Goal: Information Seeking & Learning: Check status

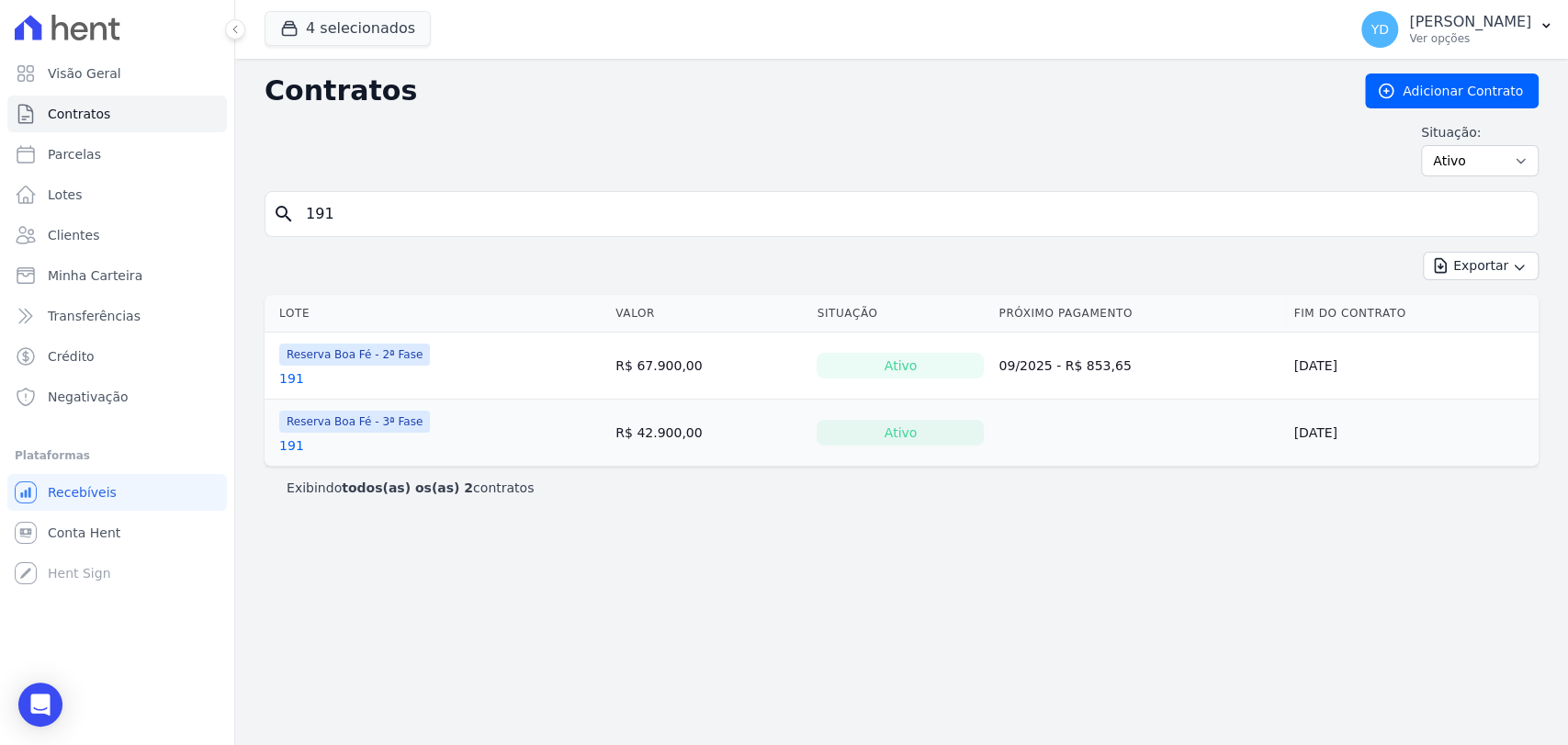
drag, startPoint x: 408, startPoint y: 83, endPoint x: 232, endPoint y: 156, distance: 190.5
click at [232, 156] on div "Visão Geral Contratos Parcelas Lotes Clientes Minha Carteira Transferências Cré…" at bounding box center [117, 372] width 234 height 745
click at [390, 171] on div "Situação: Ativo Todos Pausado Distratado Rascunho Expirado Encerrado" at bounding box center [902, 150] width 1274 height 53
click at [361, 105] on h2 "Contratos" at bounding box center [800, 91] width 1071 height 33
click at [363, 107] on h2 "Contratos" at bounding box center [800, 91] width 1071 height 33
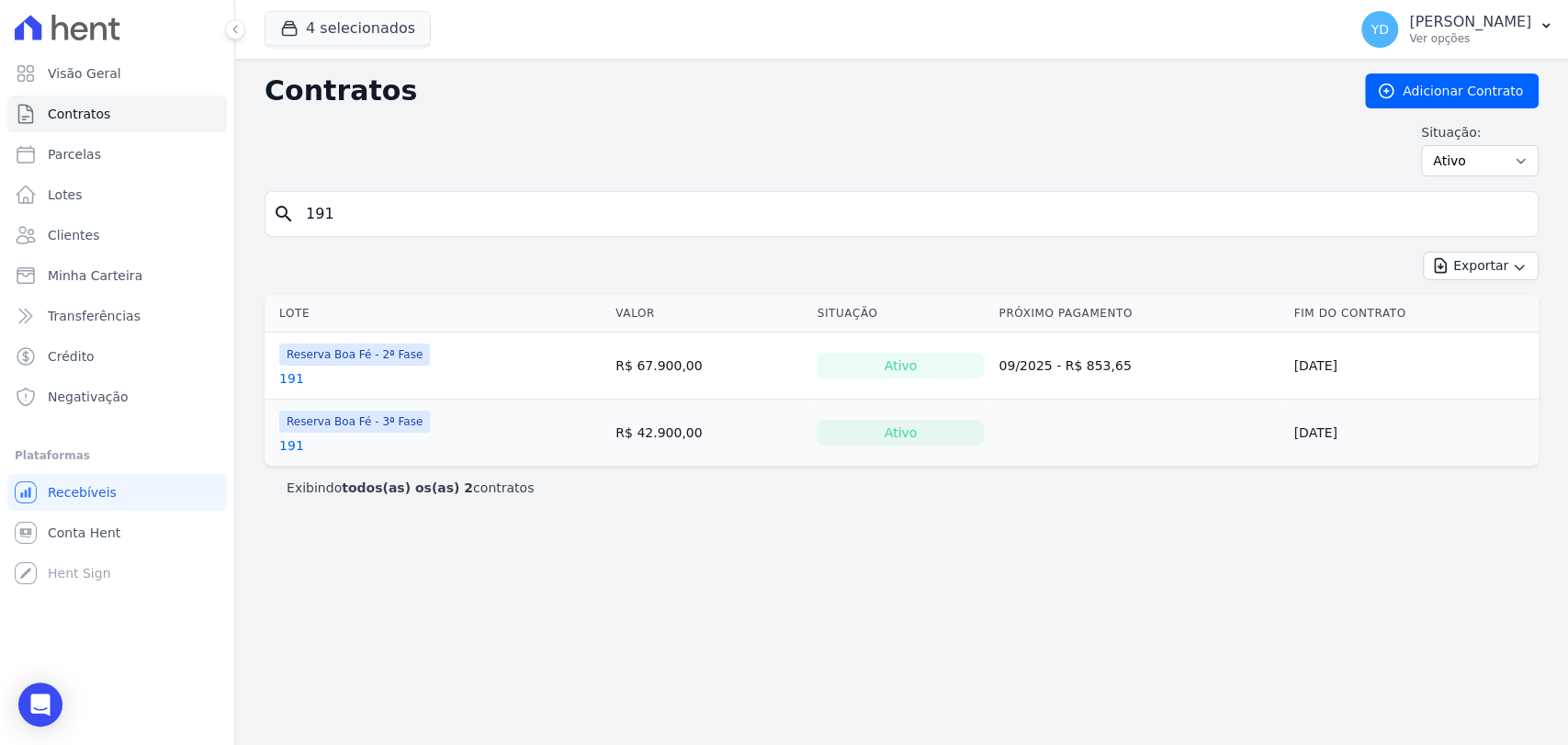
click at [363, 107] on h2 "Contratos" at bounding box center [800, 91] width 1071 height 33
click at [391, 107] on h2 "Contratos" at bounding box center [800, 91] width 1071 height 33
click at [397, 220] on input "191" at bounding box center [912, 213] width 1236 height 37
type input "1"
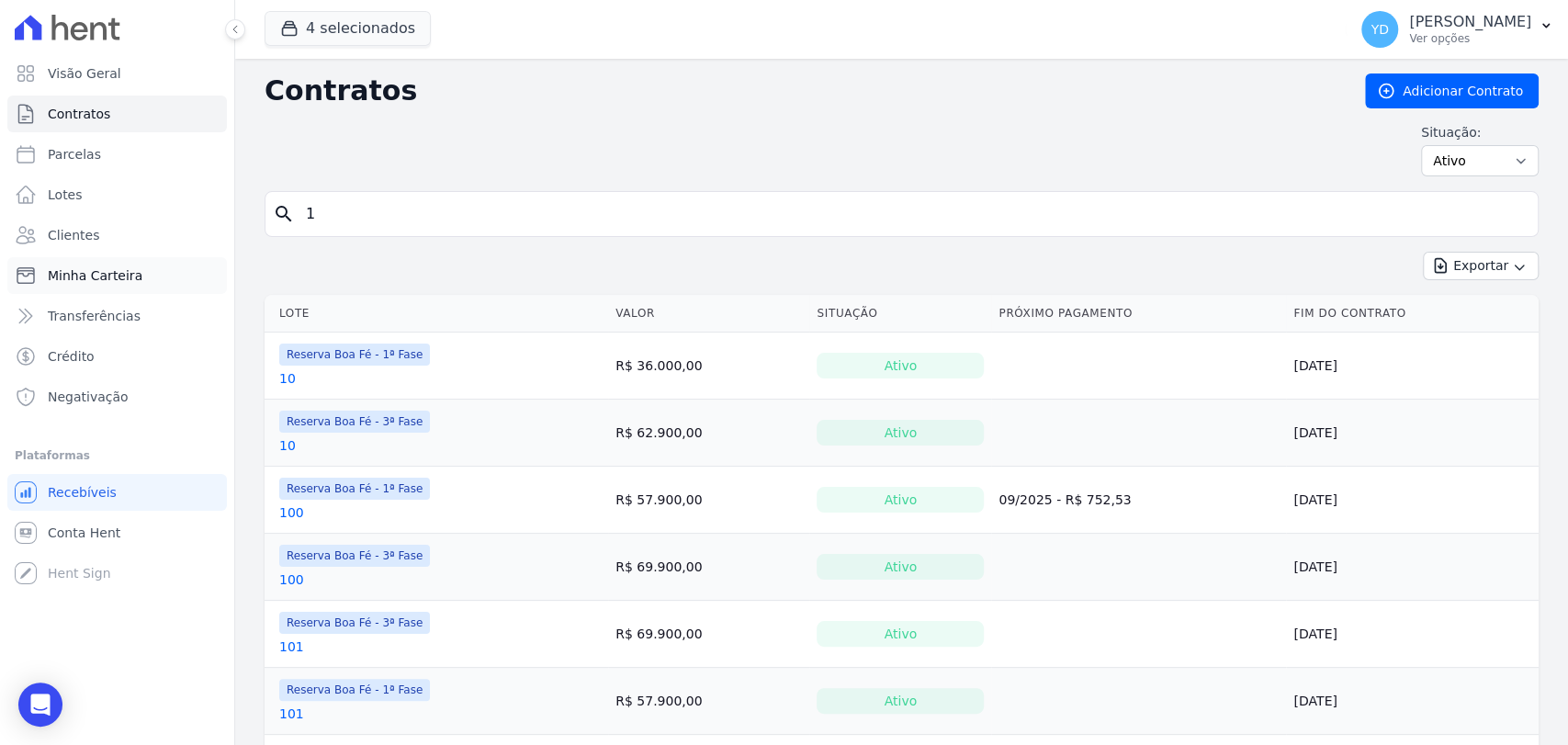
click at [113, 266] on link "Minha Carteira" at bounding box center [117, 275] width 220 height 37
click at [115, 233] on link "Clientes" at bounding box center [117, 235] width 220 height 37
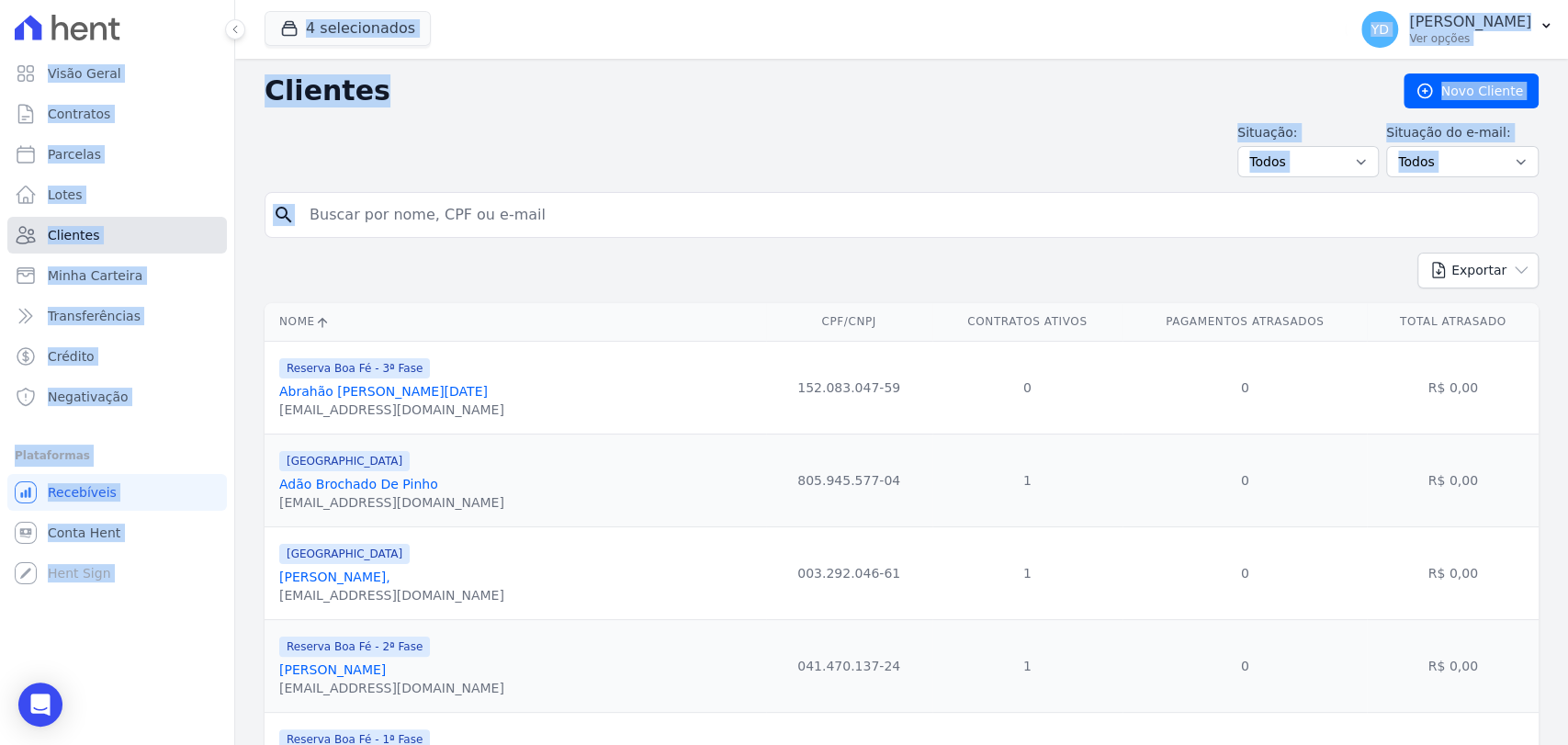
click at [109, 237] on link "Clientes" at bounding box center [117, 235] width 220 height 37
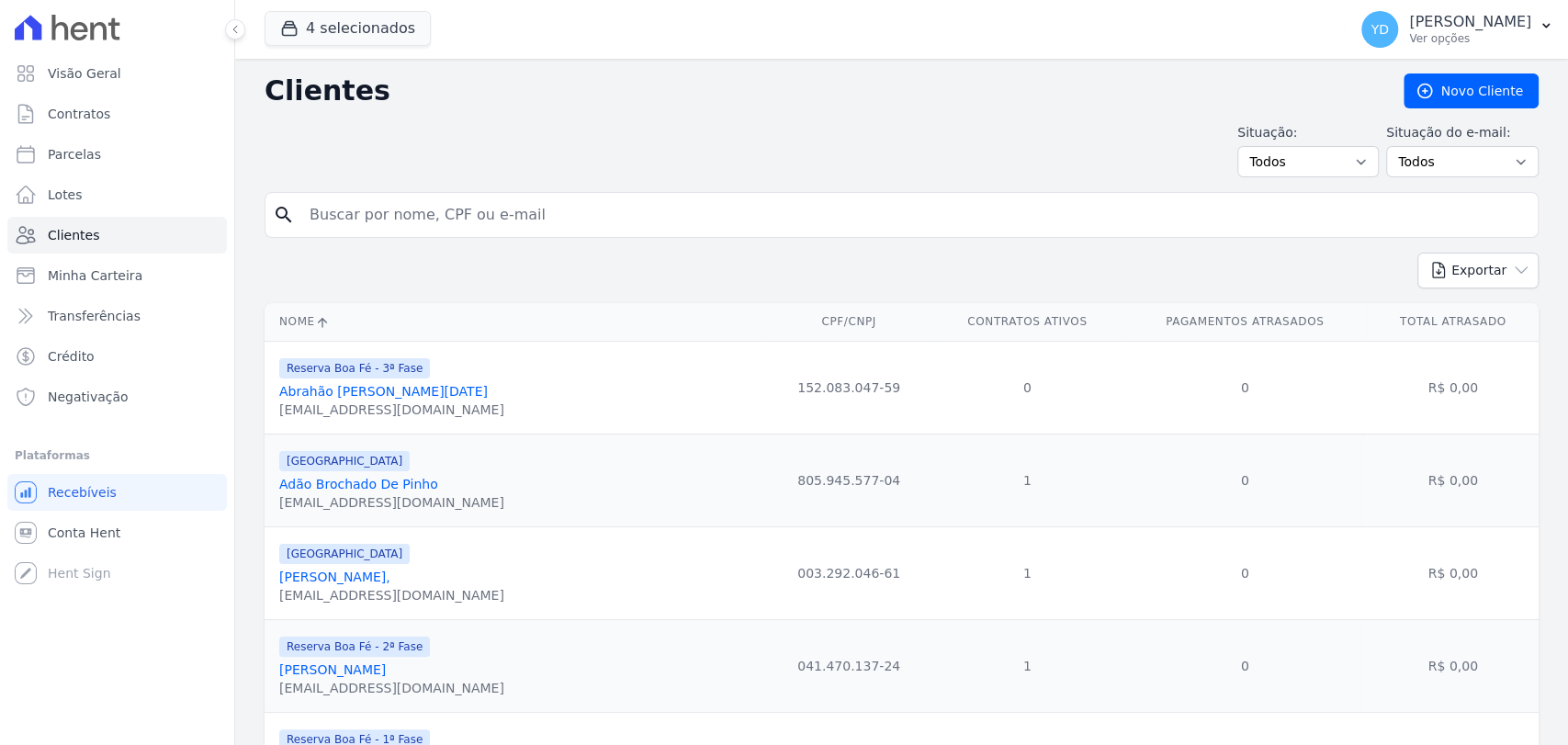
click at [416, 222] on input "search" at bounding box center [914, 214] width 1232 height 37
paste input "Marcos Vinicius"
type input "Marcos Vinicius"
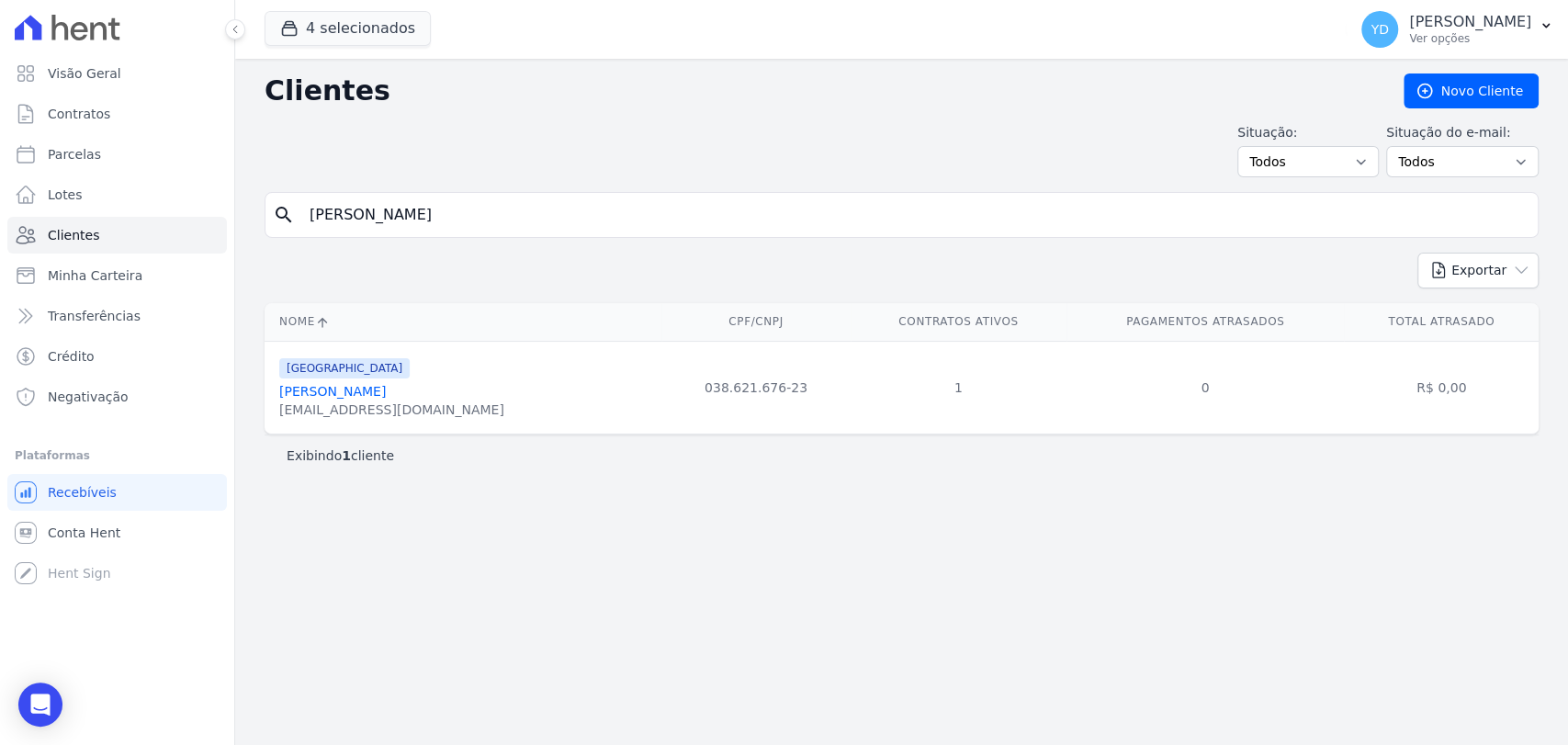
click at [332, 397] on link "Marcos Vinicius De Souza Barros" at bounding box center [333, 391] width 107 height 15
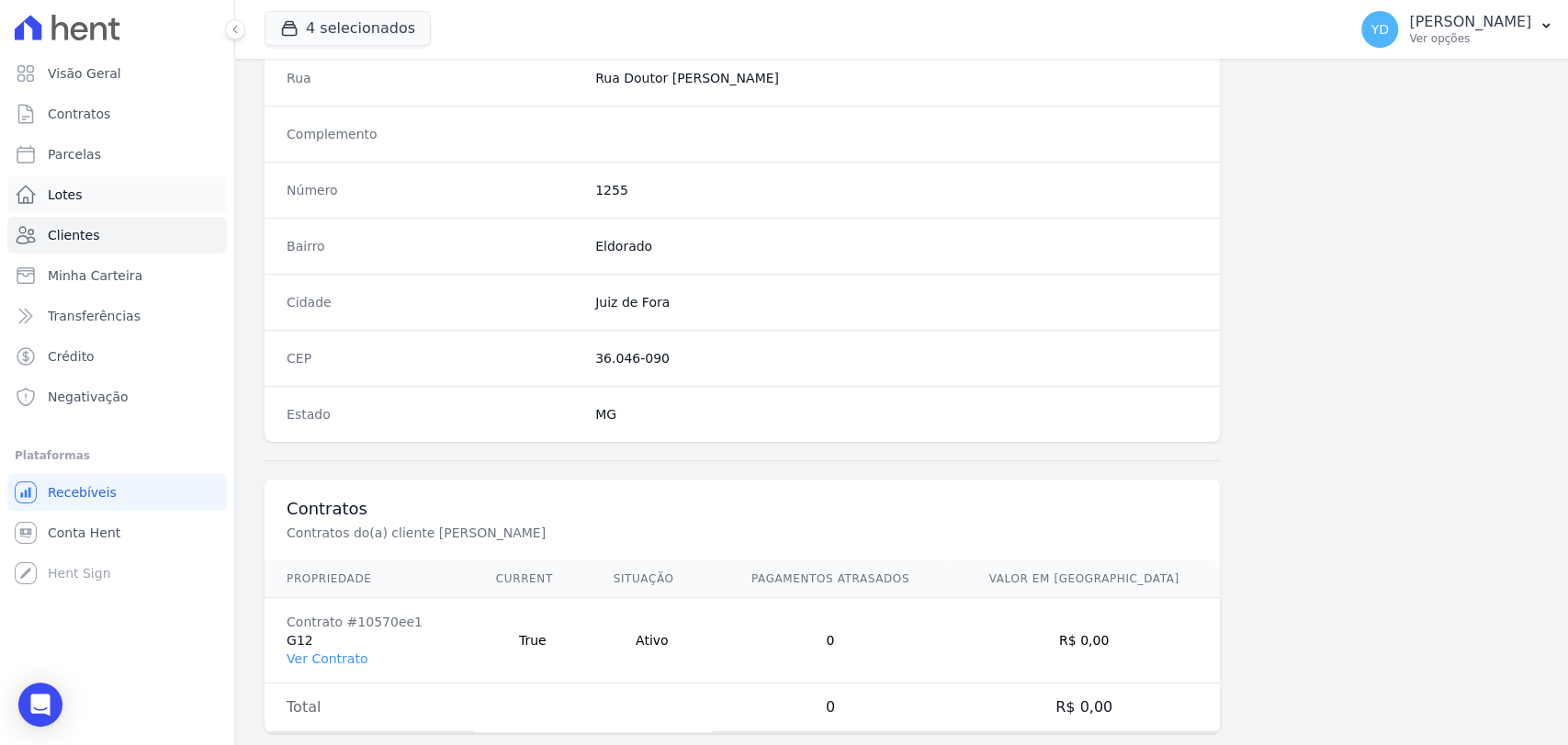
scroll to position [971, 0]
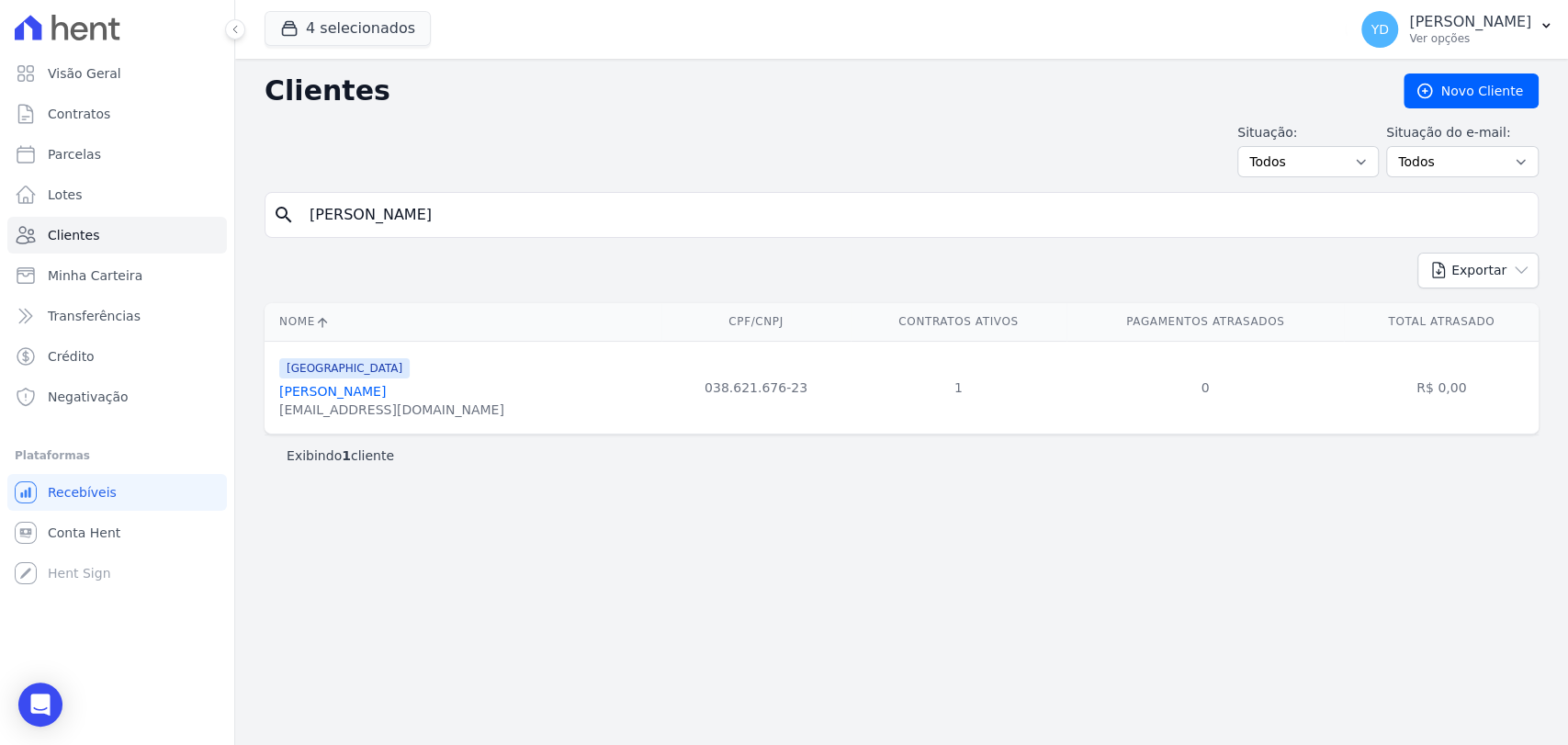
click at [364, 205] on input "Marcos Vinicius" at bounding box center [914, 214] width 1232 height 37
click at [152, 116] on link "Contratos" at bounding box center [117, 113] width 220 height 37
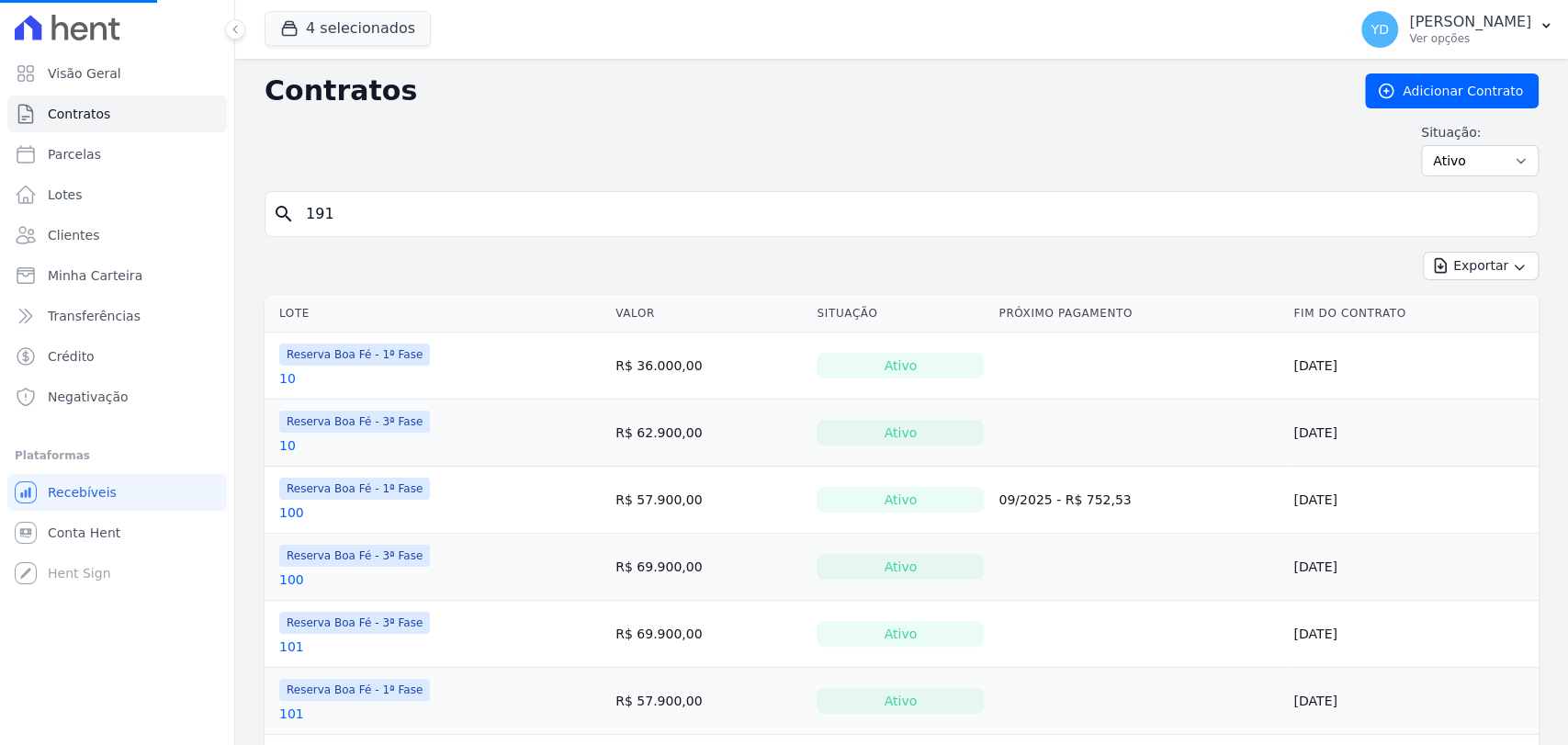
click at [374, 212] on input "191" at bounding box center [912, 213] width 1236 height 37
click at [374, 212] on input "search" at bounding box center [912, 213] width 1236 height 37
type input "151"
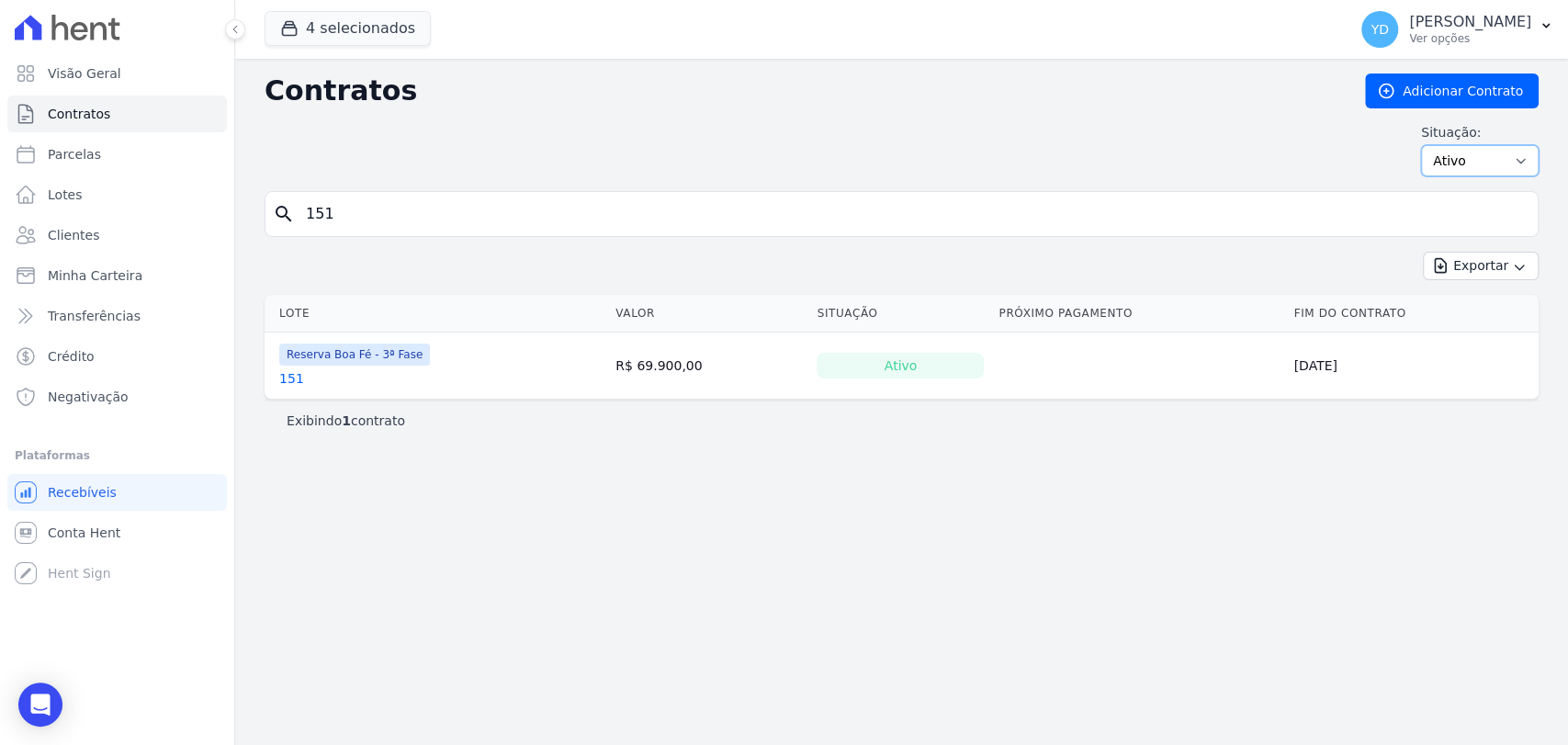
click at [1445, 154] on select "Ativo Todos Pausado Distratado Rascunho Expirado Encerrado" at bounding box center [1480, 160] width 118 height 31
select select "all"
click at [1430, 145] on select "Ativo Todos Pausado Distratado Rascunho Expirado Encerrado" at bounding box center [1480, 160] width 118 height 31
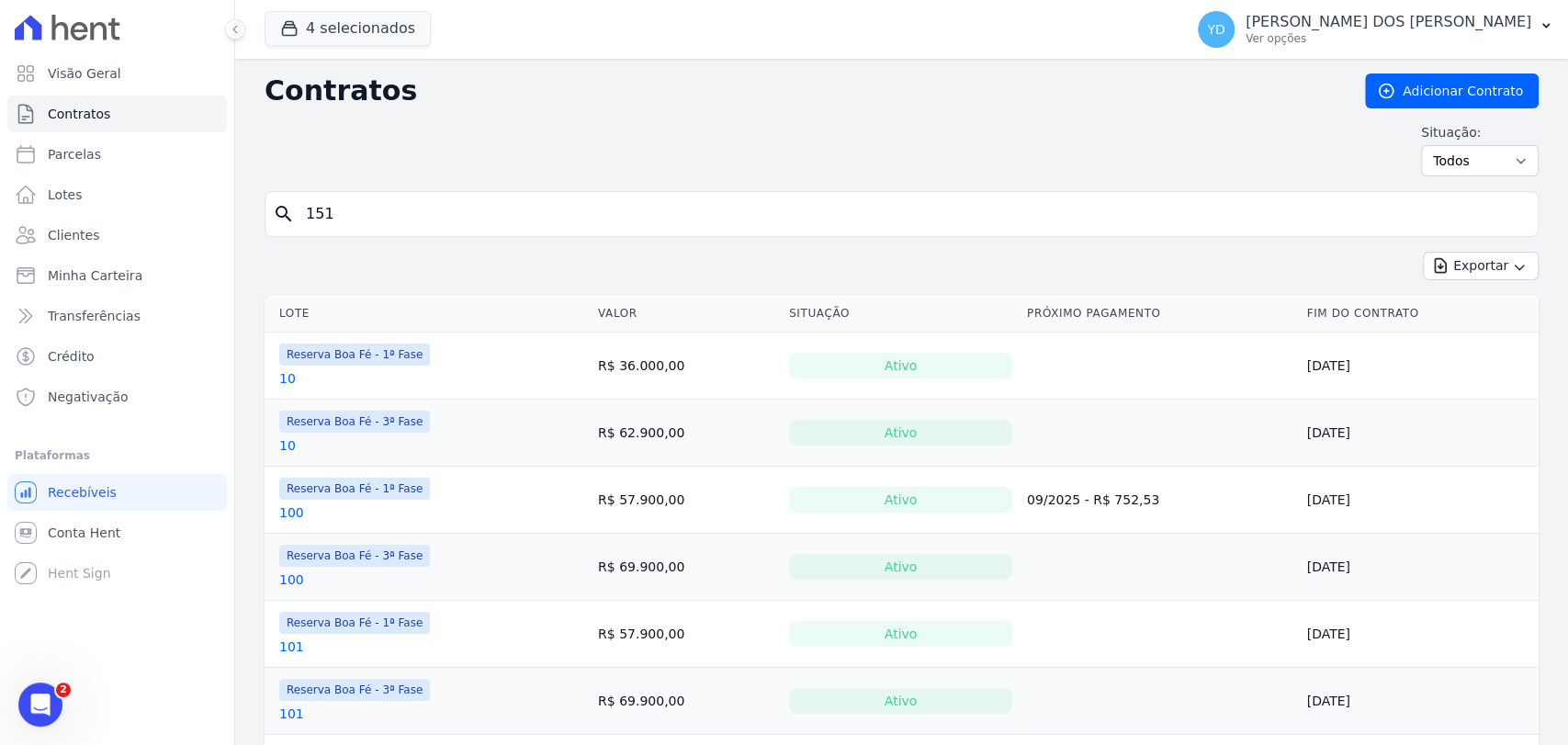
type input "151"
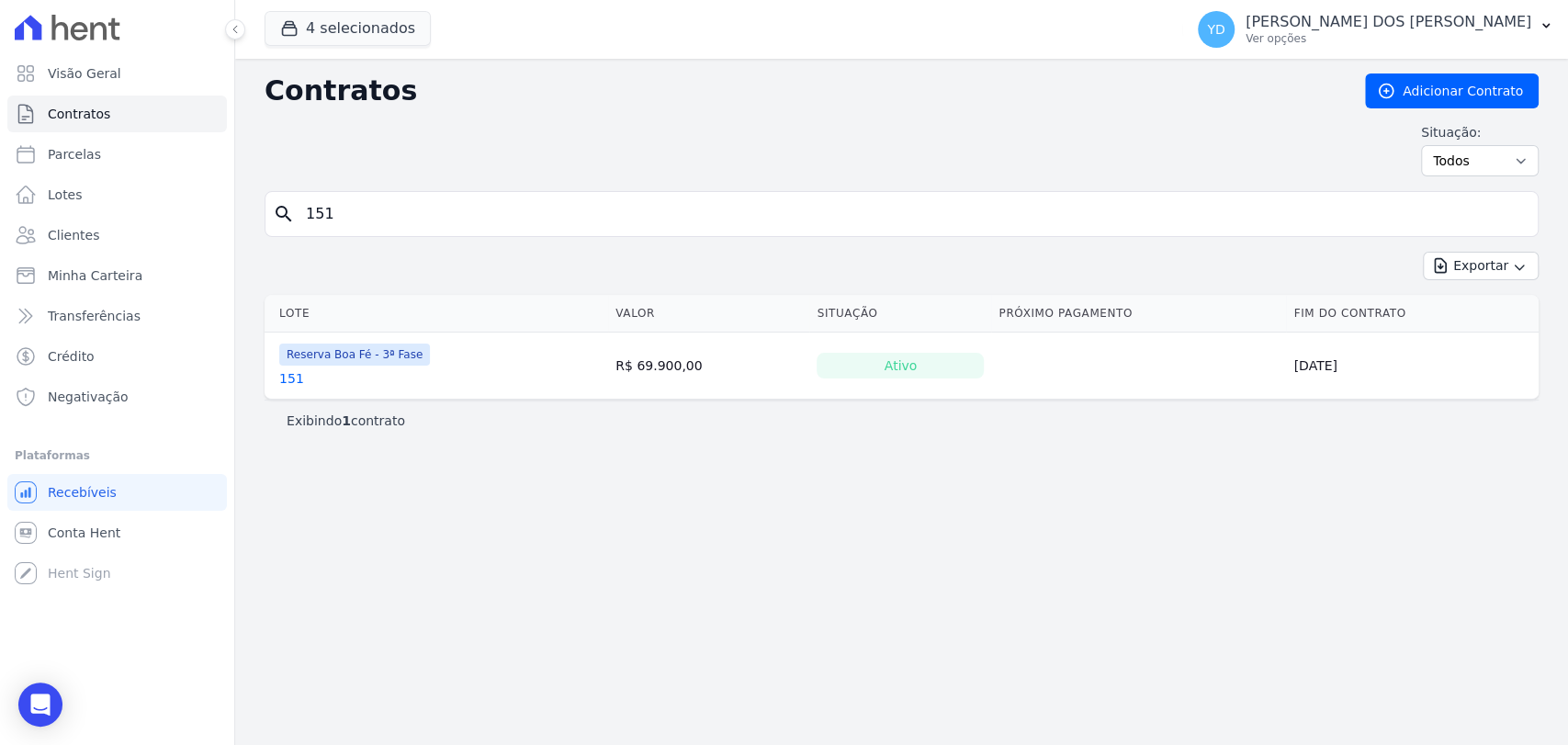
click at [447, 215] on input "151" at bounding box center [912, 213] width 1236 height 37
type input "153"
click at [444, 215] on input "153" at bounding box center [912, 213] width 1236 height 37
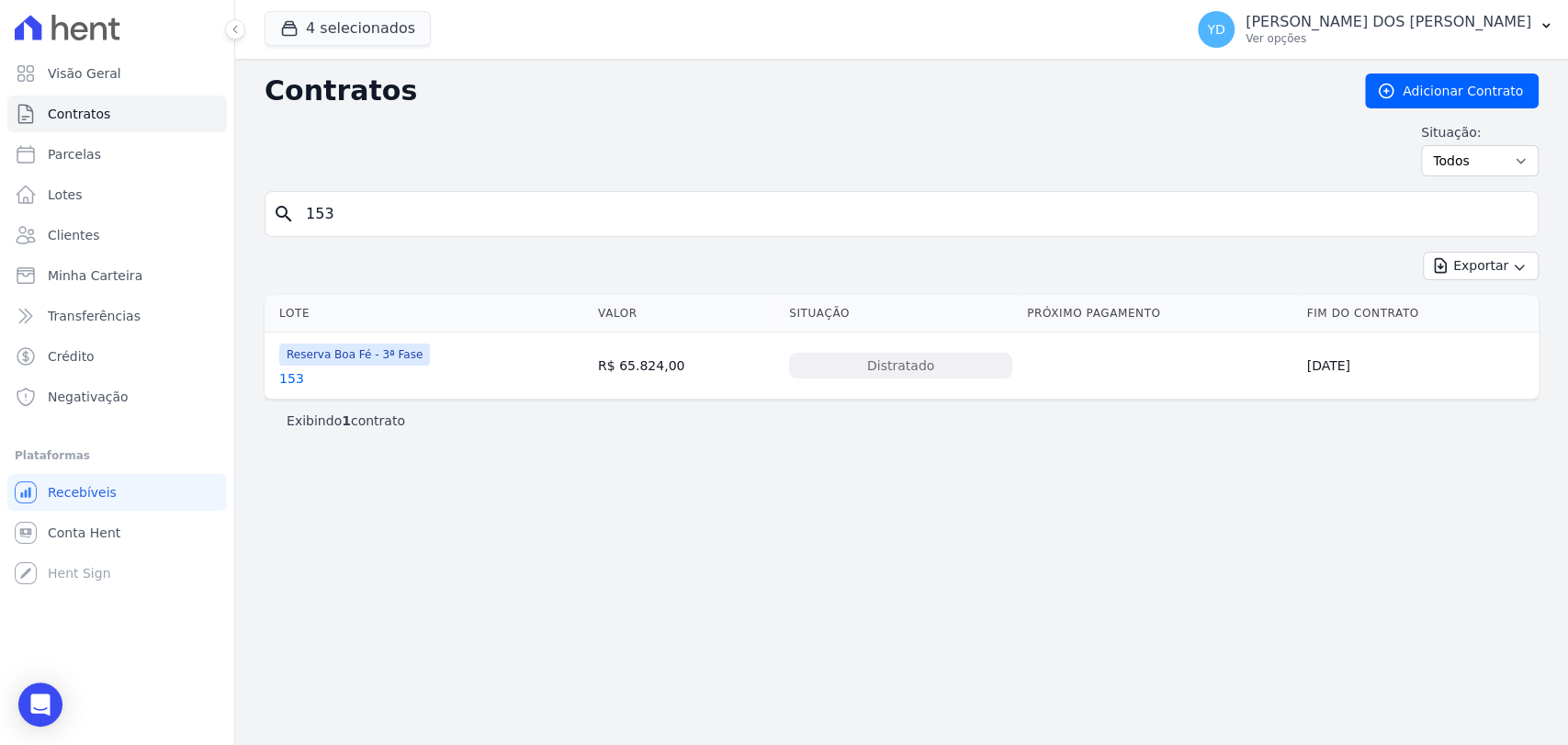
click at [386, 219] on input "153" at bounding box center [912, 213] width 1236 height 37
type input "154"
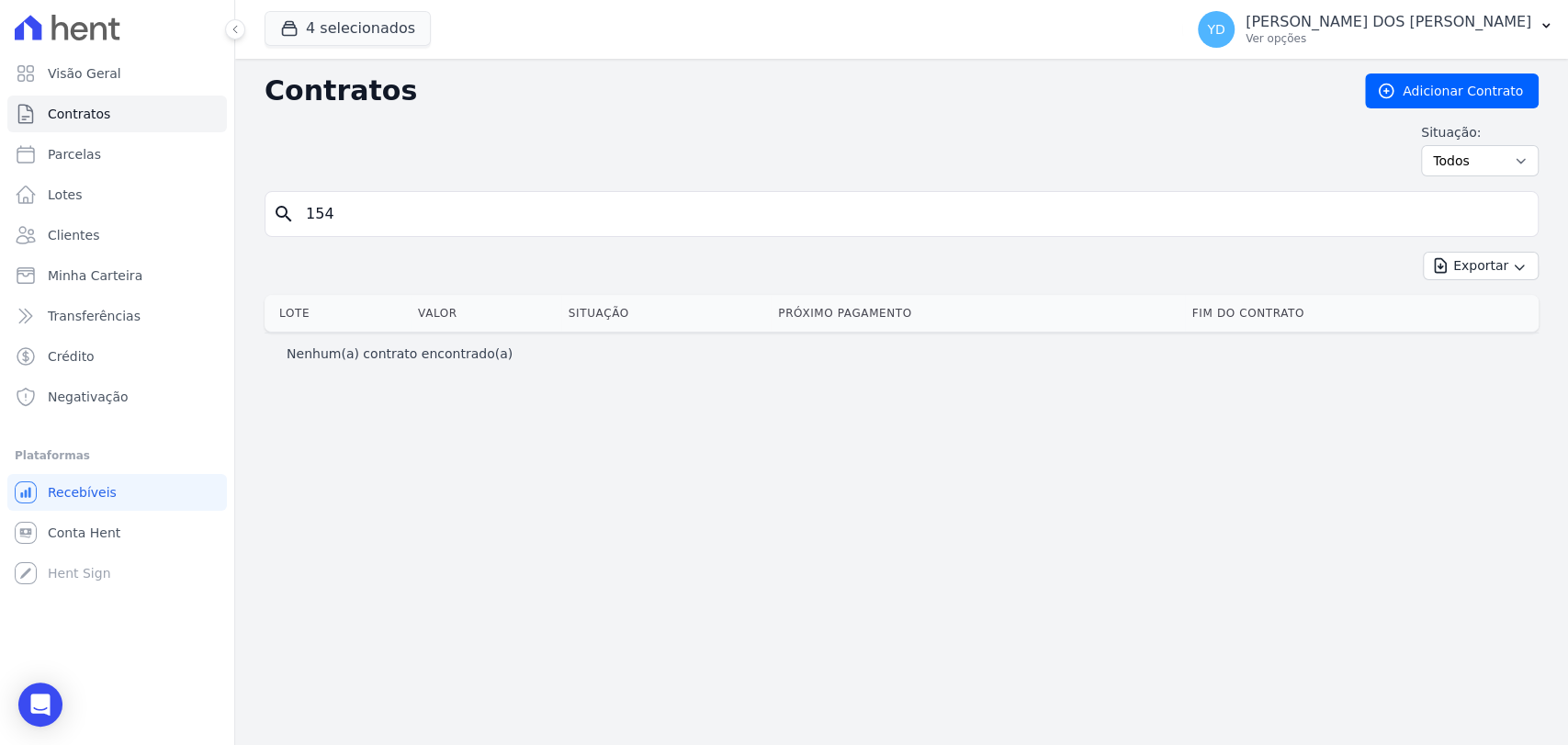
click at [386, 219] on input "154" at bounding box center [912, 213] width 1236 height 37
type input "155"
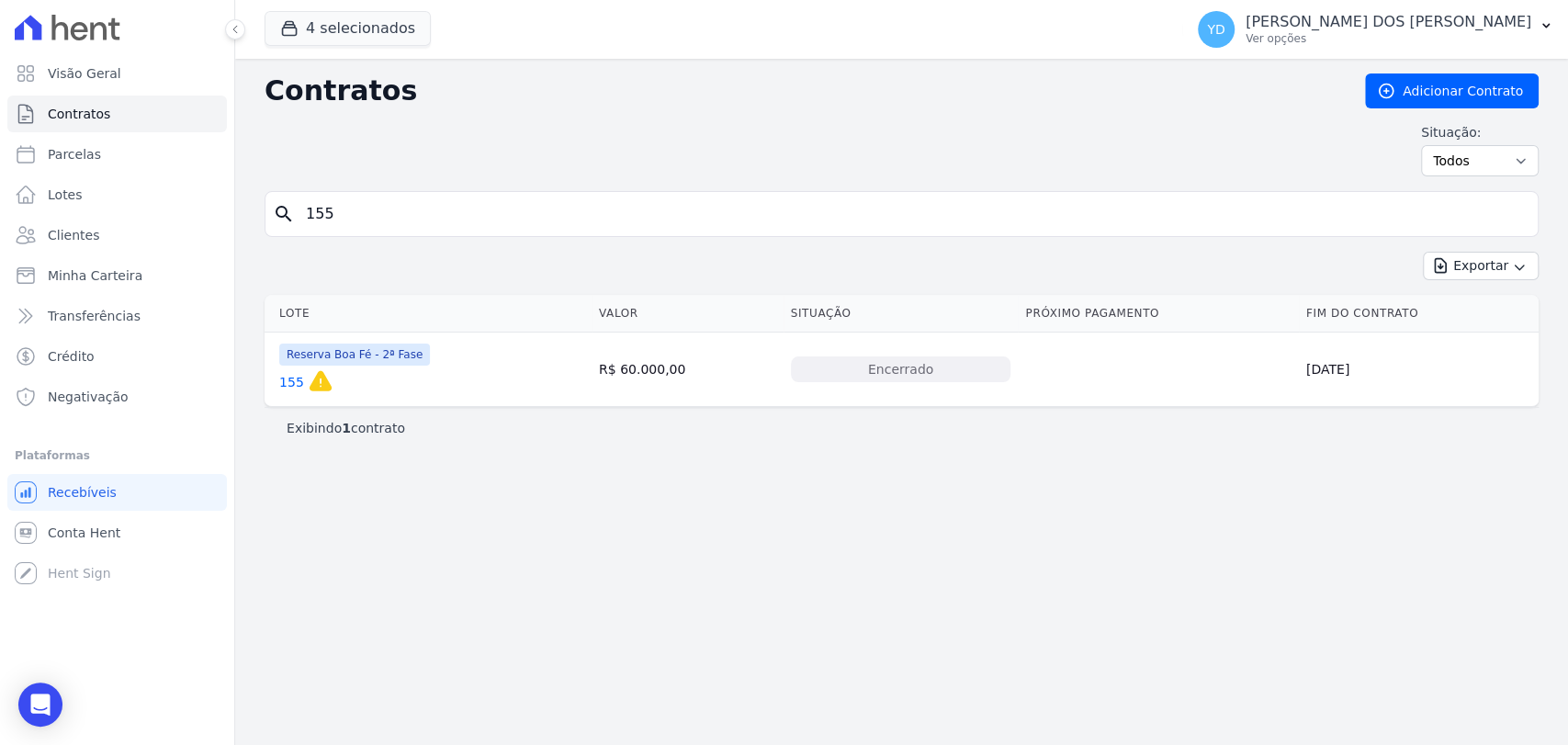
click at [472, 255] on div "Exportar Exportar PDF Exportar CSV Exportar Fichas" at bounding box center [902, 273] width 1274 height 43
click at [479, 241] on form "search 155" at bounding box center [902, 221] width 1274 height 61
drag, startPoint x: 482, startPoint y: 220, endPoint x: 492, endPoint y: 200, distance: 22.4
click at [492, 200] on input "155" at bounding box center [912, 213] width 1236 height 37
type input "156"
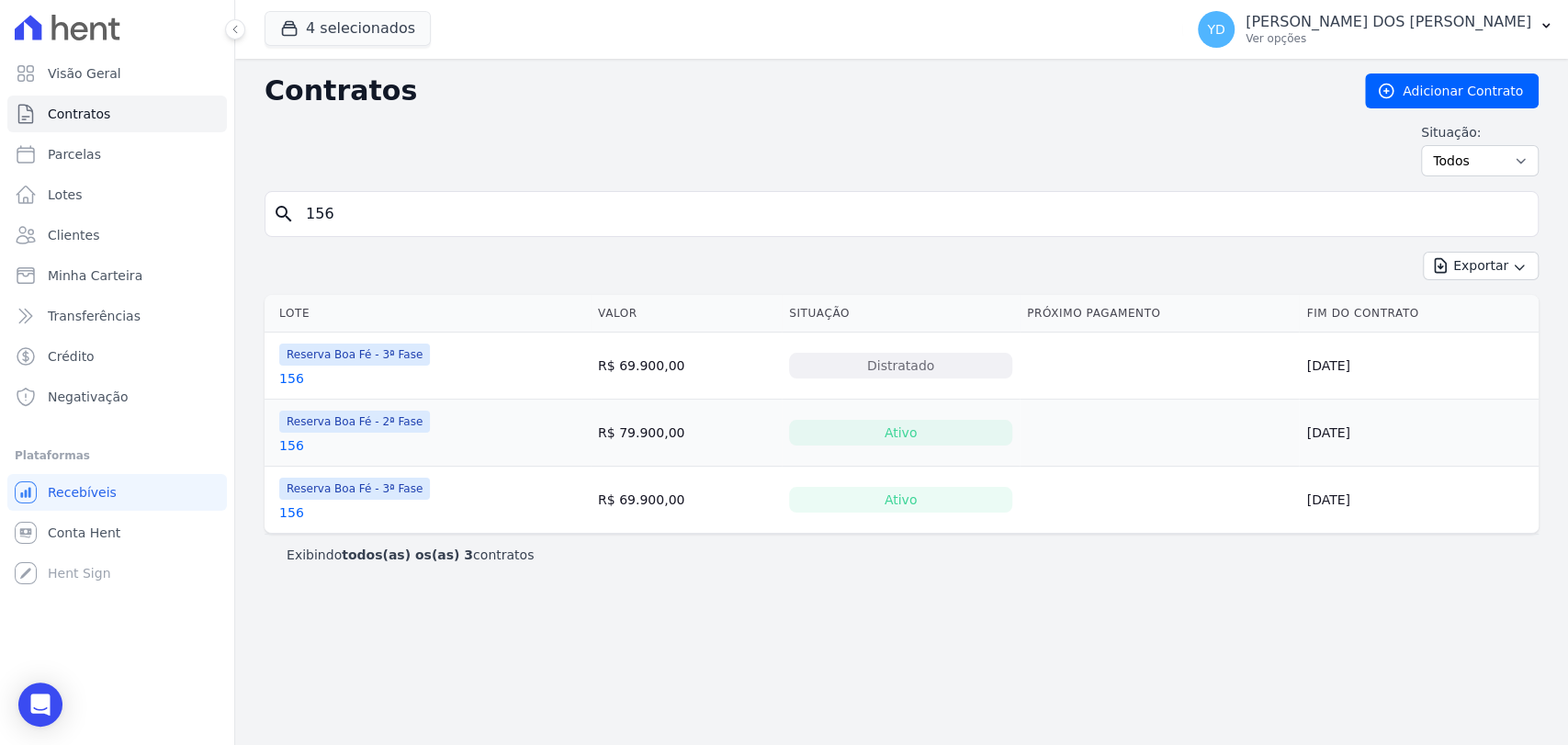
click at [419, 225] on input "156" at bounding box center [912, 213] width 1236 height 37
click at [417, 225] on input "156" at bounding box center [912, 213] width 1236 height 37
type input "168"
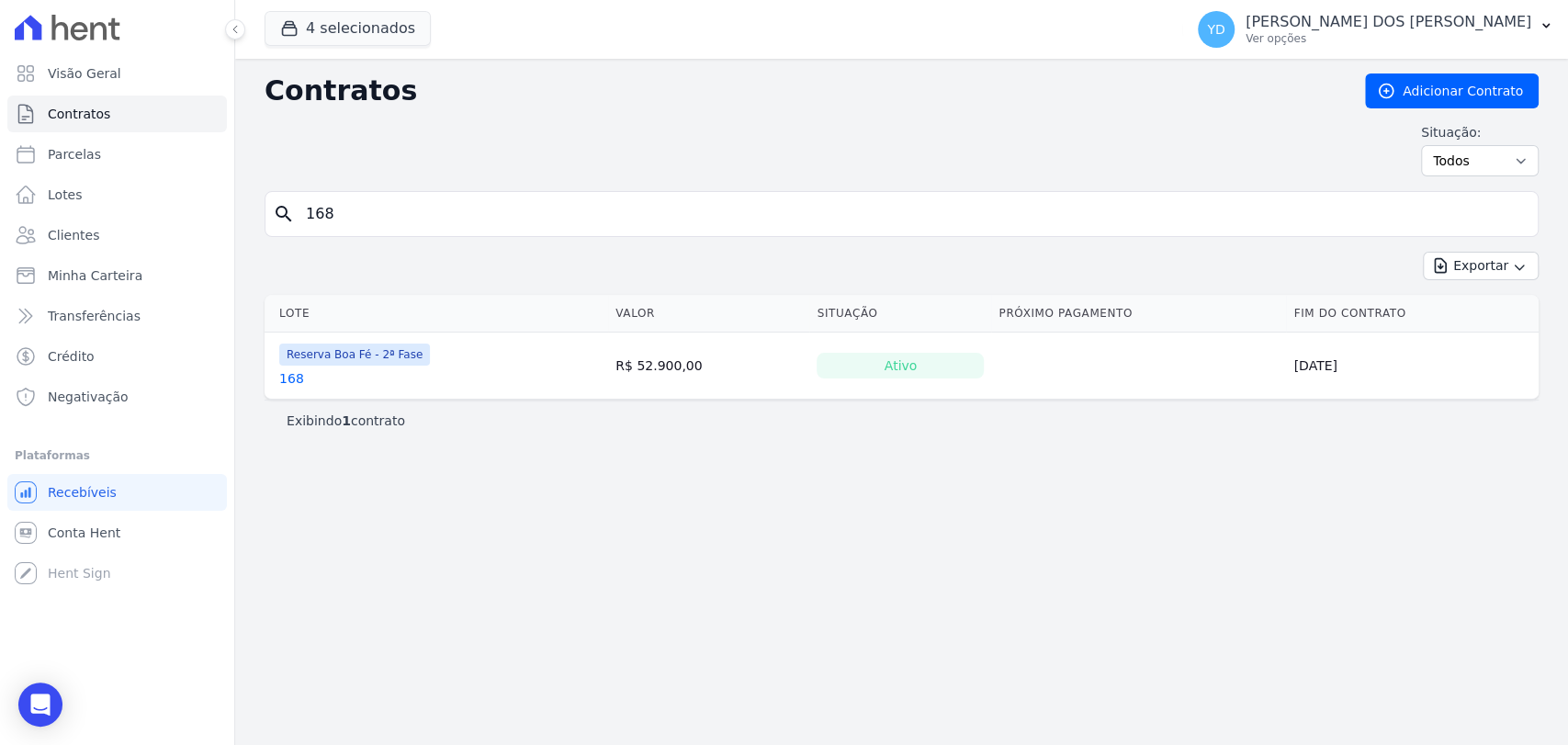
click at [573, 217] on input "168" at bounding box center [912, 213] width 1236 height 37
type input "169"
click at [553, 184] on div "Contratos Adicionar Contrato Situação: Ativo Todos Pausado Distratado Rascunho …" at bounding box center [902, 133] width 1274 height 118
click at [566, 234] on div "search 169" at bounding box center [902, 213] width 1274 height 46
click at [561, 200] on input "169" at bounding box center [912, 213] width 1236 height 37
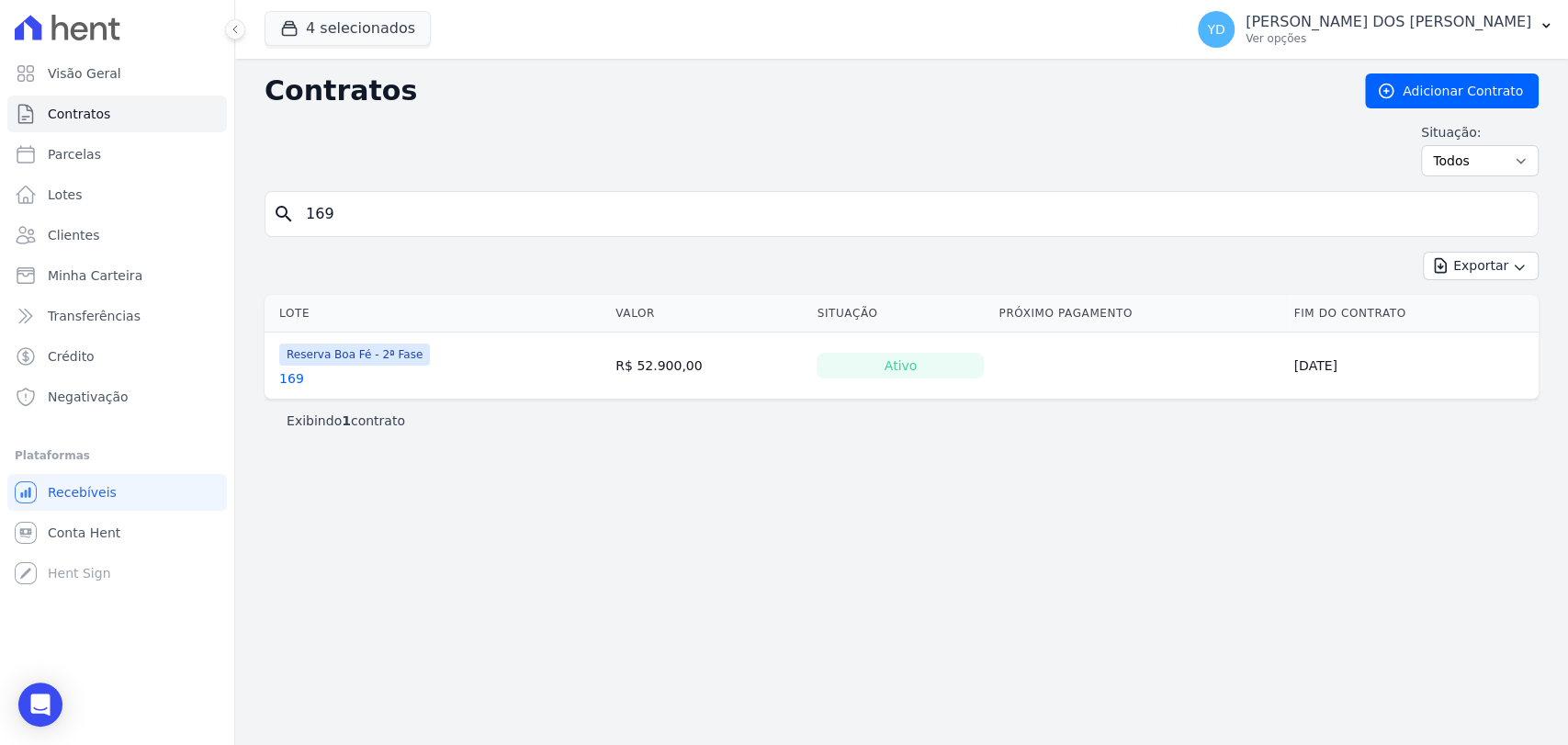
click at [561, 200] on input "169" at bounding box center [912, 213] width 1236 height 37
type input "173"
click at [118, 66] on link "Visão Geral" at bounding box center [117, 73] width 220 height 37
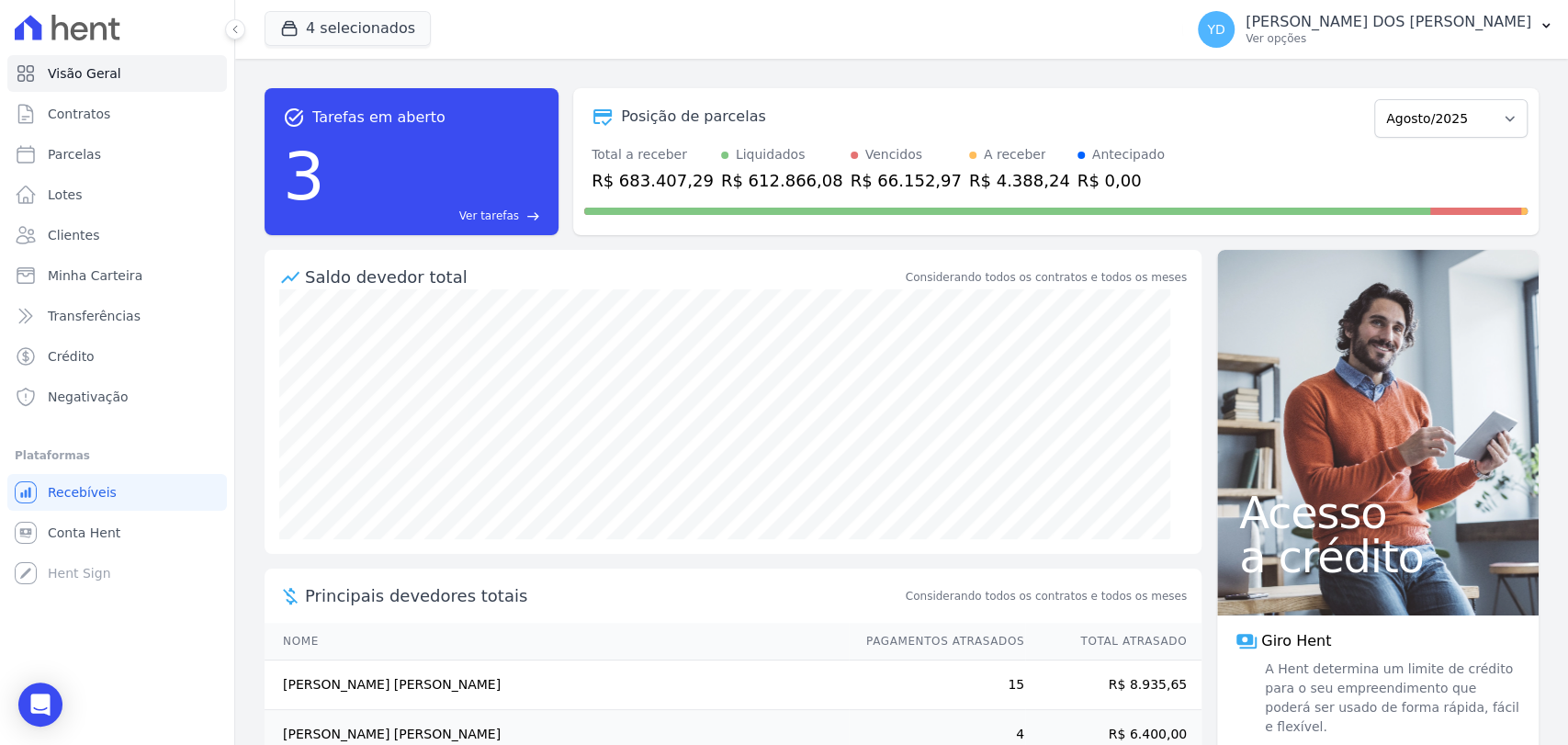
click at [473, 220] on span "Ver tarefas" at bounding box center [489, 216] width 60 height 17
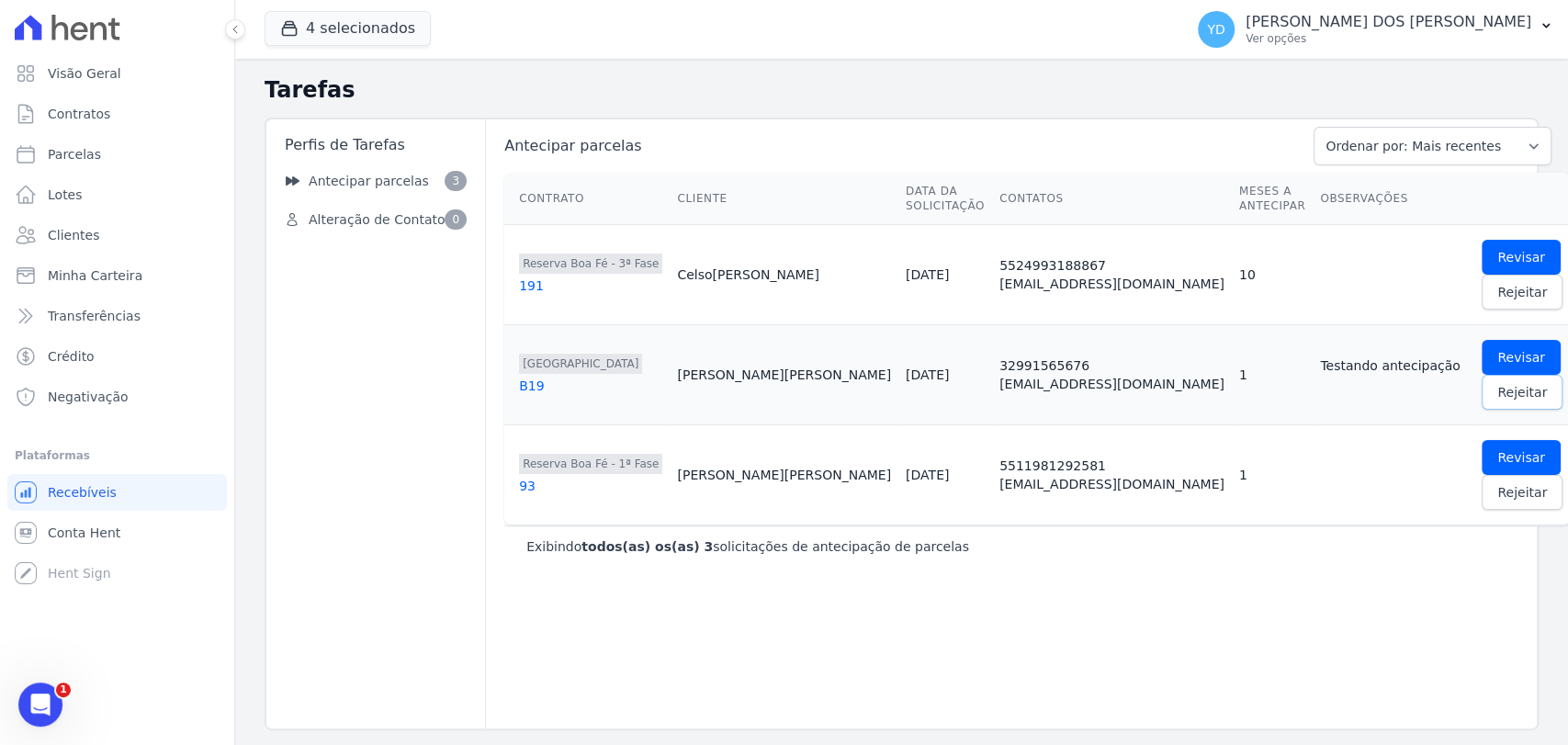
click at [1482, 399] on link "Rejeitar" at bounding box center [1522, 392] width 80 height 35
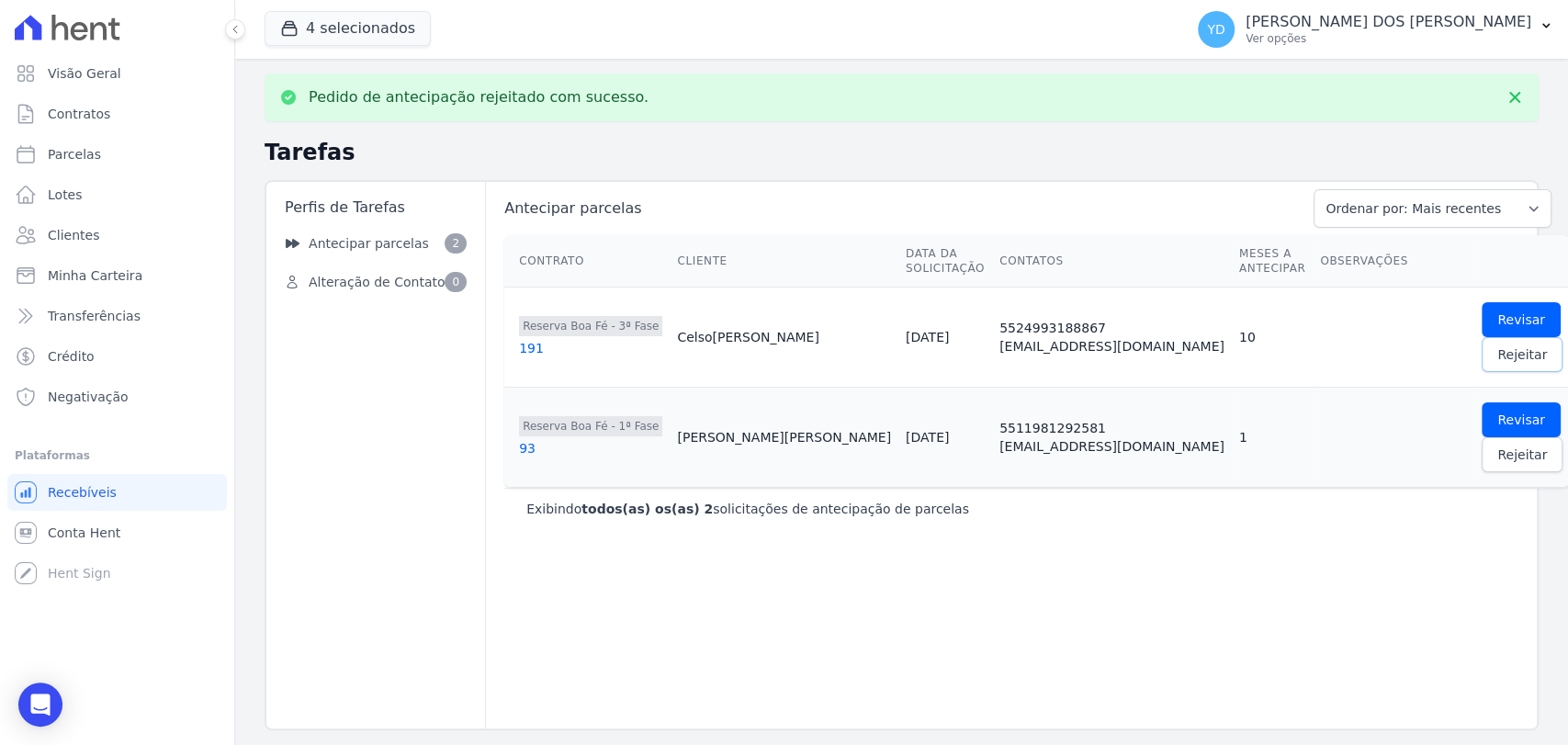
click at [1482, 364] on link "Rejeitar" at bounding box center [1522, 354] width 80 height 35
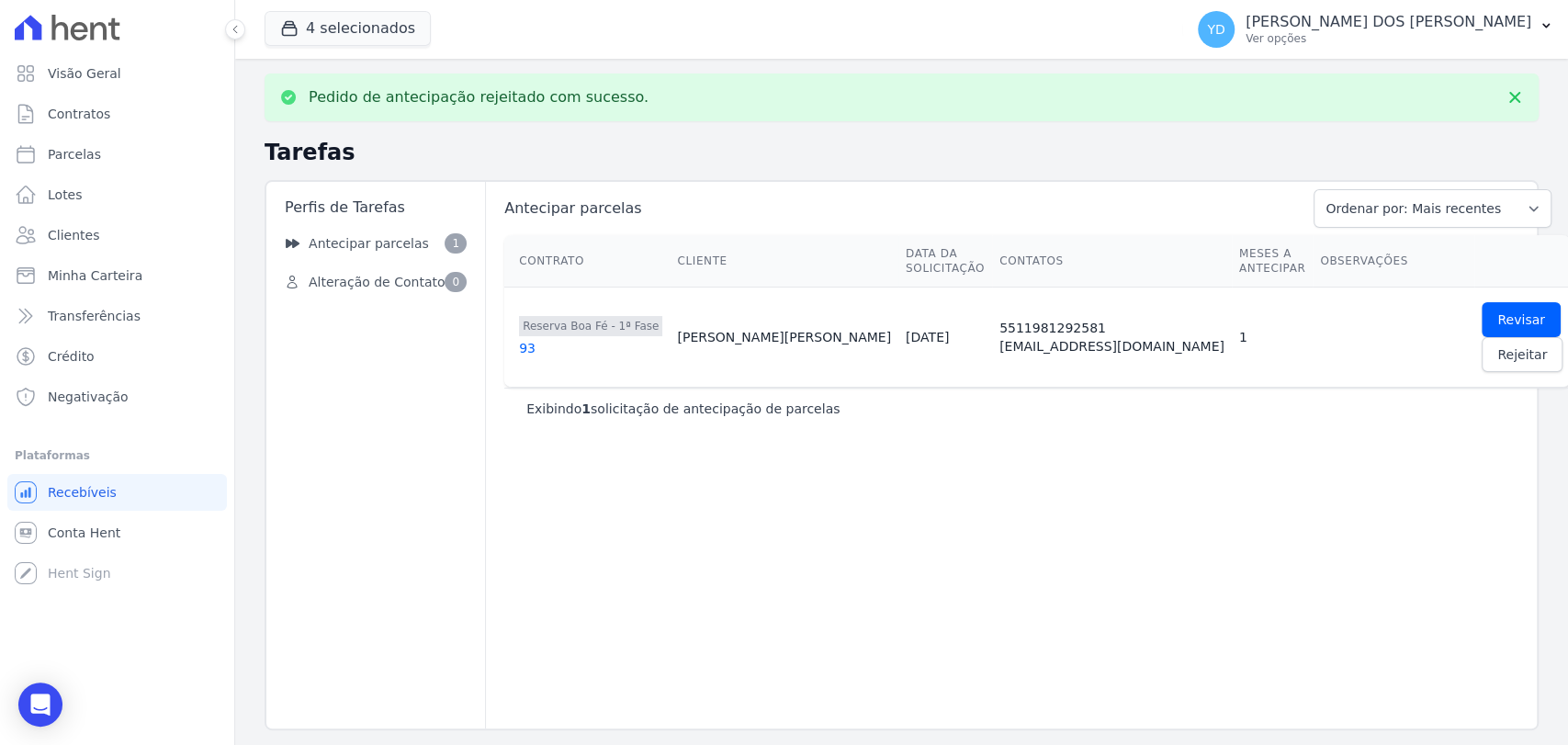
click at [1474, 327] on td "Revisar Rejeitar" at bounding box center [1522, 337] width 95 height 100
click at [1498, 311] on span "Revisar" at bounding box center [1521, 320] width 48 height 19
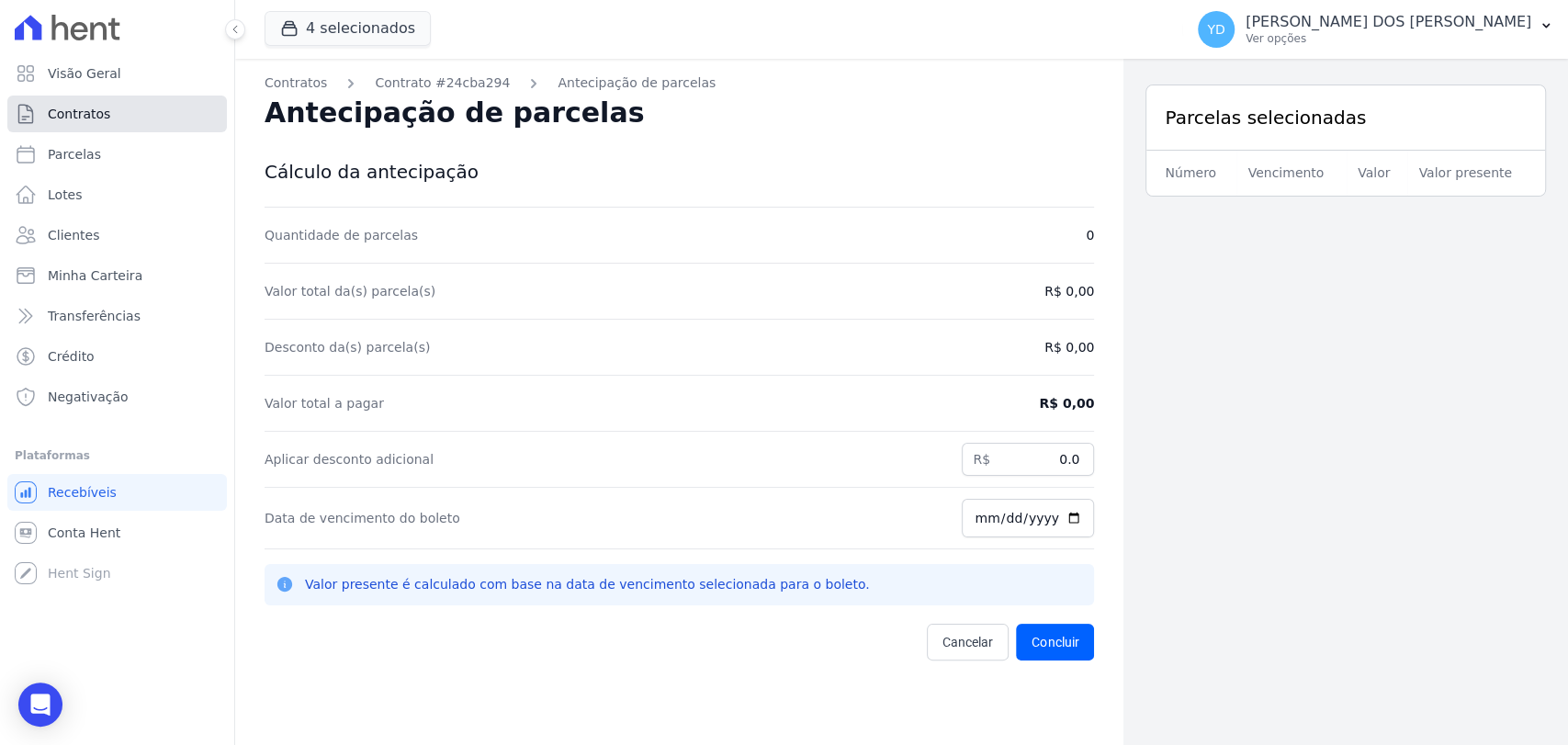
click at [109, 114] on link "Contratos" at bounding box center [117, 113] width 220 height 37
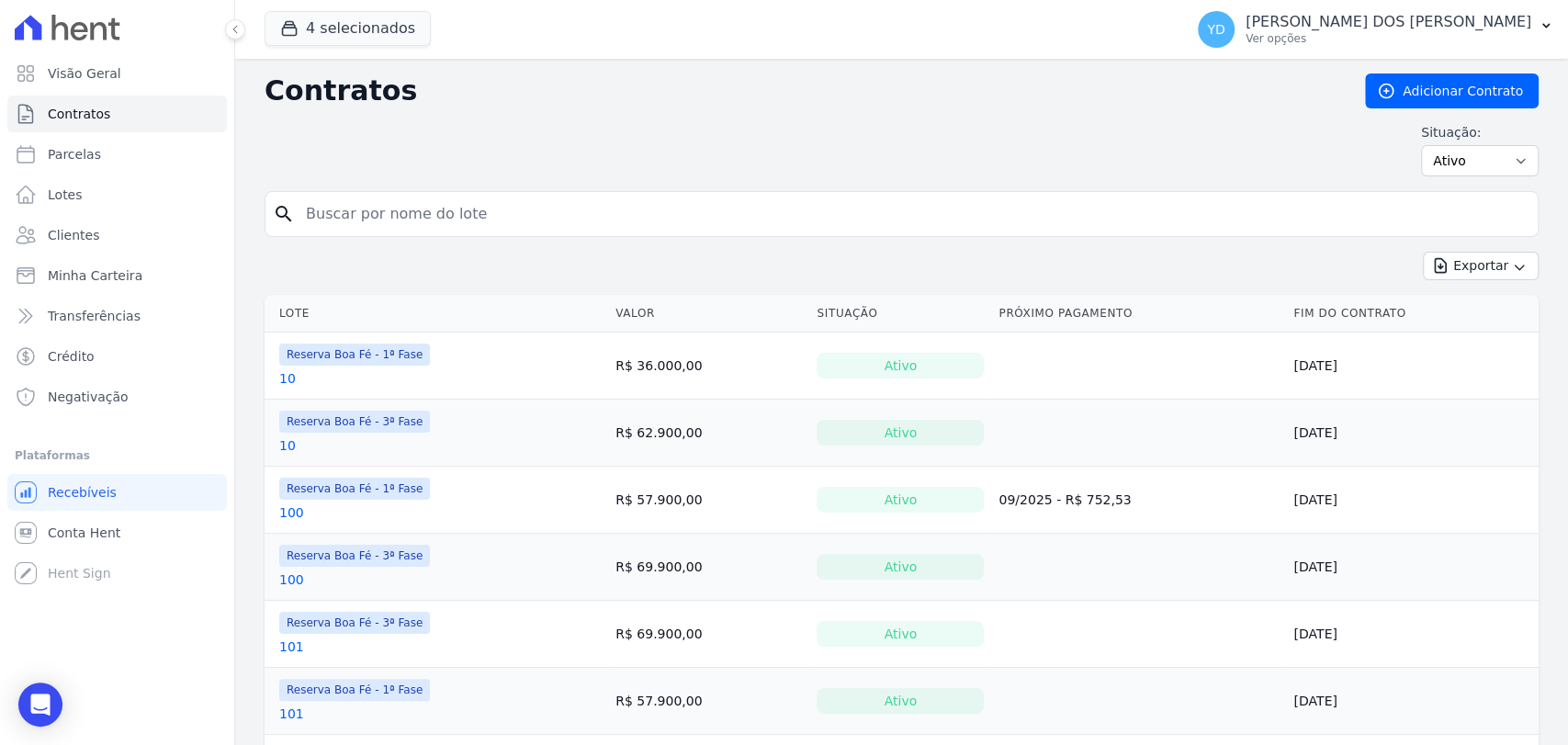
click at [536, 223] on input "search" at bounding box center [912, 213] width 1236 height 37
type input "2"
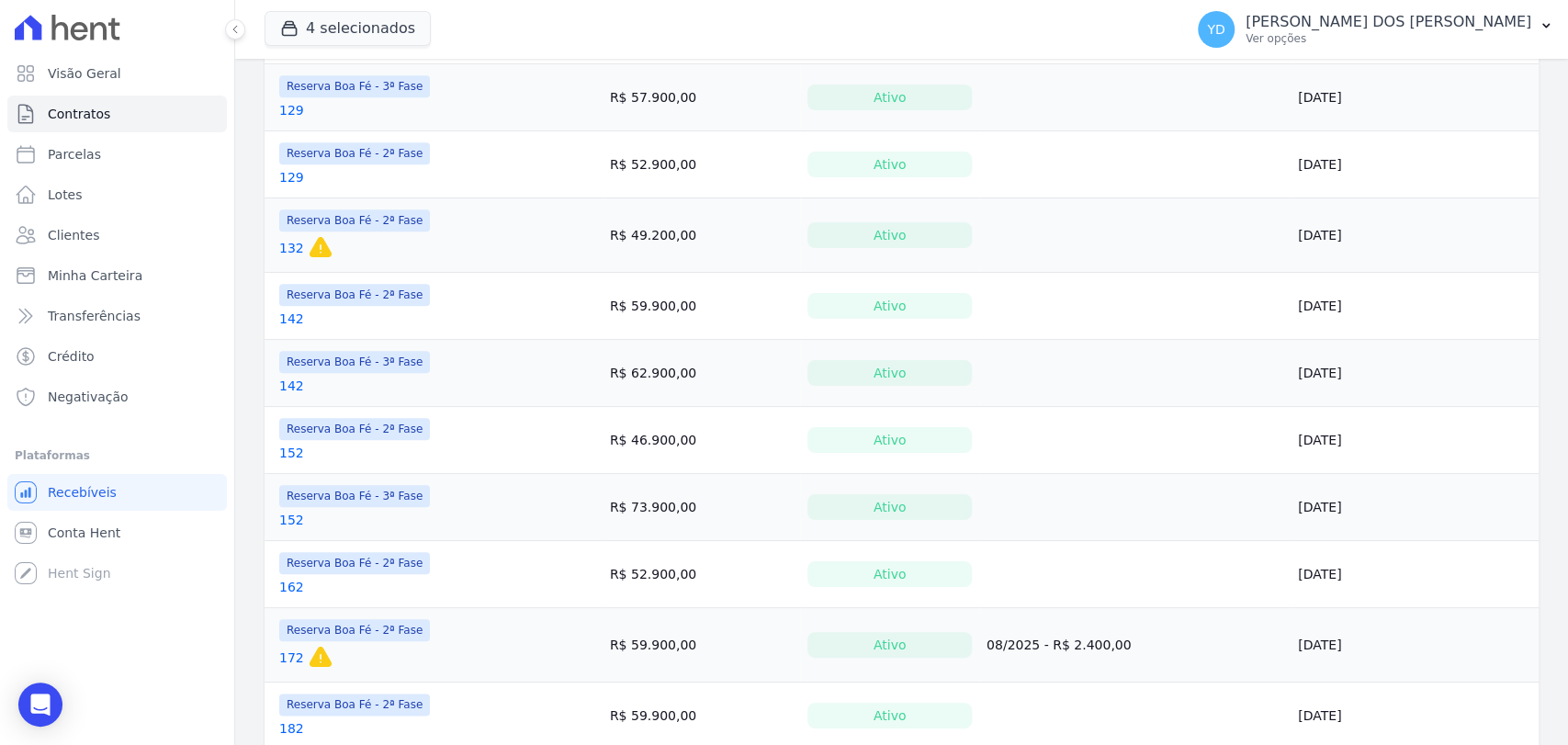
scroll to position [1363, 0]
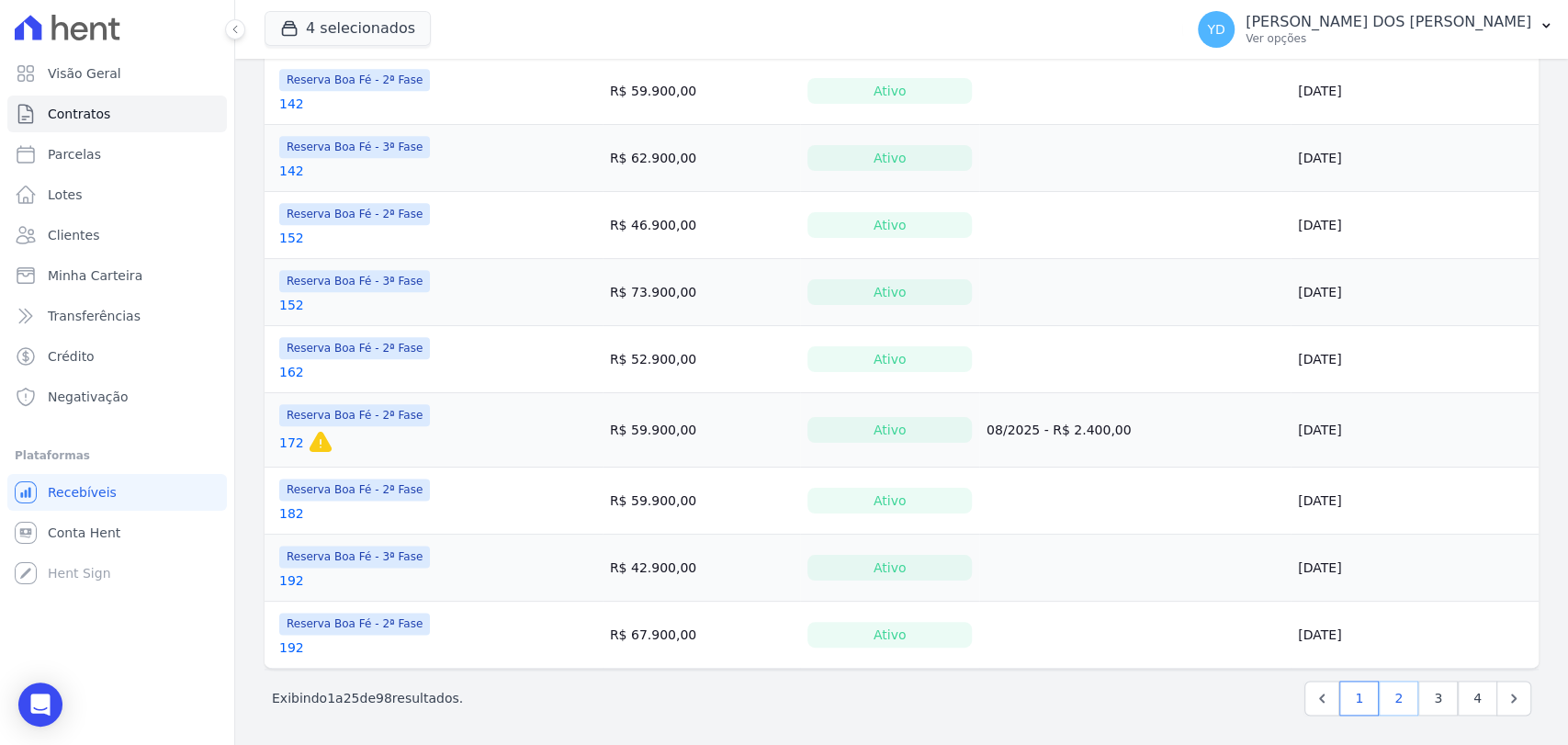
click at [1383, 690] on link "2" at bounding box center [1399, 698] width 39 height 35
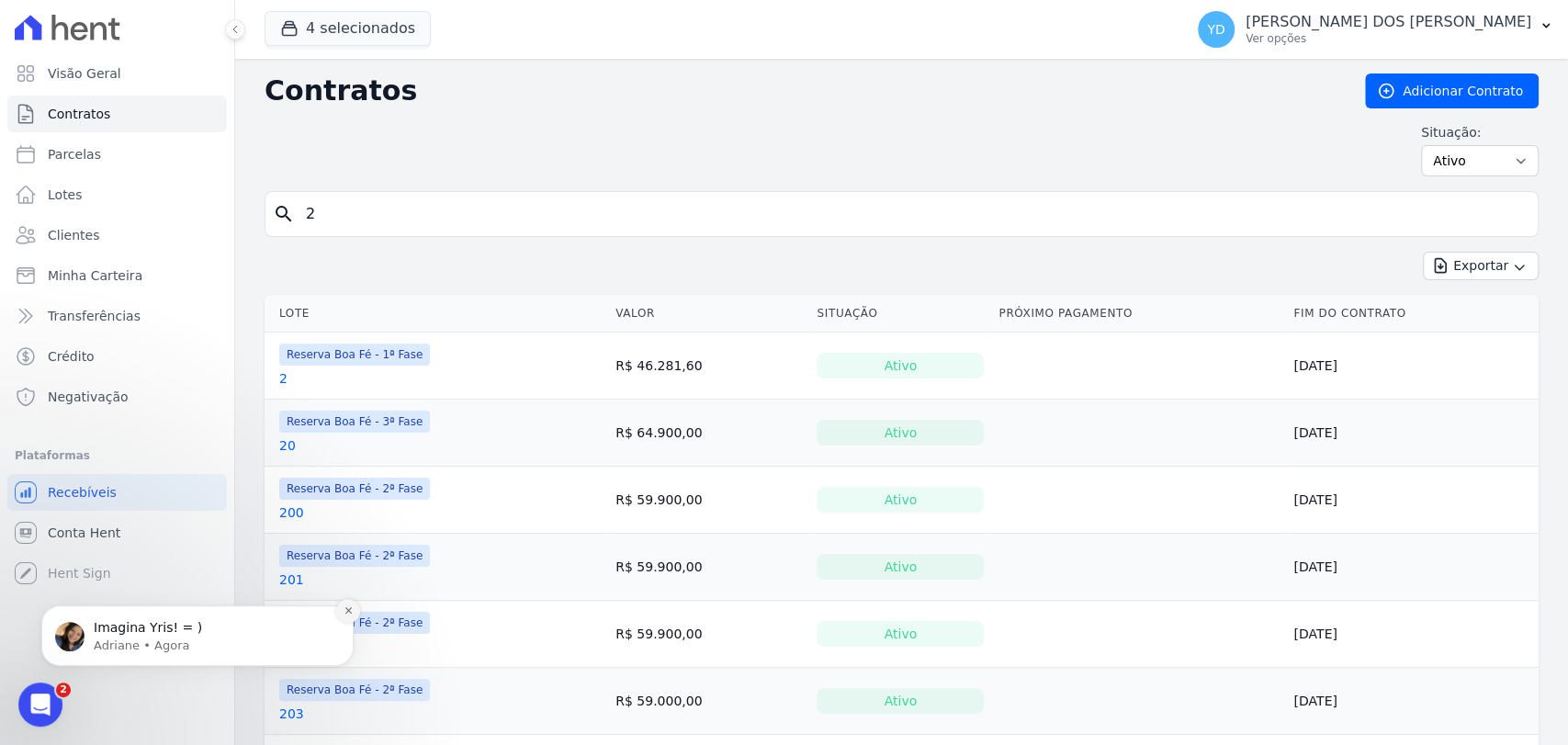
click at [352, 612] on icon "Dismiss notification" at bounding box center [348, 610] width 10 height 10
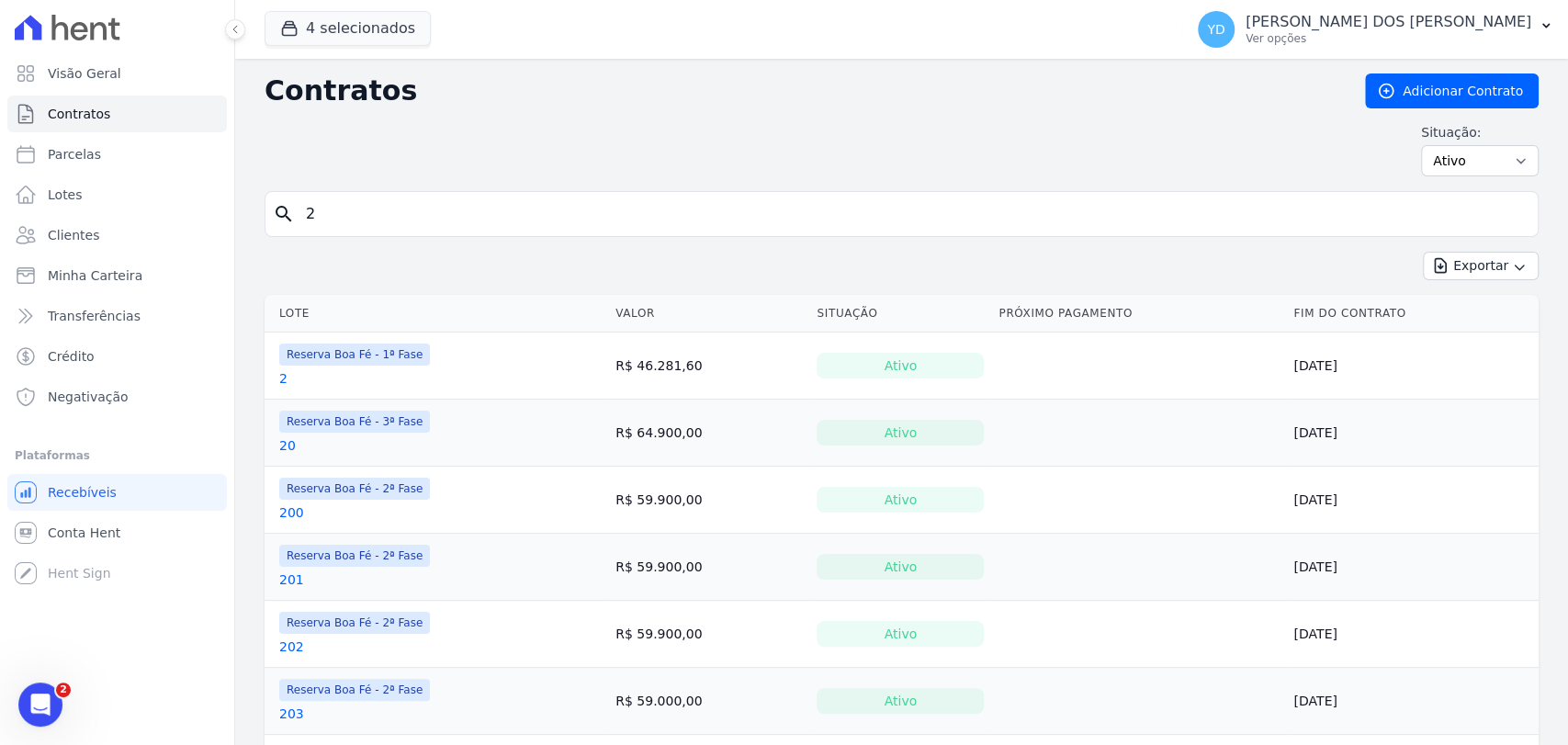
click at [373, 120] on div "Contratos Adicionar Contrato Situação: Ativo Todos Pausado Distratado Rascunho …" at bounding box center [902, 133] width 1274 height 118
click at [338, 203] on input "2" at bounding box center [912, 213] width 1236 height 37
type input "183"
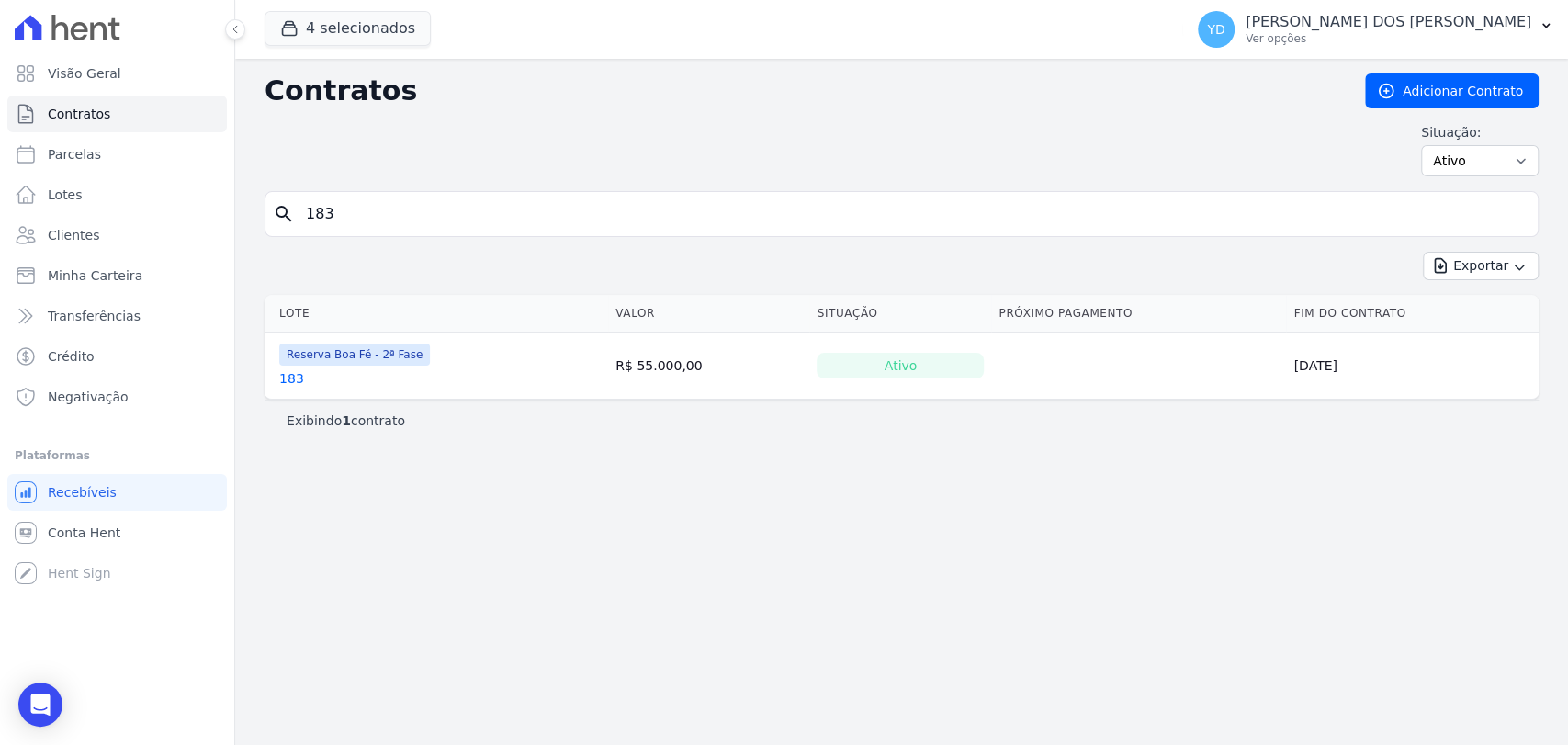
click at [449, 215] on input "183" at bounding box center [912, 213] width 1236 height 37
type input "184"
click at [375, 211] on input "184" at bounding box center [912, 213] width 1236 height 37
type input "185"
click at [373, 202] on input "185" at bounding box center [912, 213] width 1236 height 37
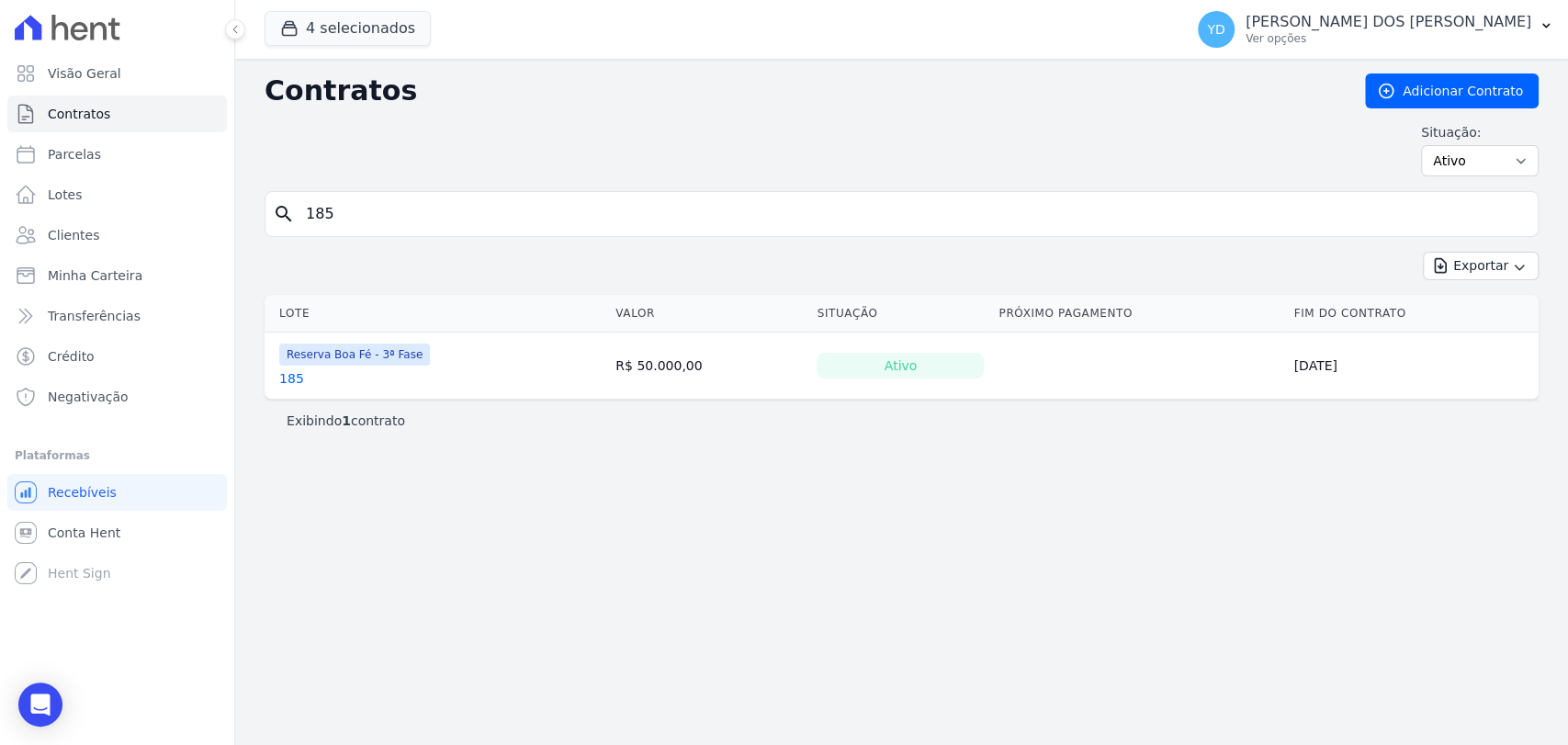
click at [373, 202] on input "185" at bounding box center [912, 213] width 1236 height 37
type input "59"
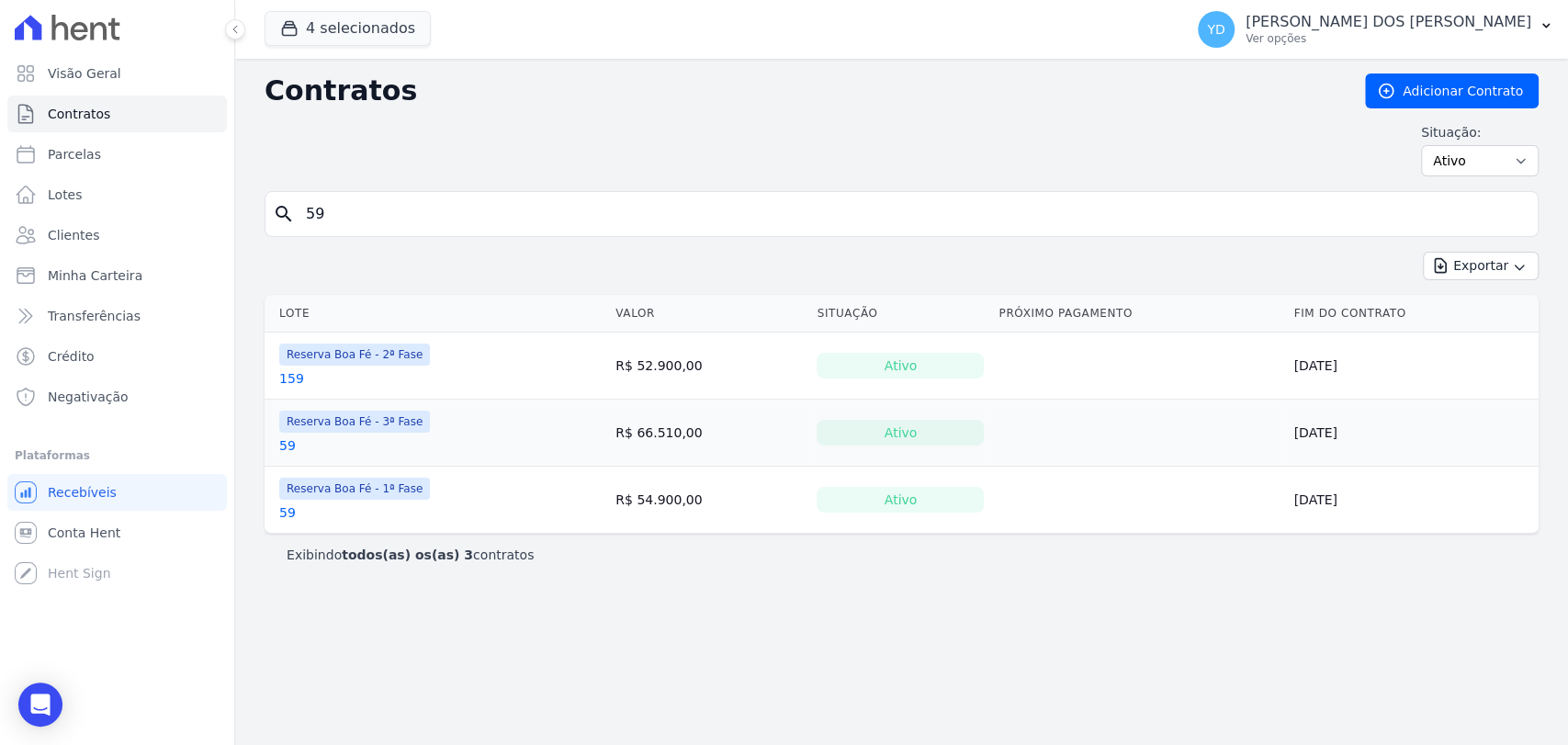
click at [283, 449] on link "59" at bounding box center [288, 446] width 17 height 19
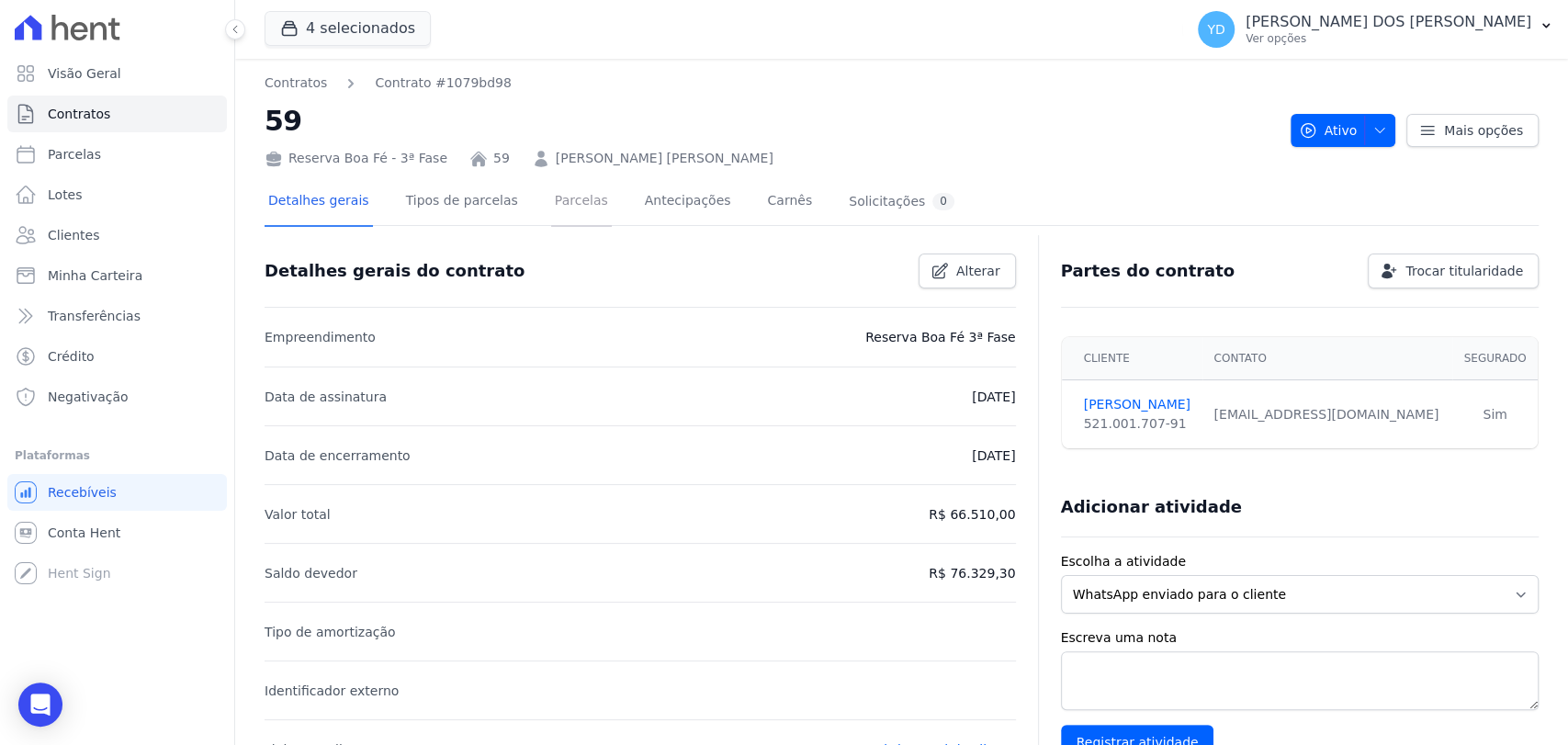
click at [569, 197] on link "Parcelas" at bounding box center [581, 203] width 61 height 49
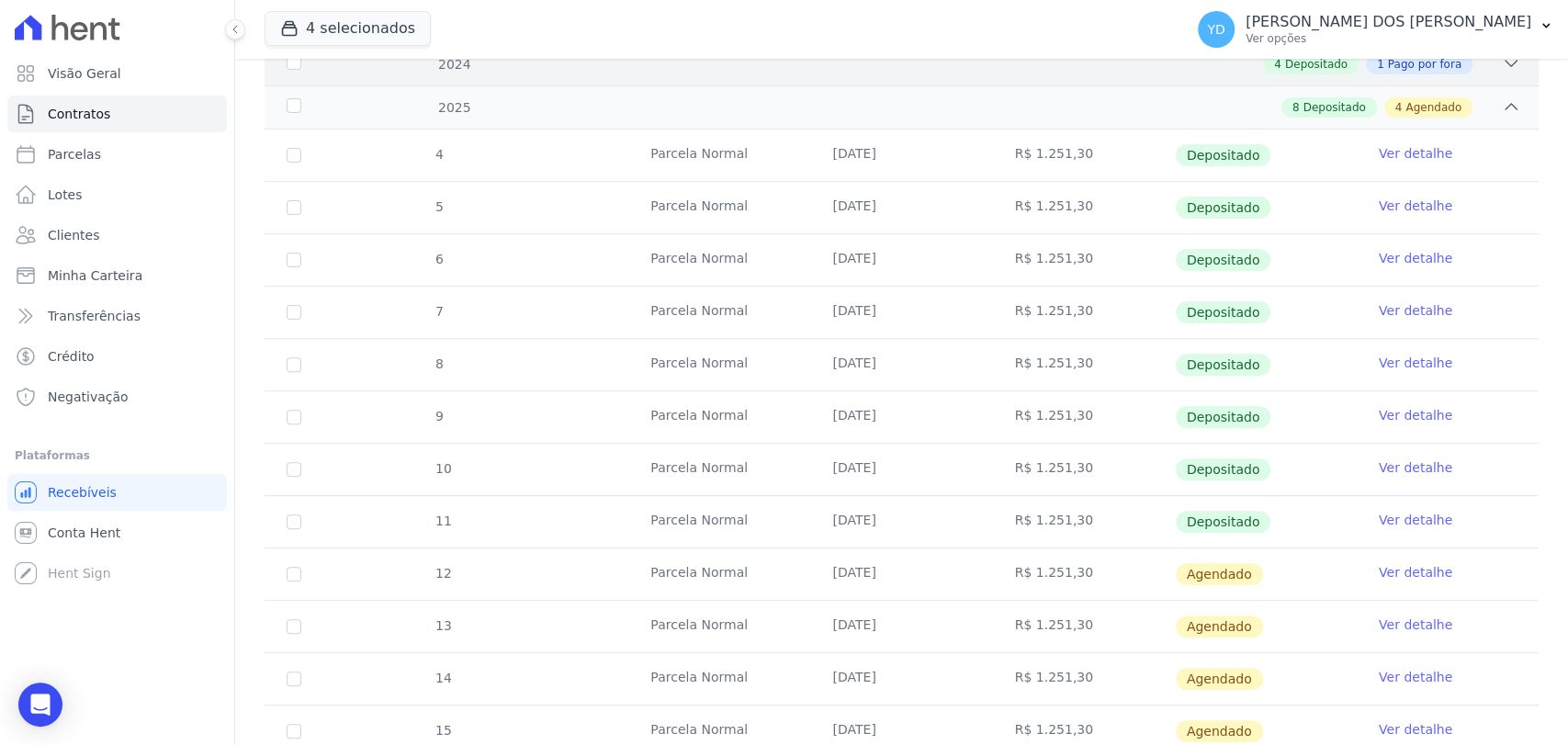
scroll to position [306, 0]
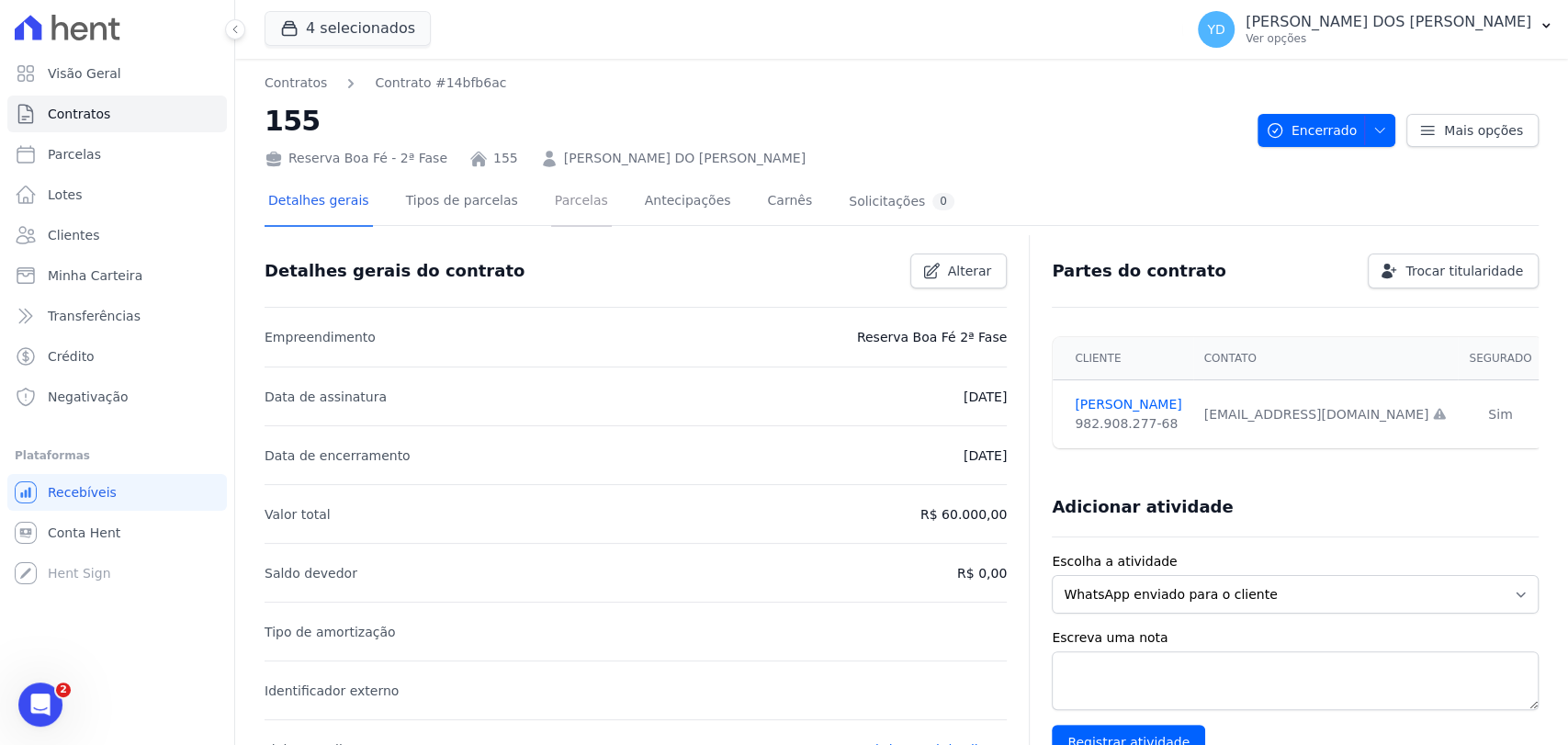
click at [562, 208] on link "Parcelas" at bounding box center [581, 203] width 61 height 49
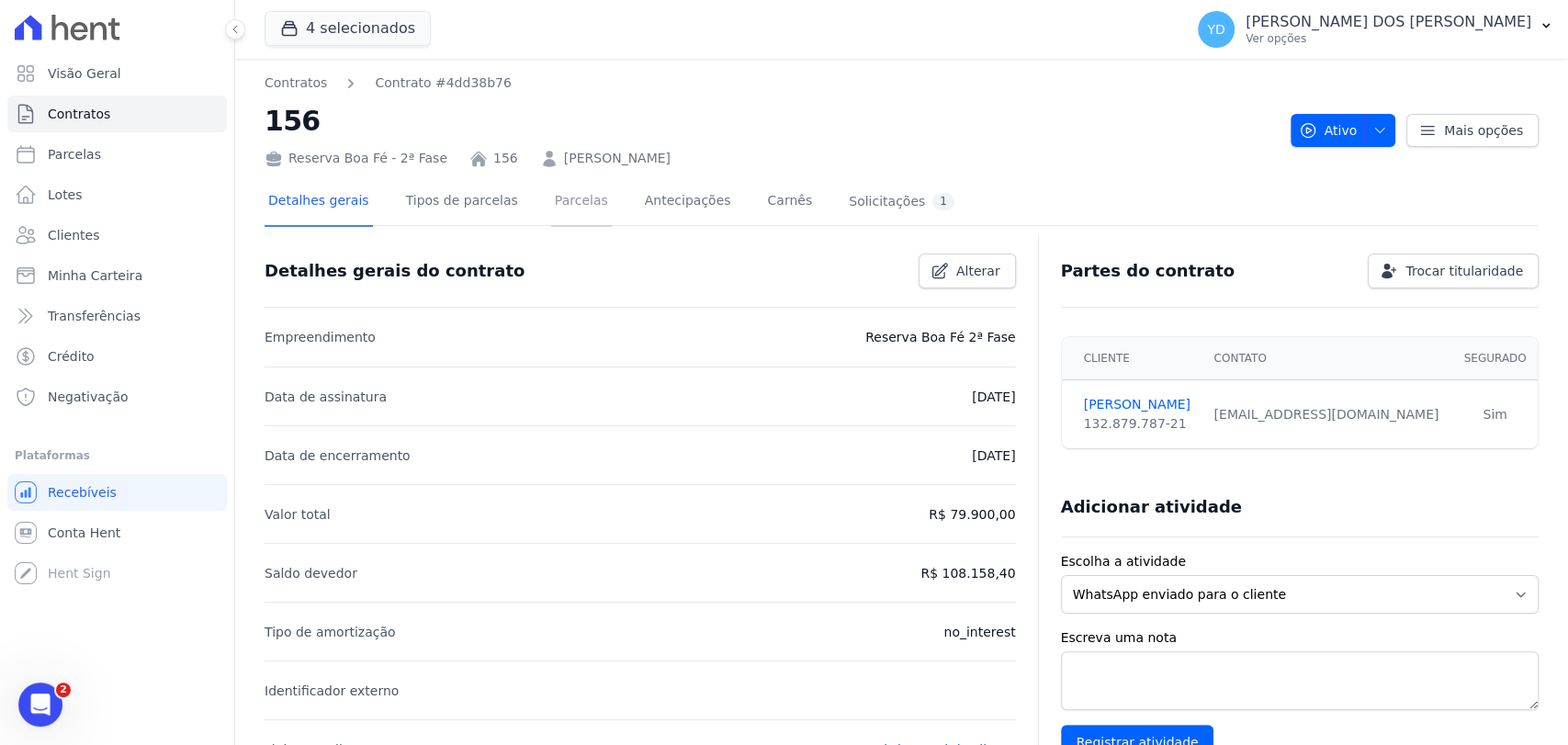
click at [551, 200] on link "Parcelas" at bounding box center [581, 203] width 61 height 49
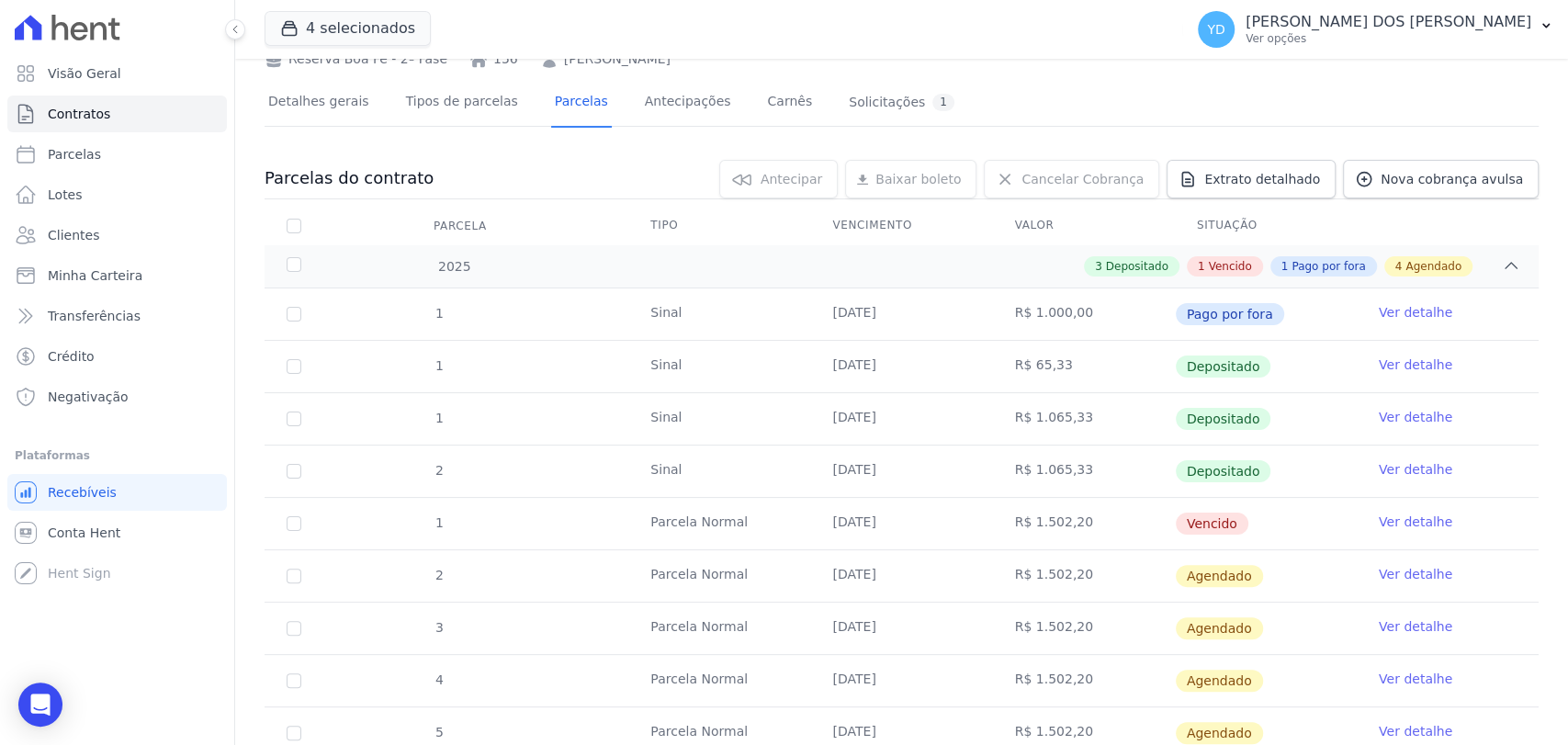
scroll to position [102, 0]
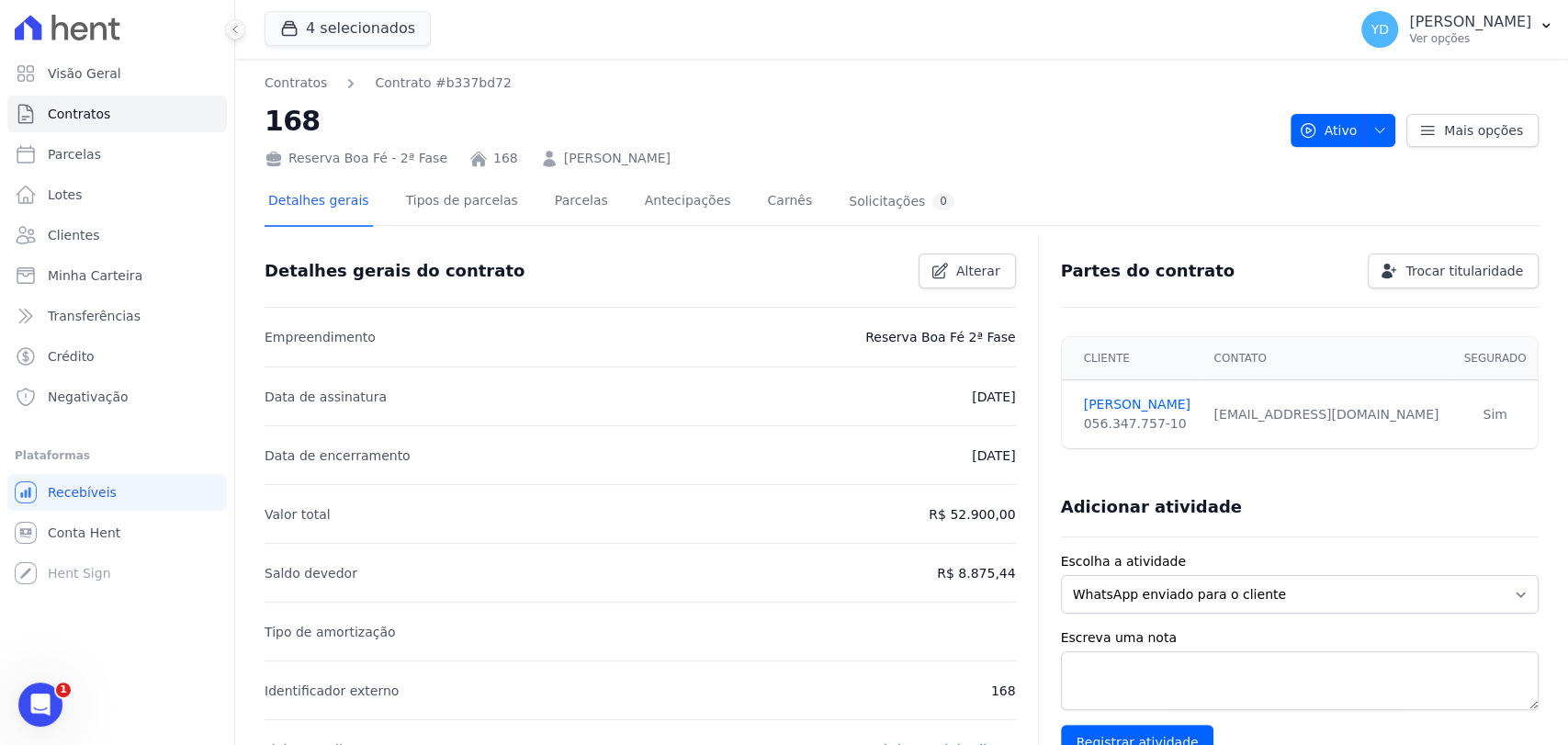
click at [527, 198] on div "Detalhes gerais Tipos de parcelas Parcelas Antecipações Carnês Solicitações 0" at bounding box center [611, 203] width 693 height 49
click at [551, 200] on link "Parcelas" at bounding box center [581, 203] width 61 height 49
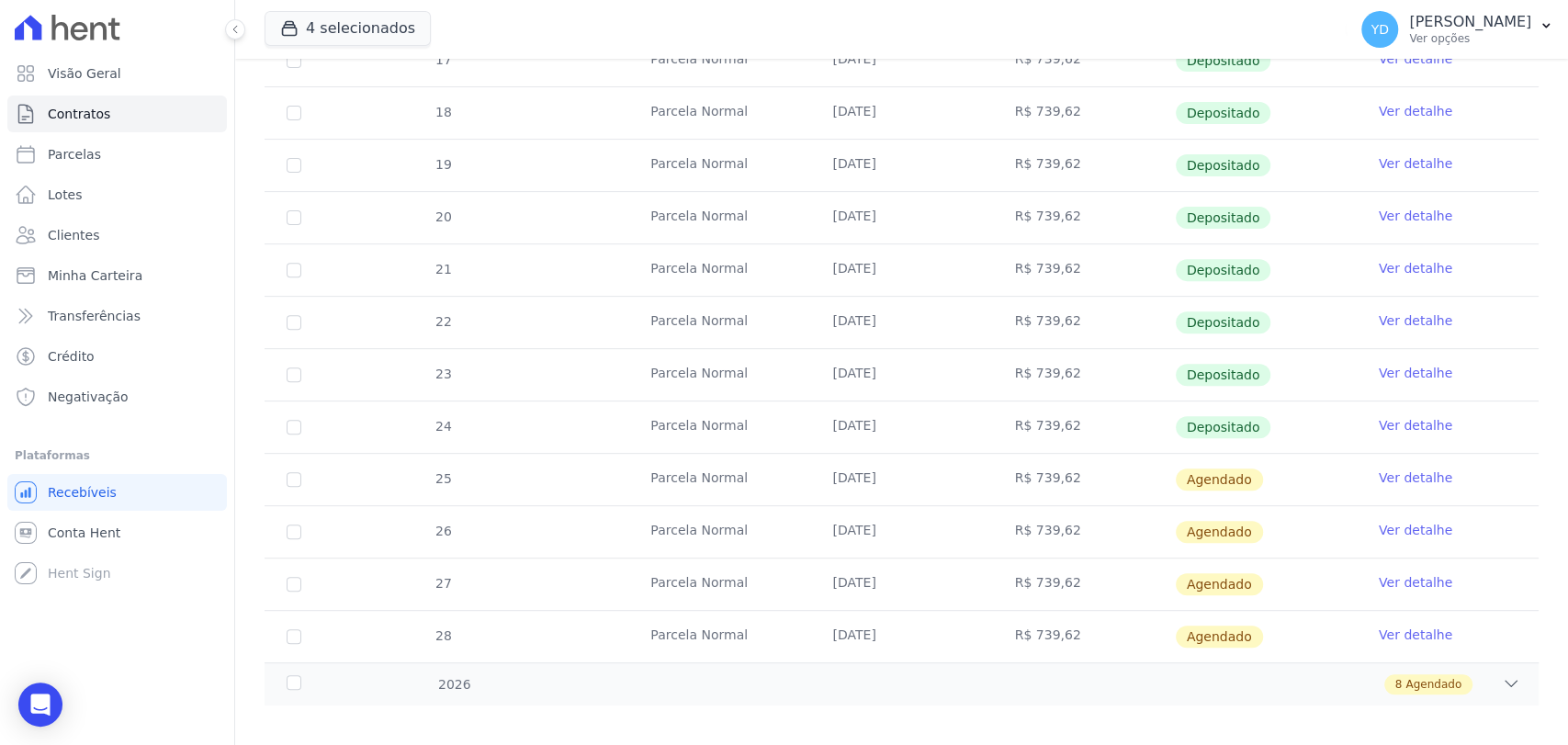
scroll to position [410, 0]
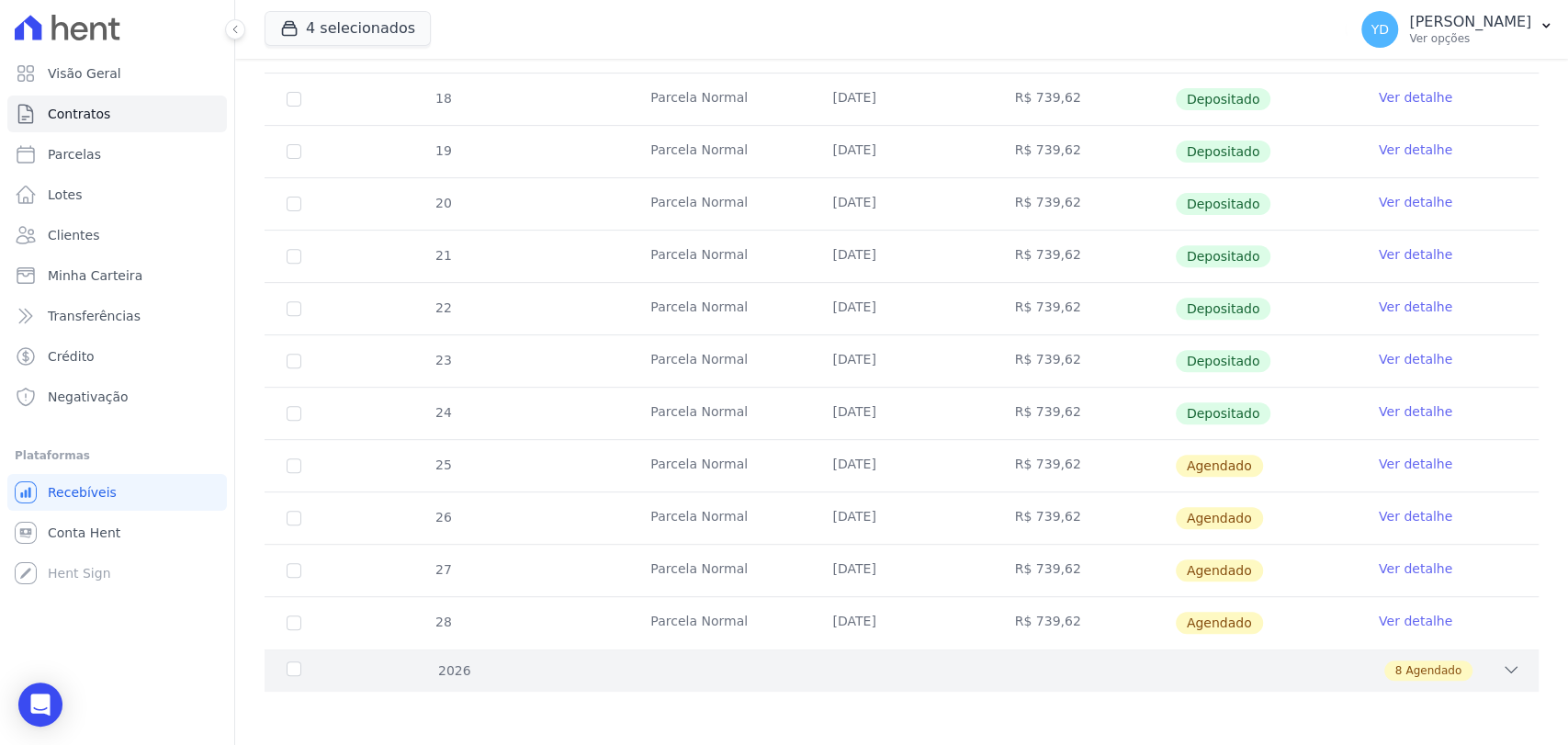
click at [710, 679] on div "2026 8 Agendado" at bounding box center [902, 670] width 1274 height 43
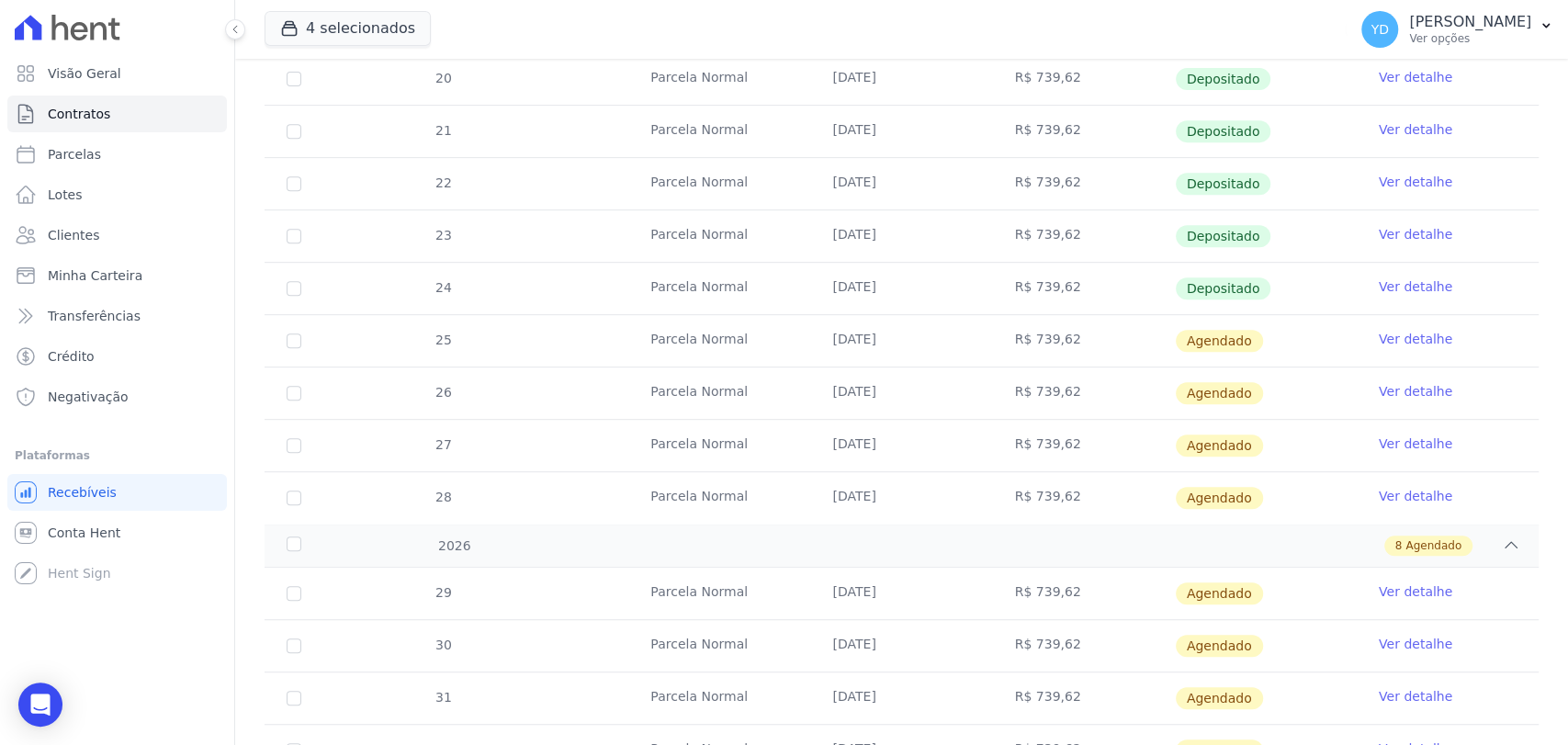
scroll to position [317, 0]
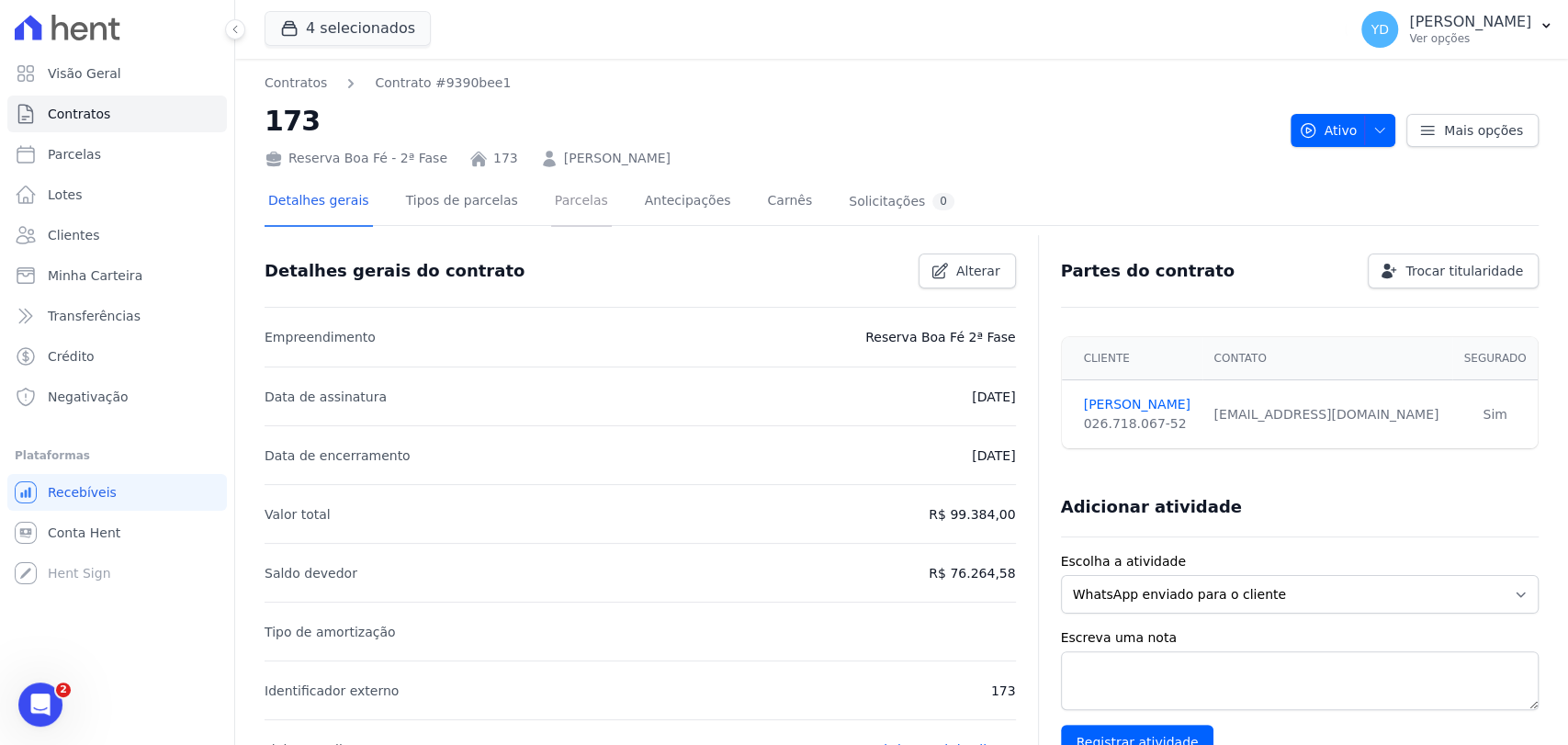
click at [576, 198] on link "Parcelas" at bounding box center [581, 203] width 61 height 49
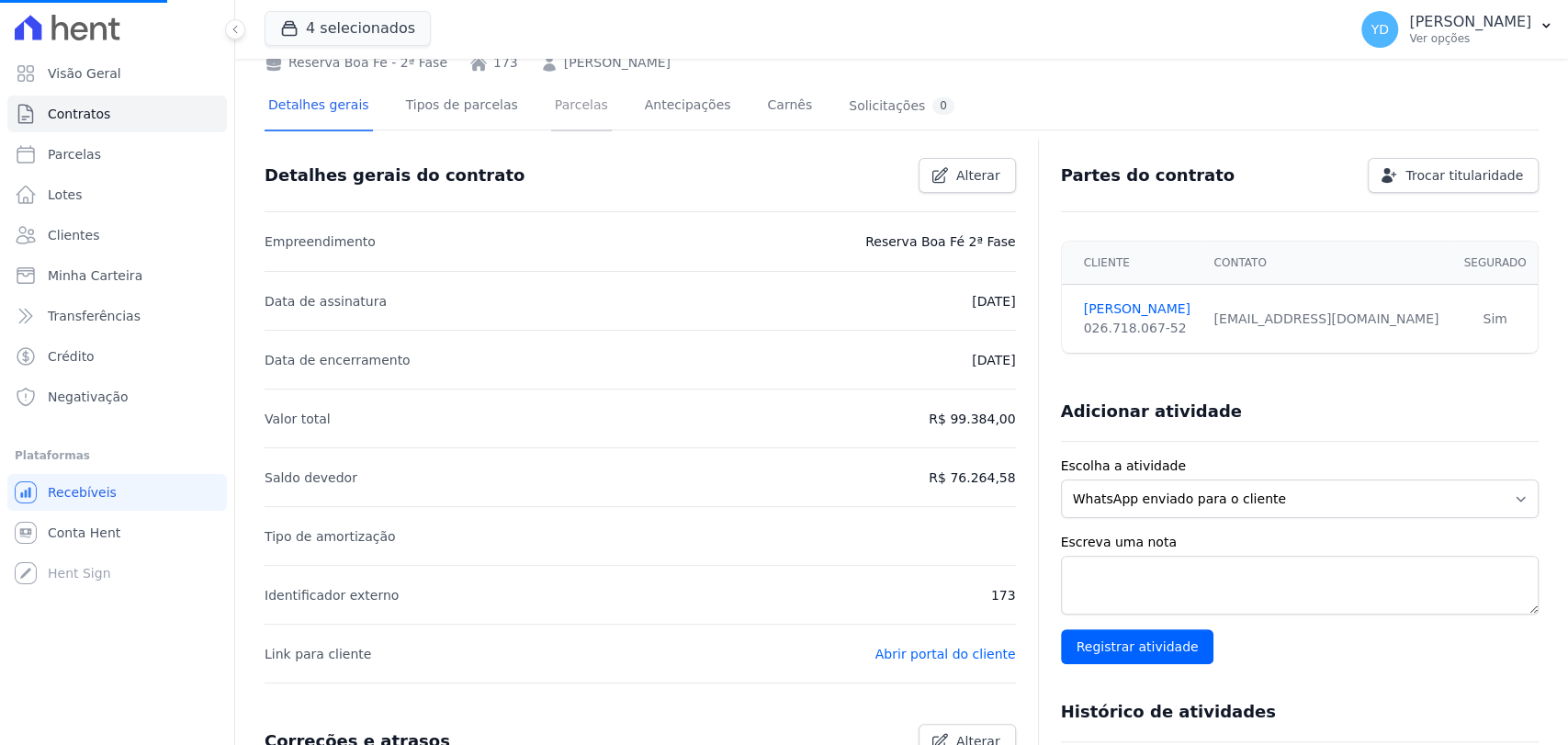
scroll to position [408, 0]
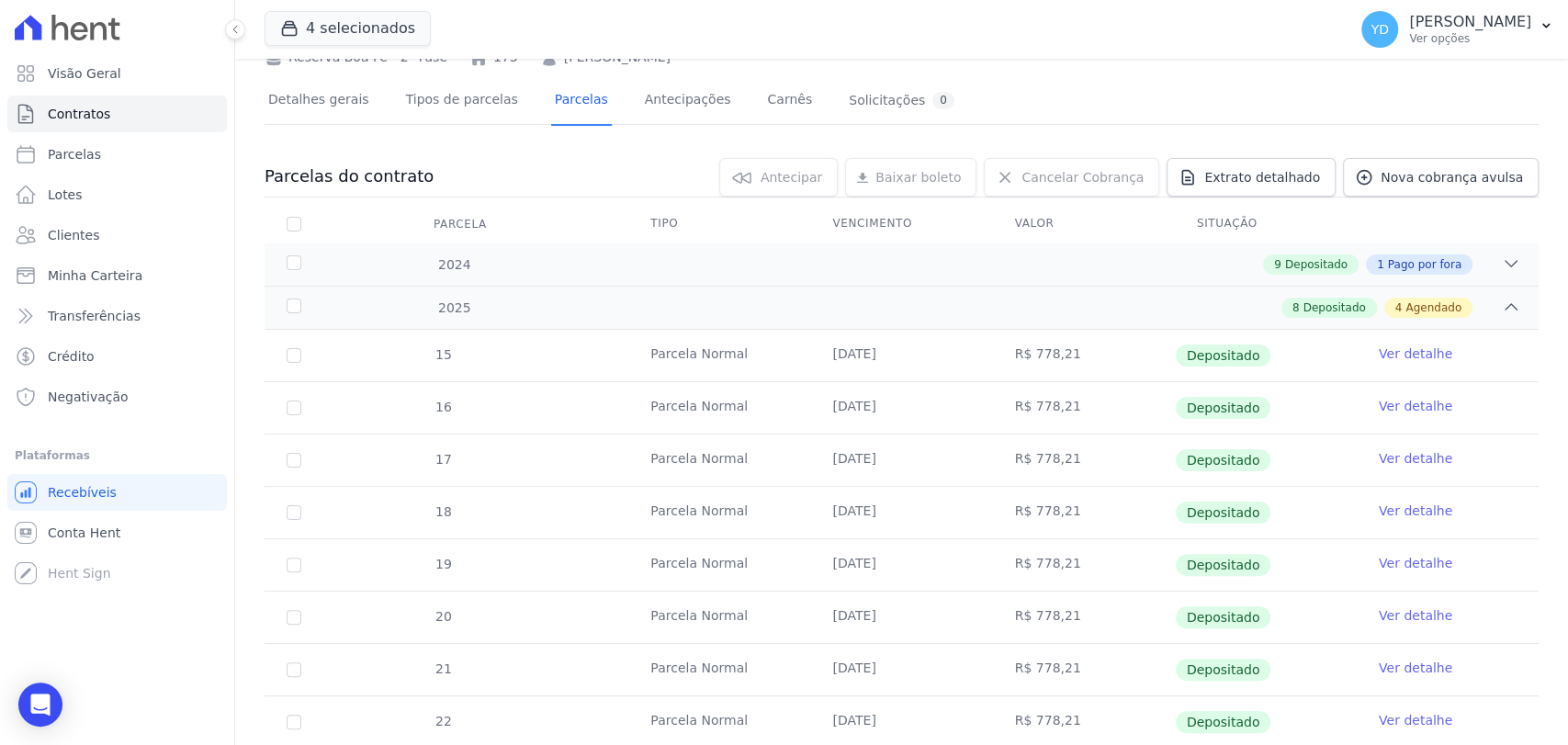
scroll to position [102, 0]
click at [353, 143] on div "Parcelas do contrato 0 selecionada(s) [GEOGRAPHIC_DATA] [GEOGRAPHIC_DATA] Reneg…" at bounding box center [902, 729] width 1274 height 1182
click at [343, 113] on link "Detalhes gerais" at bounding box center [319, 101] width 109 height 49
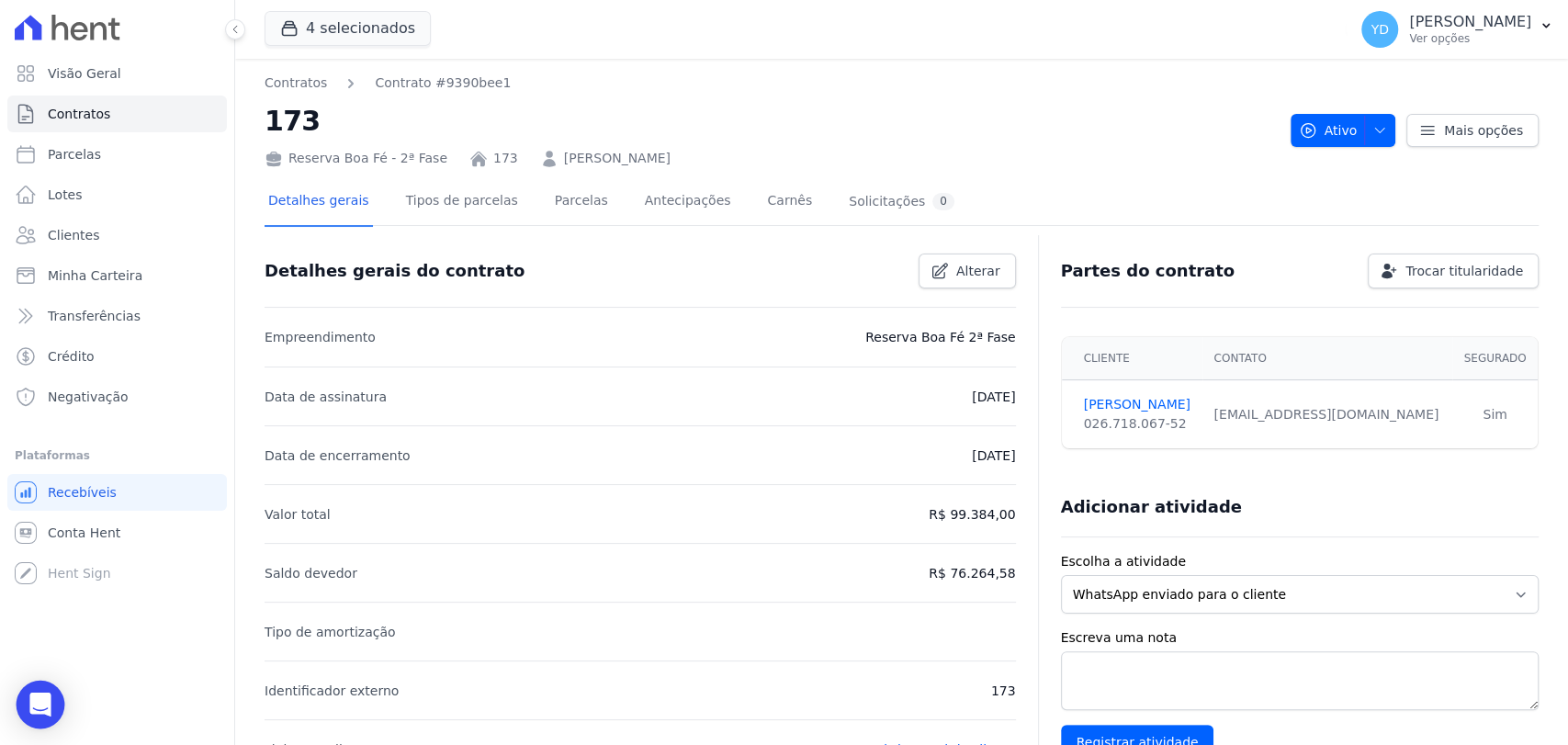
click at [55, 693] on div "Open Intercom Messenger" at bounding box center [41, 706] width 49 height 49
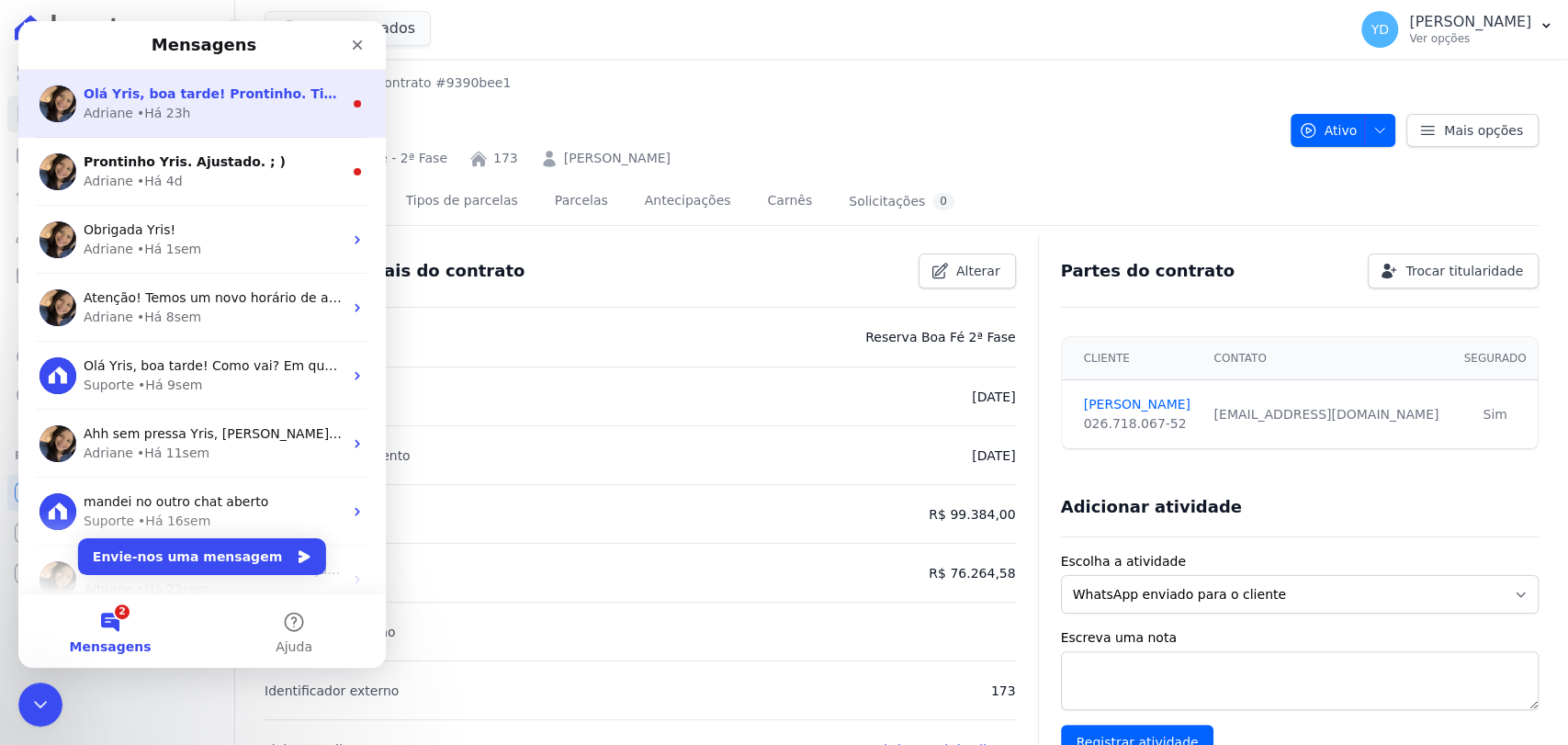
click at [206, 77] on div "Olá Yris, boa tarde! Prontinho. Tipo de parcela alterada para Parcela normal. […" at bounding box center [202, 104] width 368 height 68
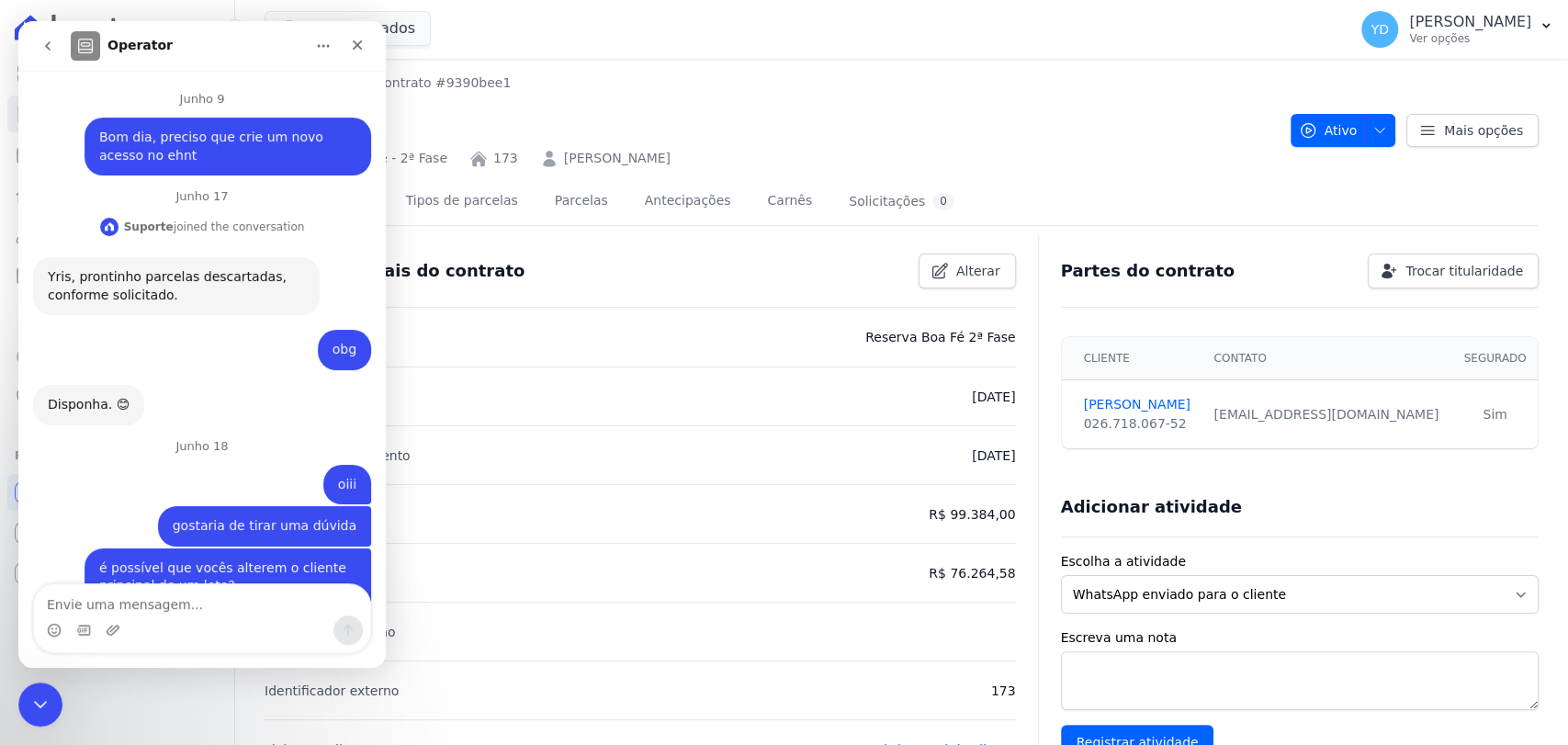
scroll to position [45, 0]
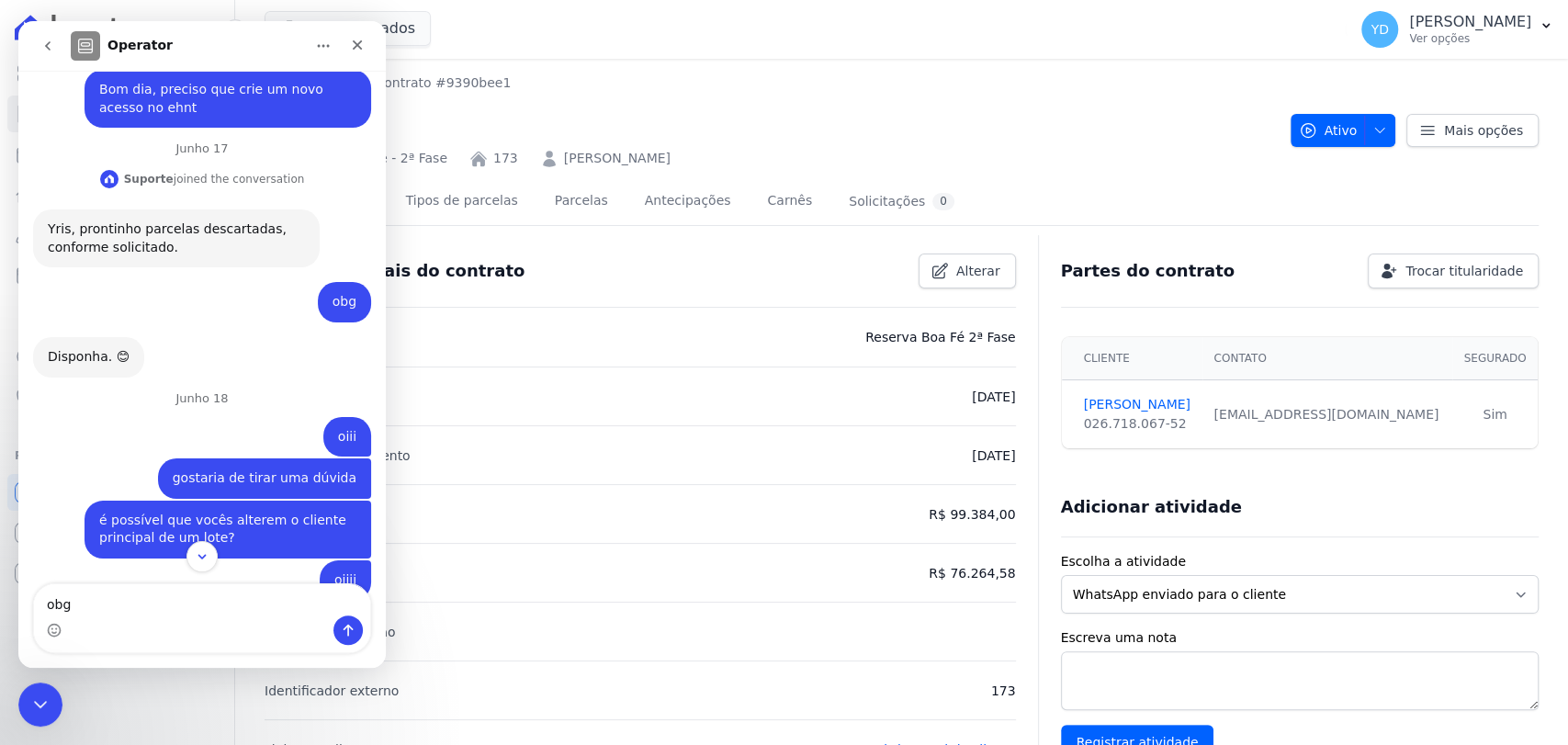
type textarea "obgg"
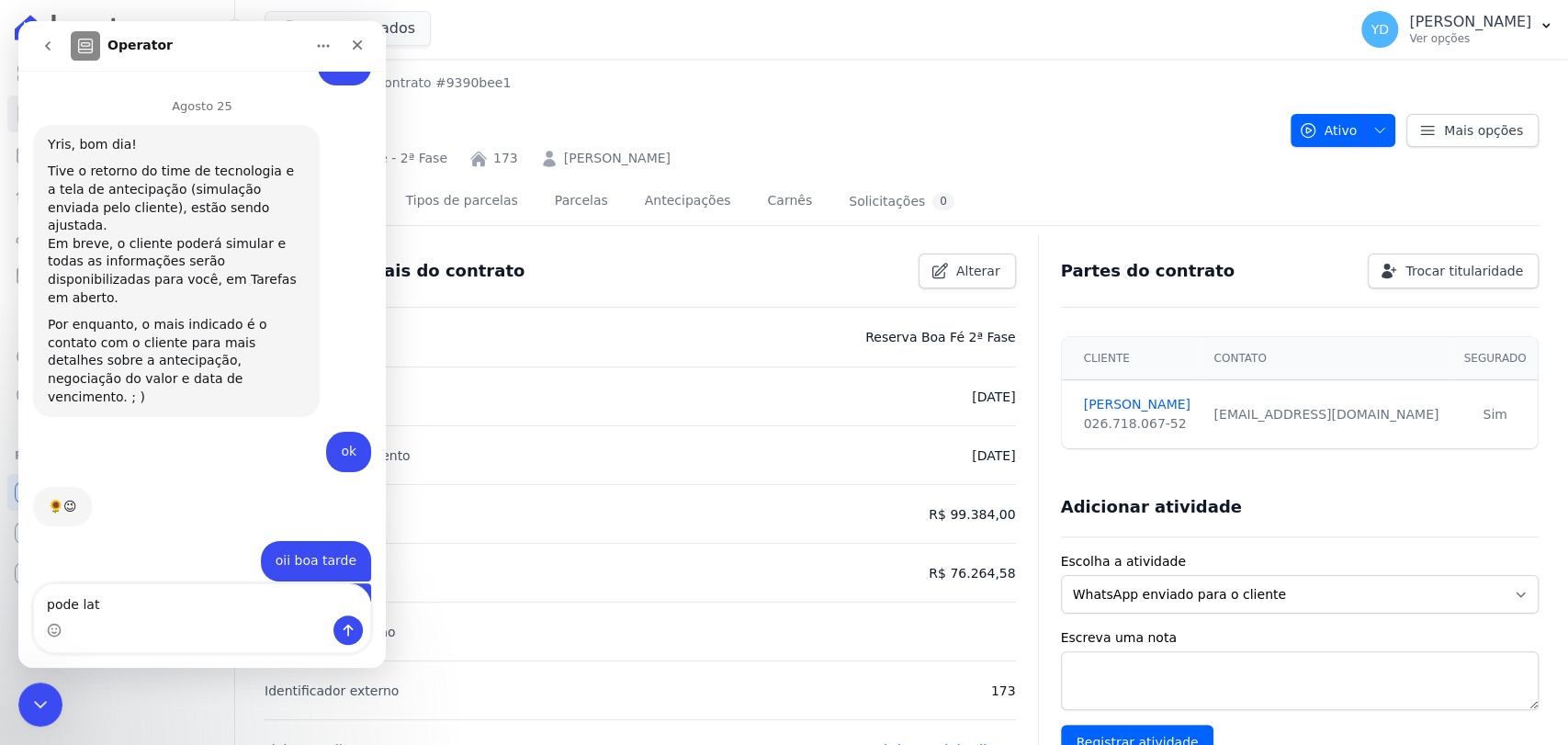
scroll to position [15221, 0]
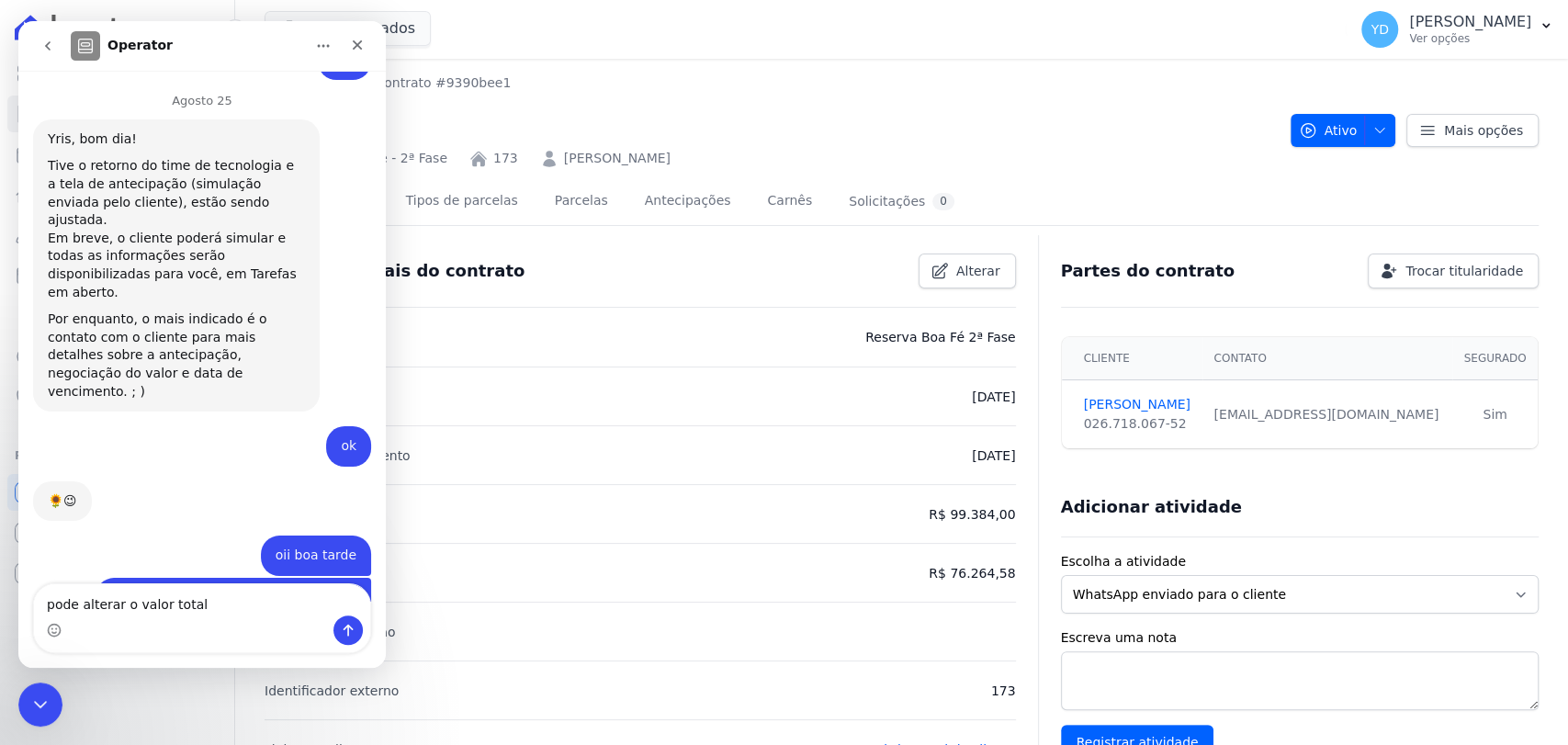
type textarea "pode alterar o valor total"
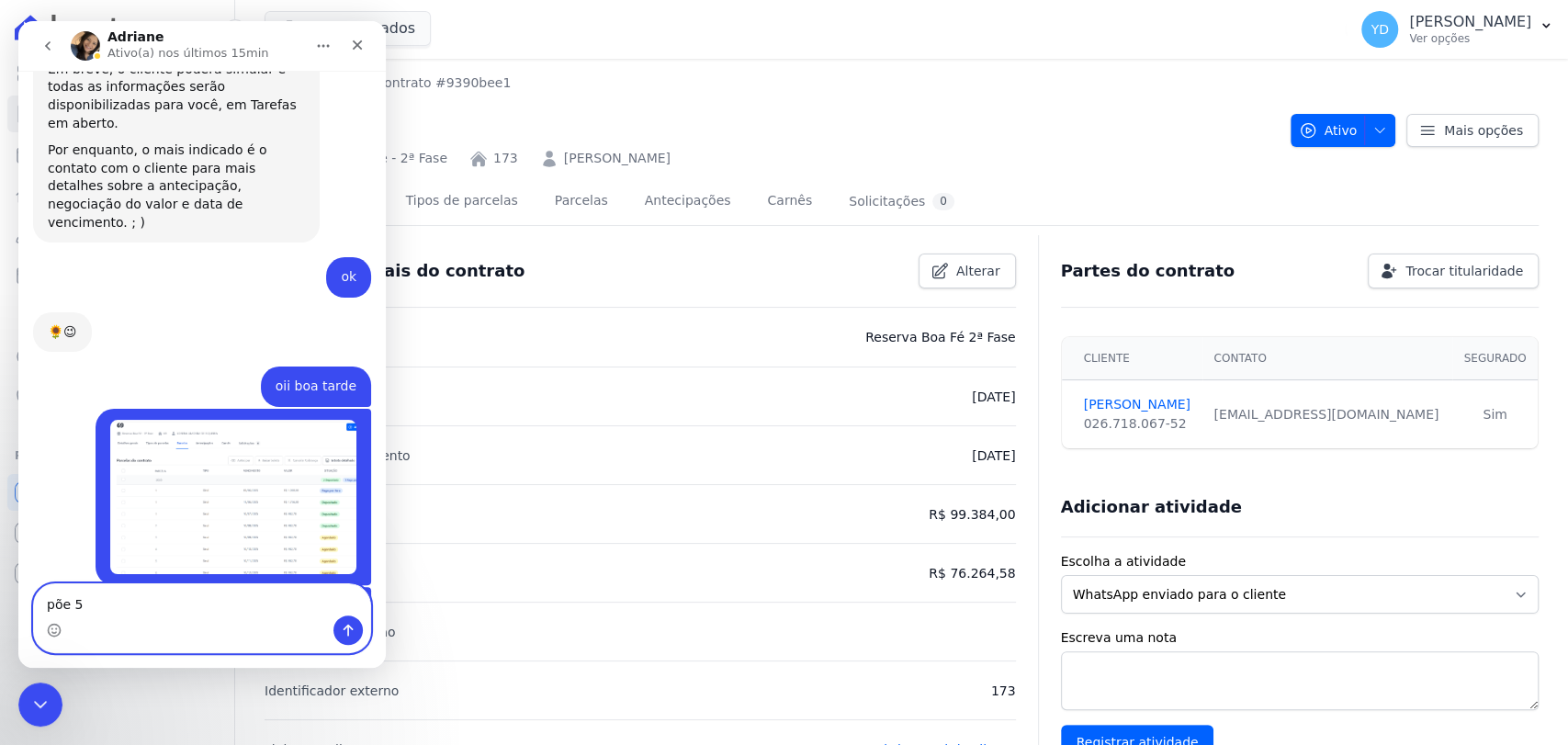
scroll to position [15475, 0]
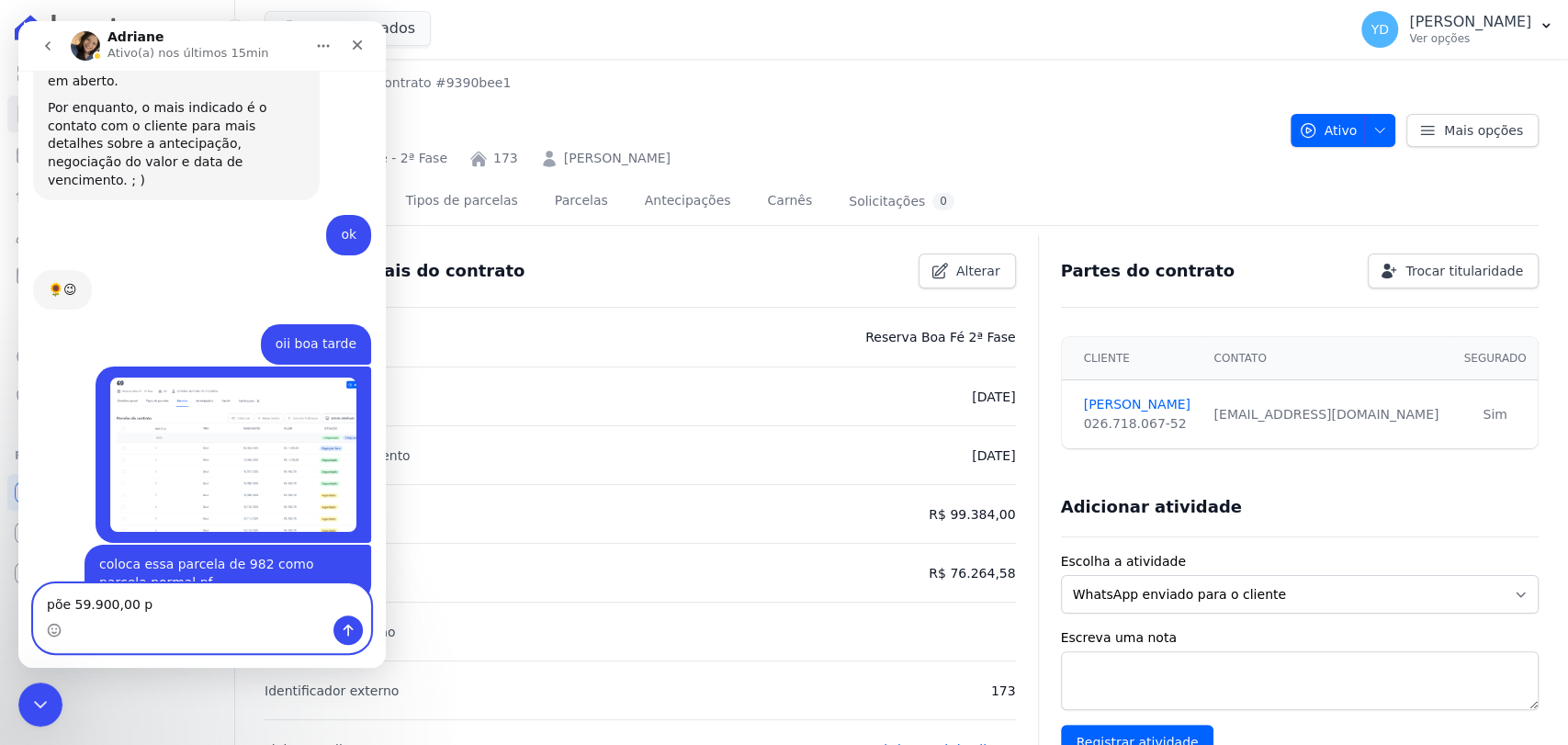
type textarea "põe 59.900,00 pf"
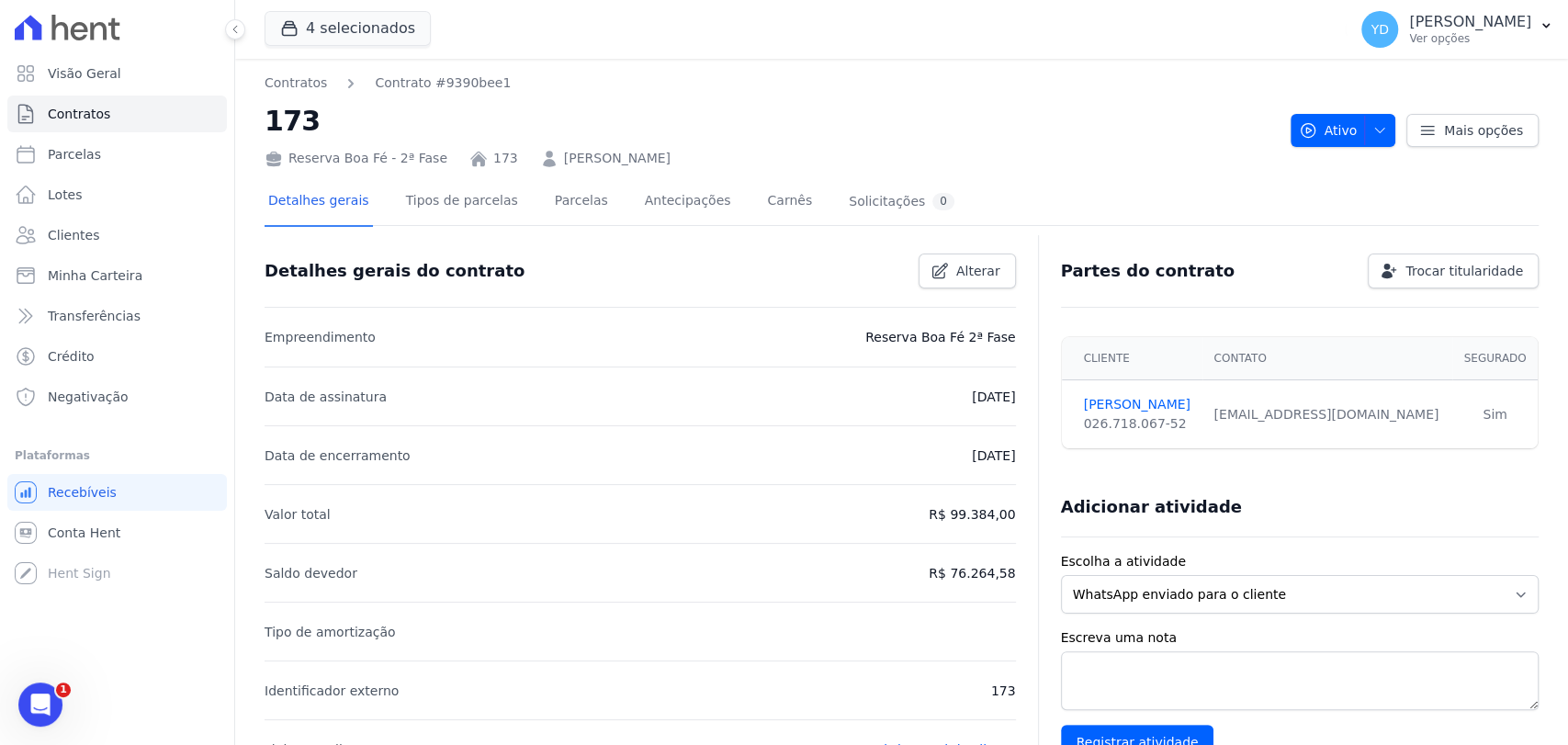
scroll to position [15516, 0]
click at [576, 218] on link "Parcelas" at bounding box center [581, 203] width 61 height 49
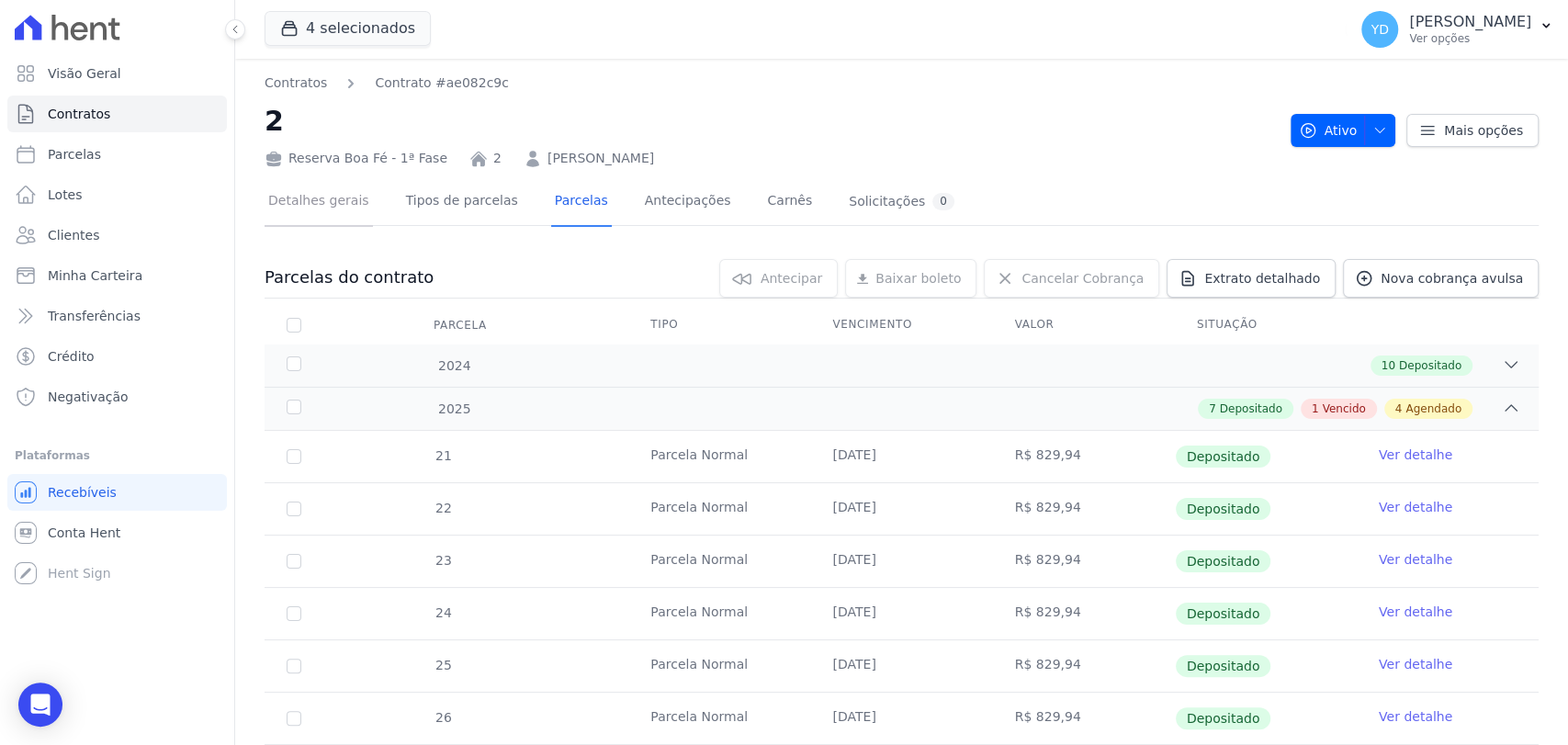
click at [359, 195] on link "Detalhes gerais" at bounding box center [319, 203] width 109 height 49
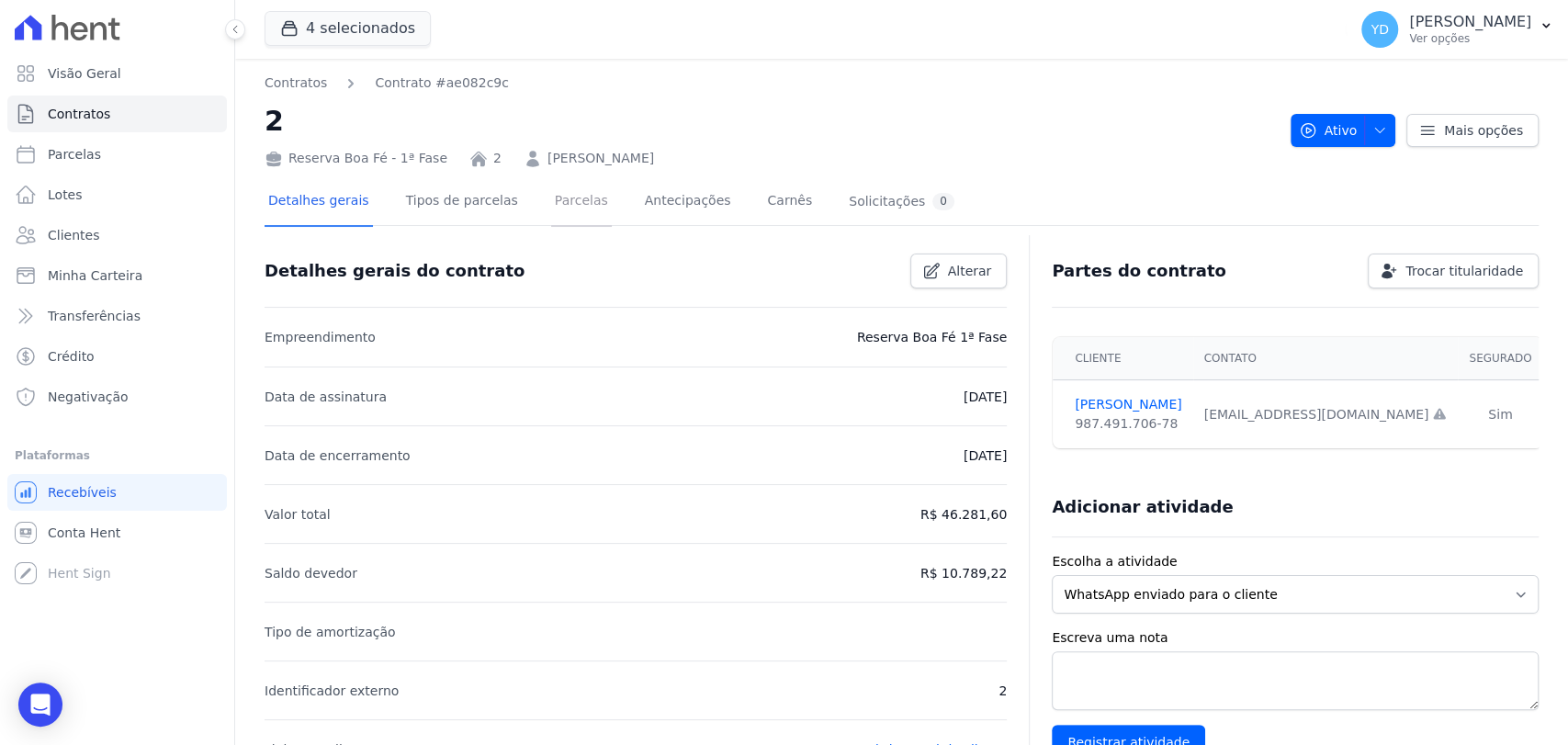
click at [573, 215] on link "Parcelas" at bounding box center [581, 203] width 61 height 49
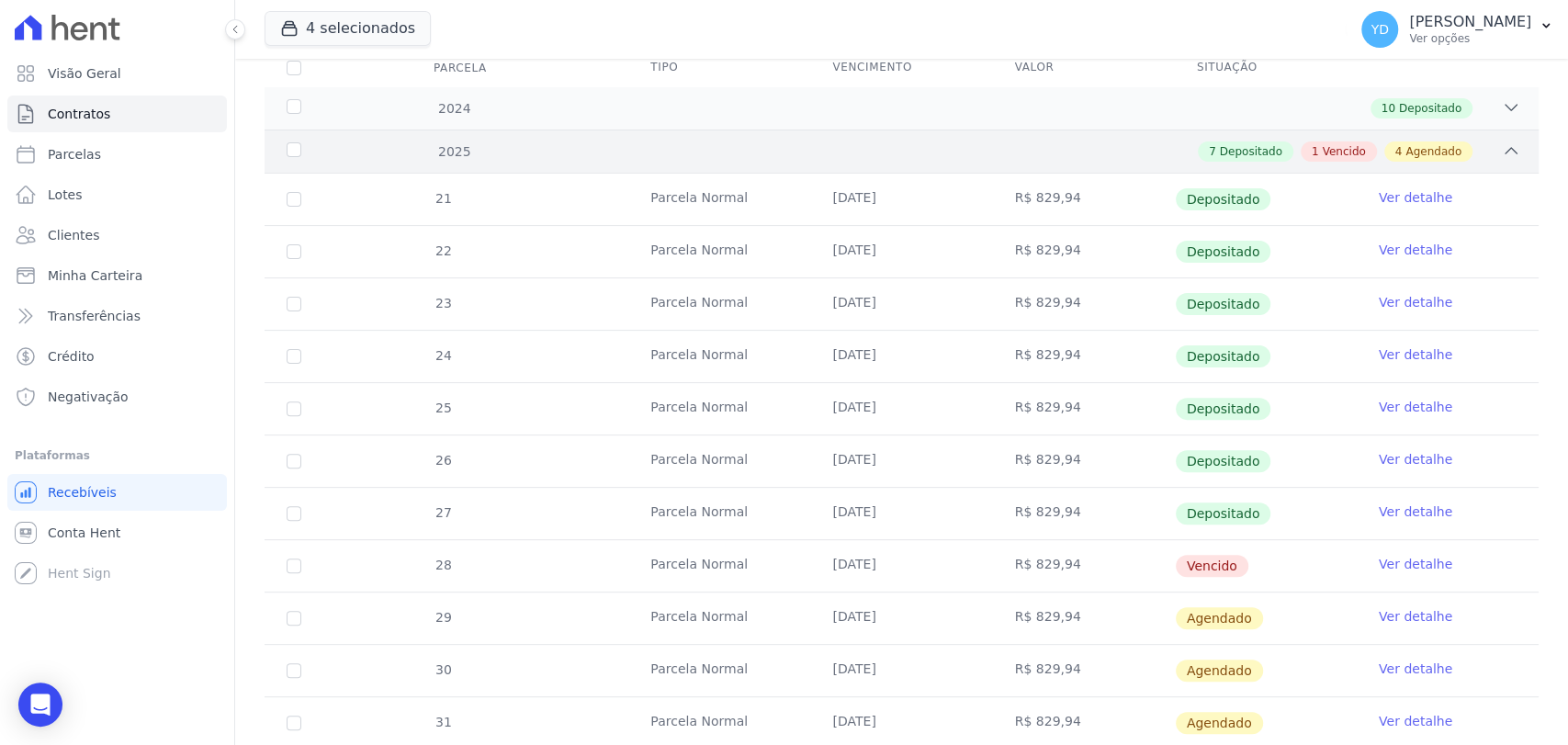
scroll to position [410, 0]
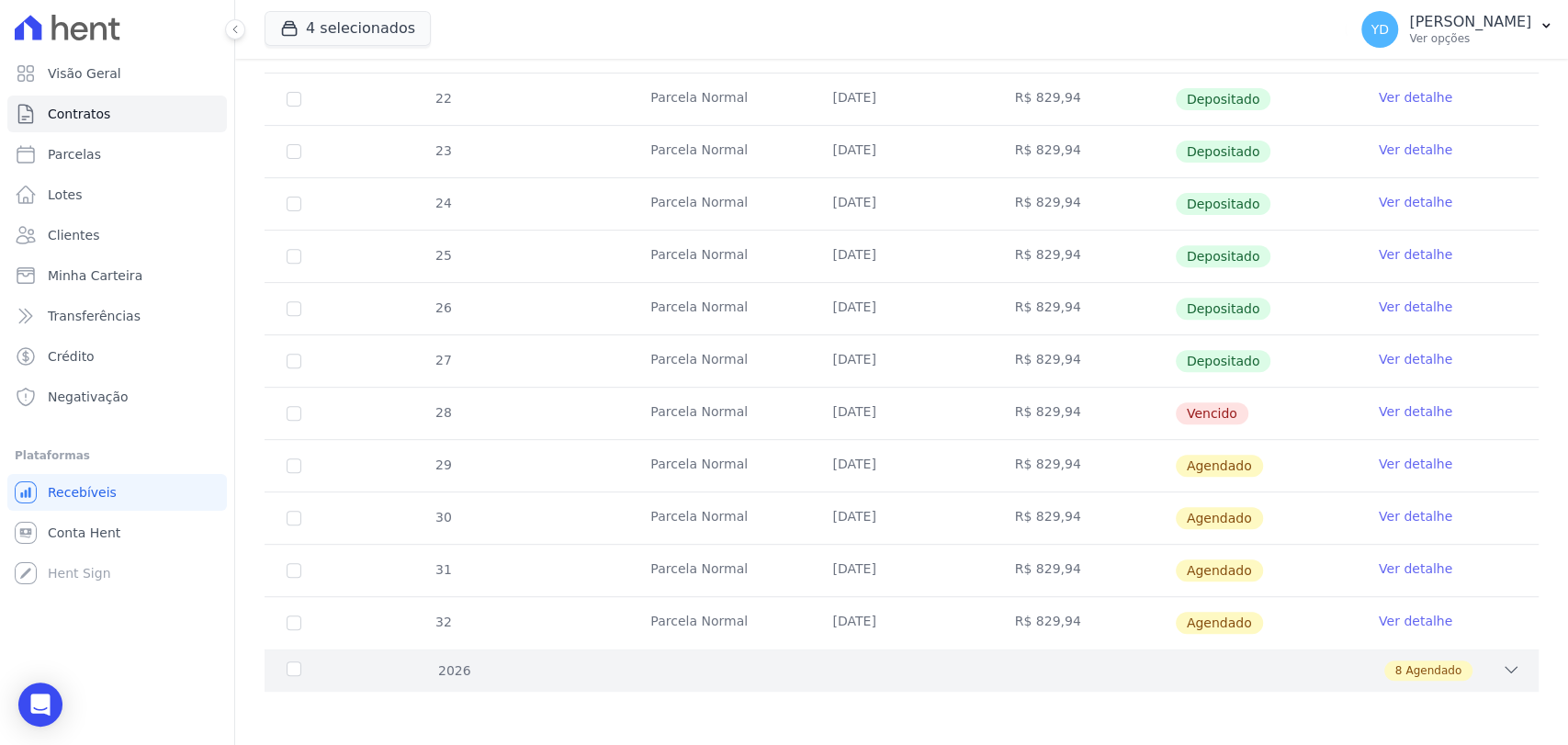
click at [661, 664] on div "8 Agendado" at bounding box center [964, 671] width 1112 height 21
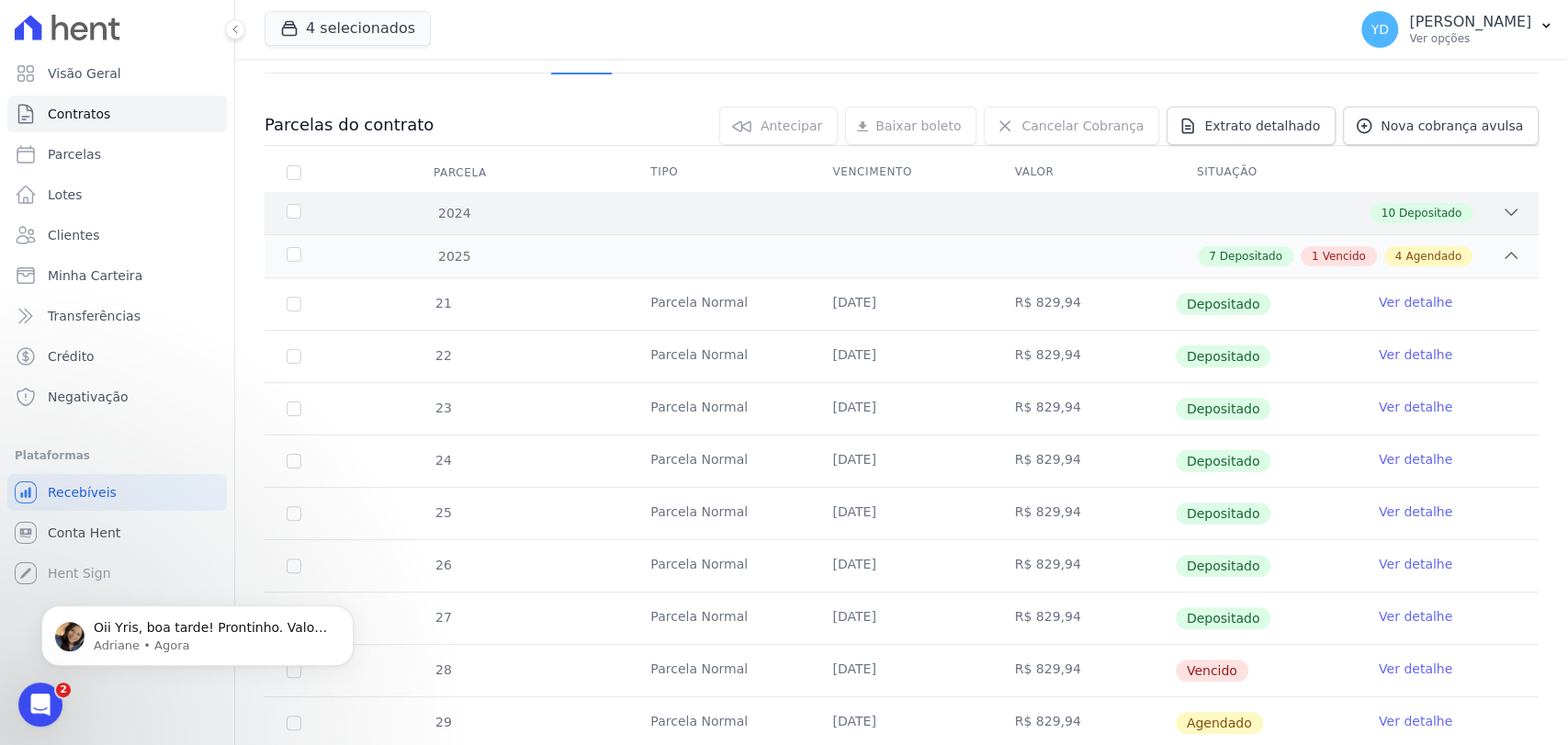
scroll to position [306, 0]
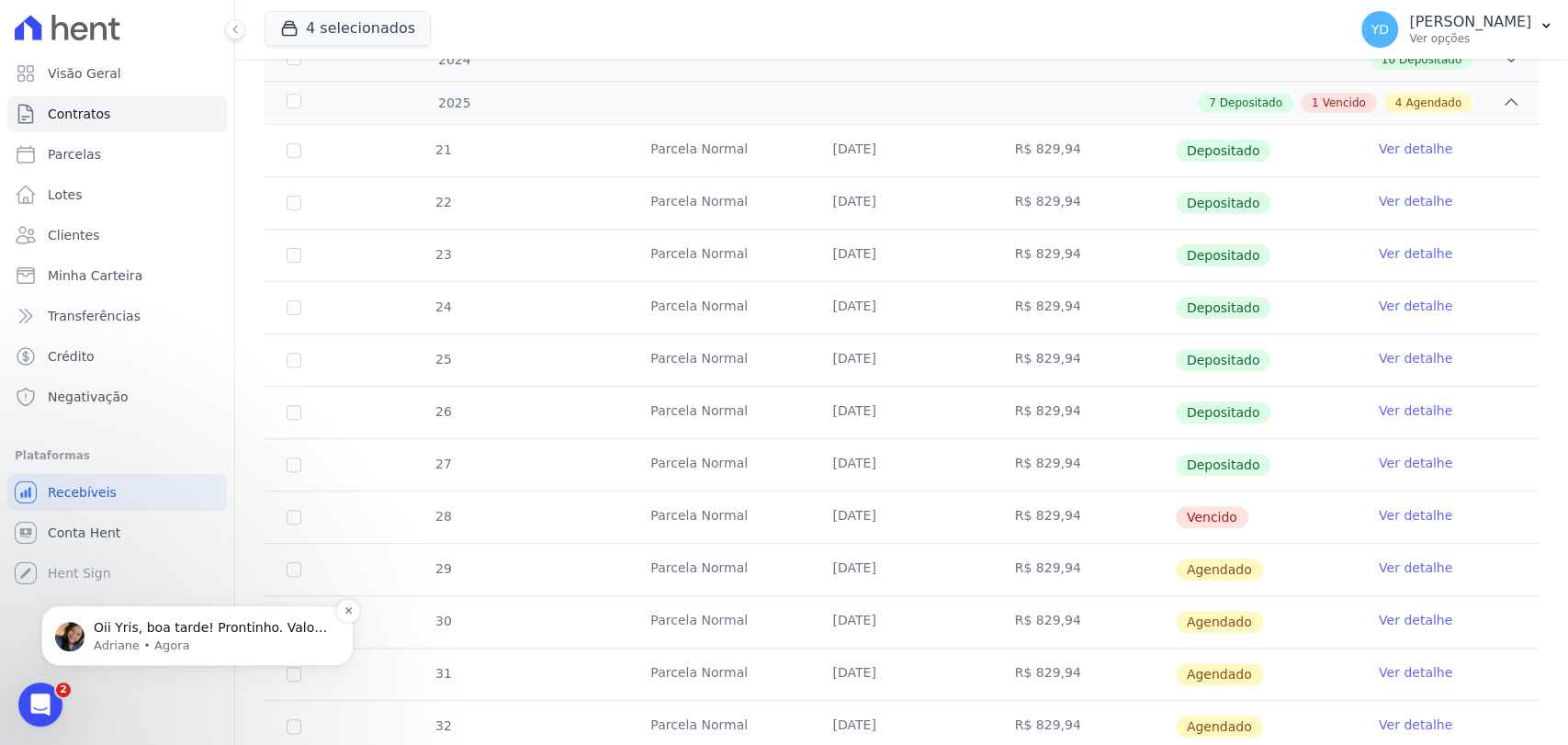
click at [256, 639] on p "Adriane • Agora" at bounding box center [211, 647] width 237 height 17
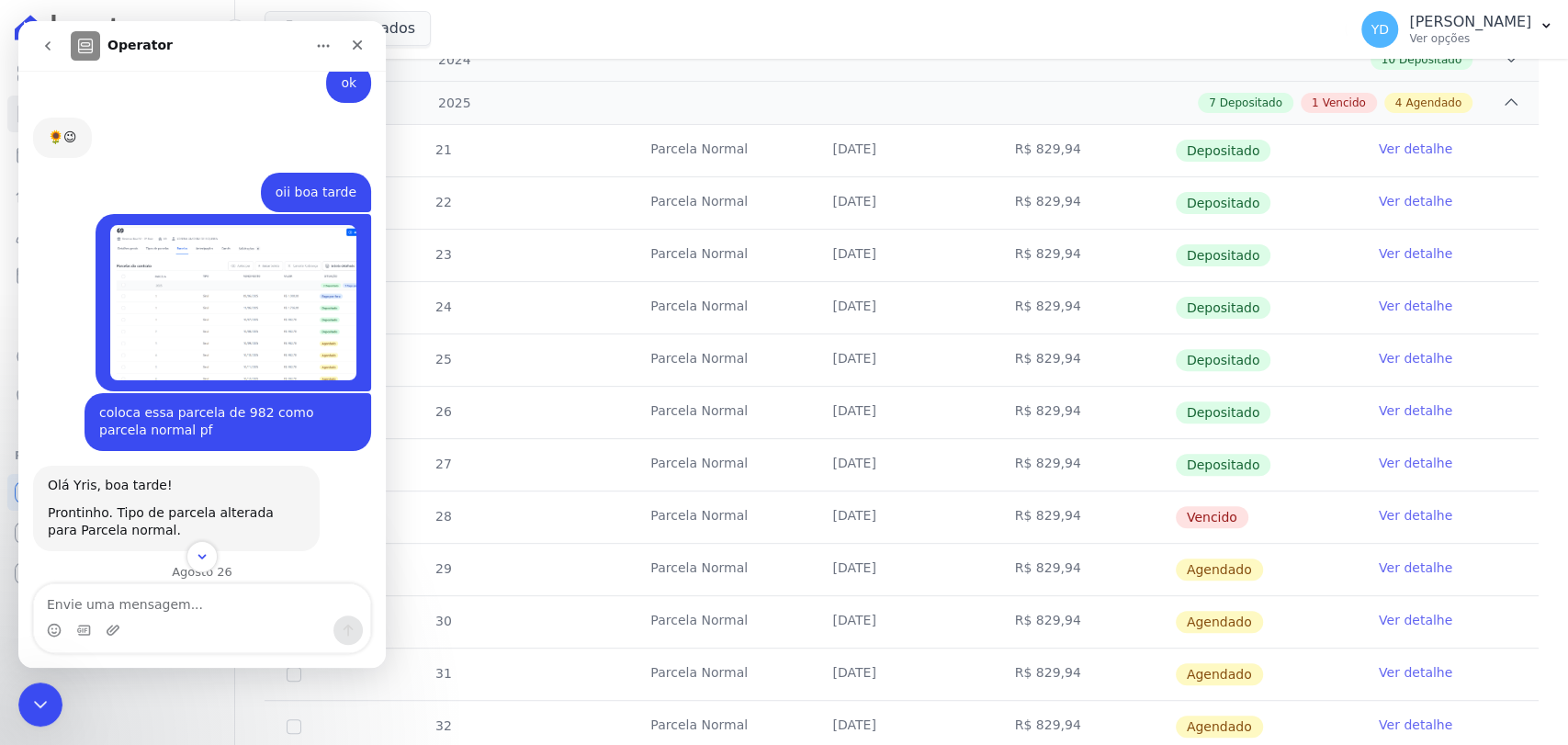
scroll to position [15296, 0]
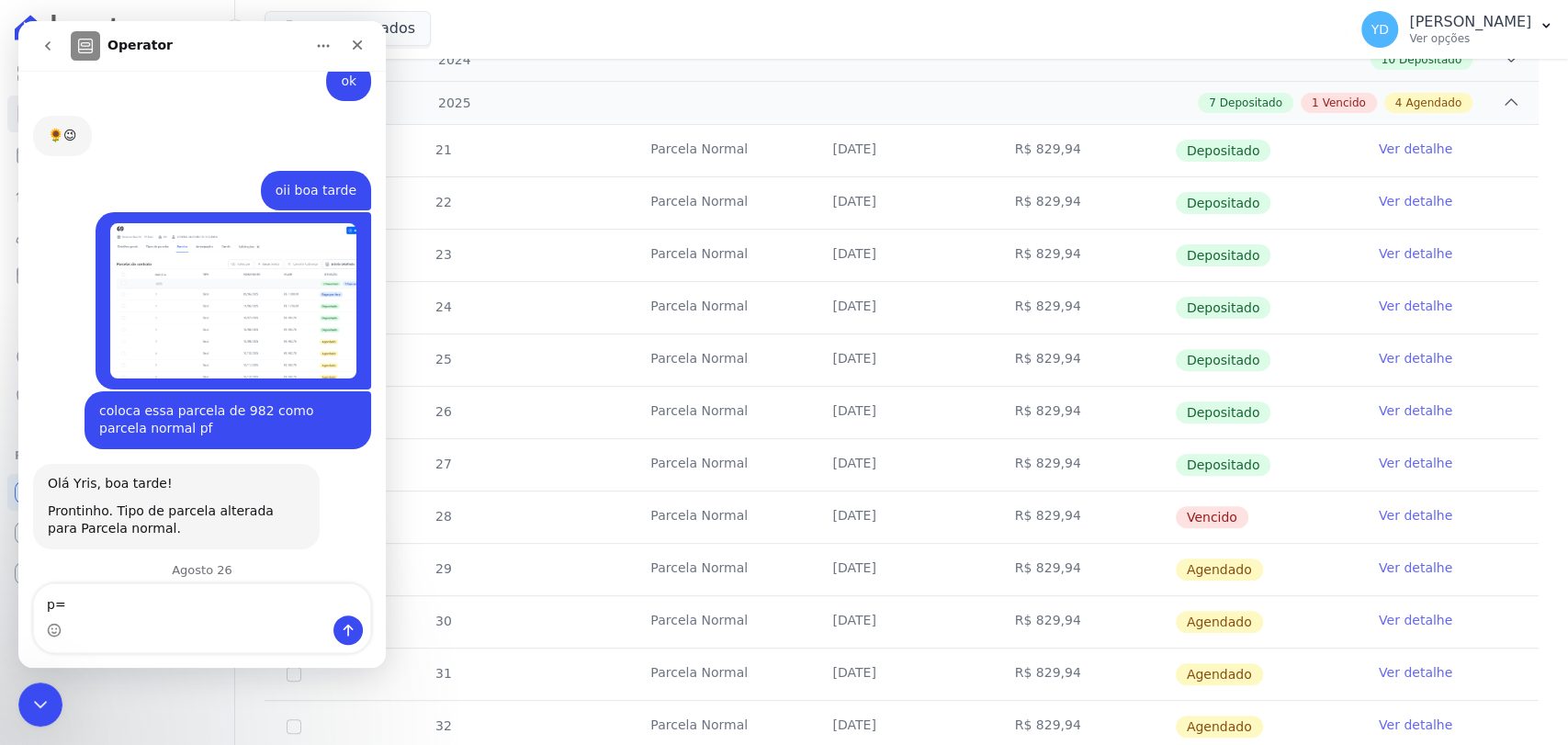
type textarea "p"
type textarea "obg"
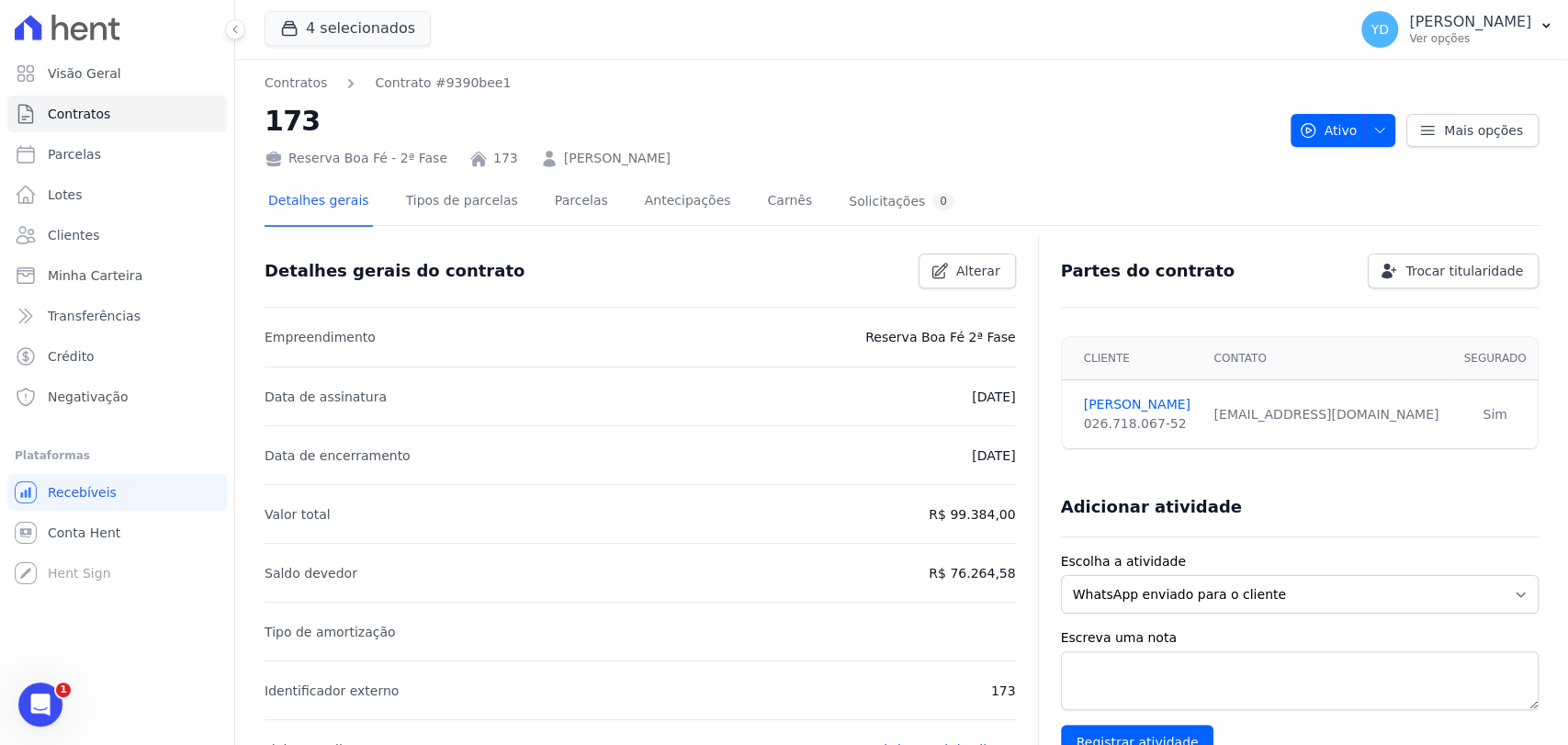
scroll to position [15599, 0]
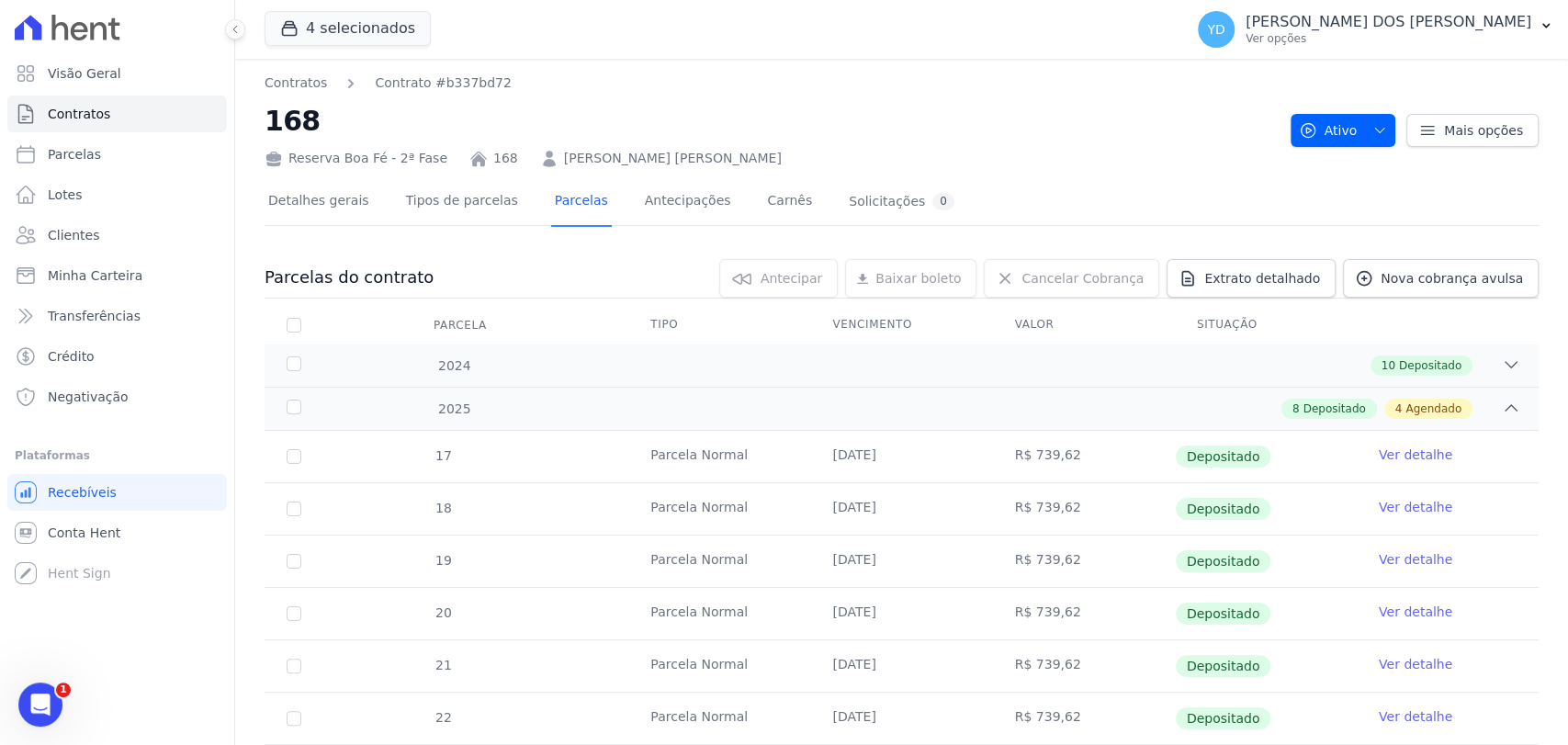
scroll to position [317, 0]
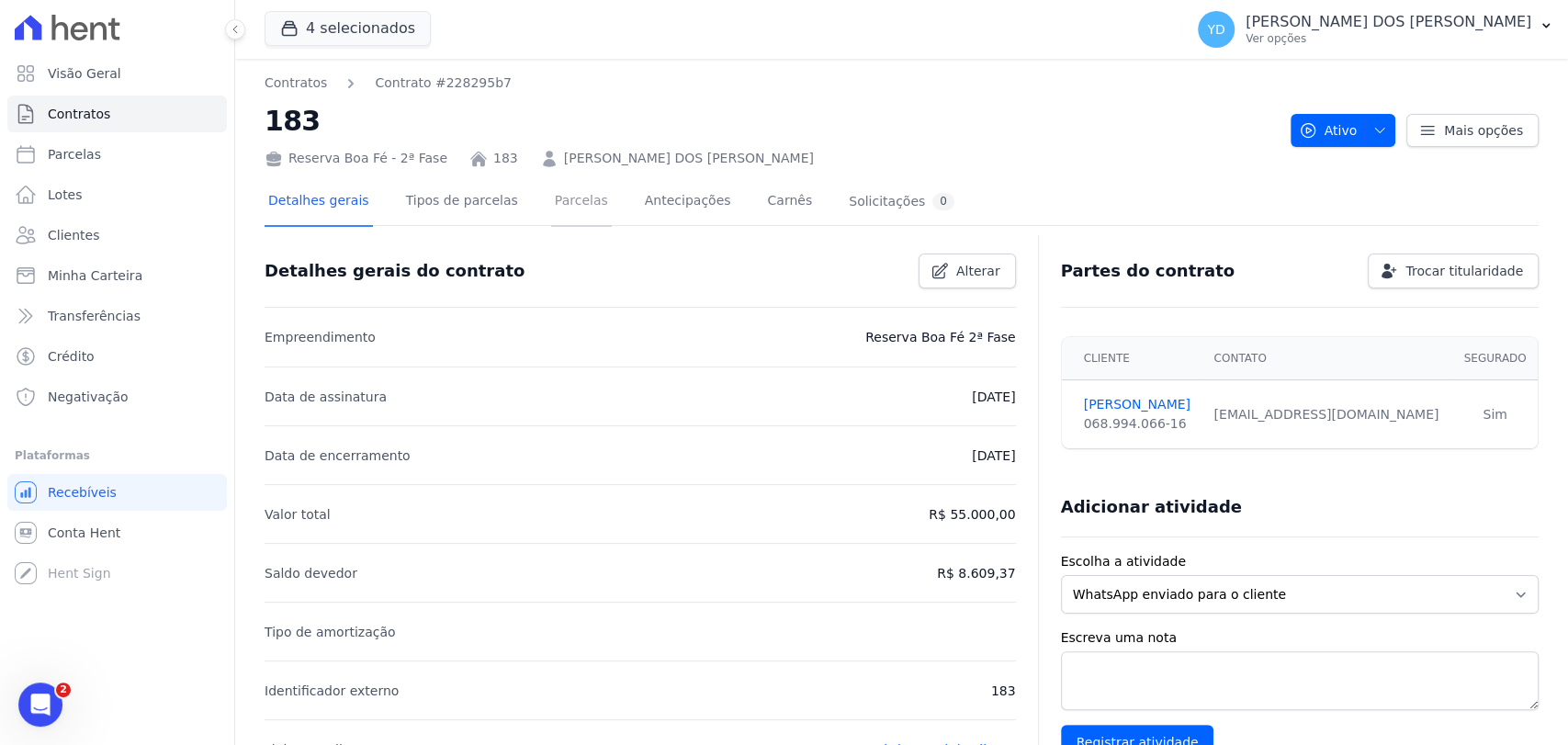
click at [551, 203] on link "Parcelas" at bounding box center [581, 203] width 61 height 49
drag, startPoint x: 563, startPoint y: 204, endPoint x: 573, endPoint y: 190, distance: 17.2
click at [564, 204] on link "Parcelas" at bounding box center [581, 203] width 61 height 49
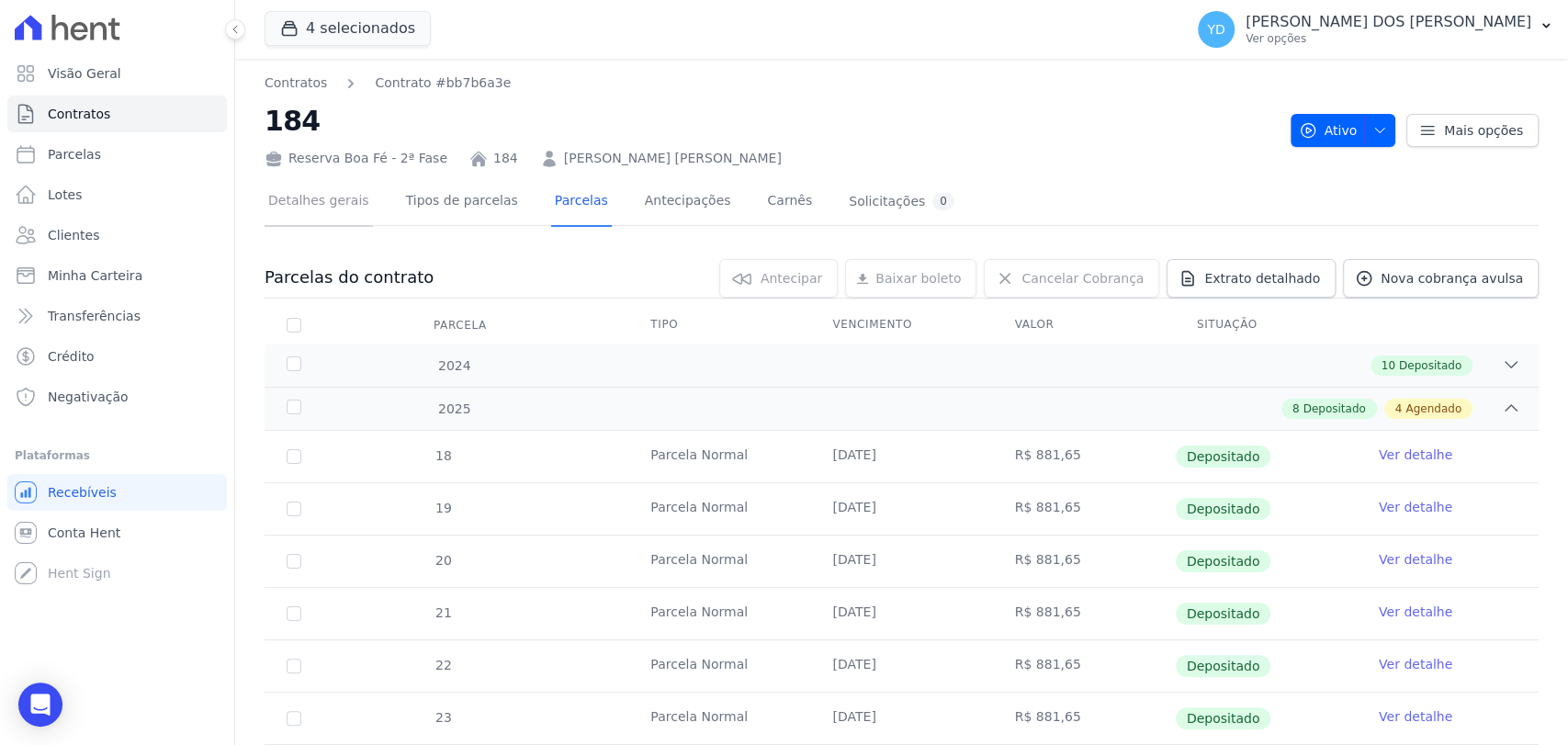
click at [326, 193] on link "Detalhes gerais" at bounding box center [319, 203] width 109 height 49
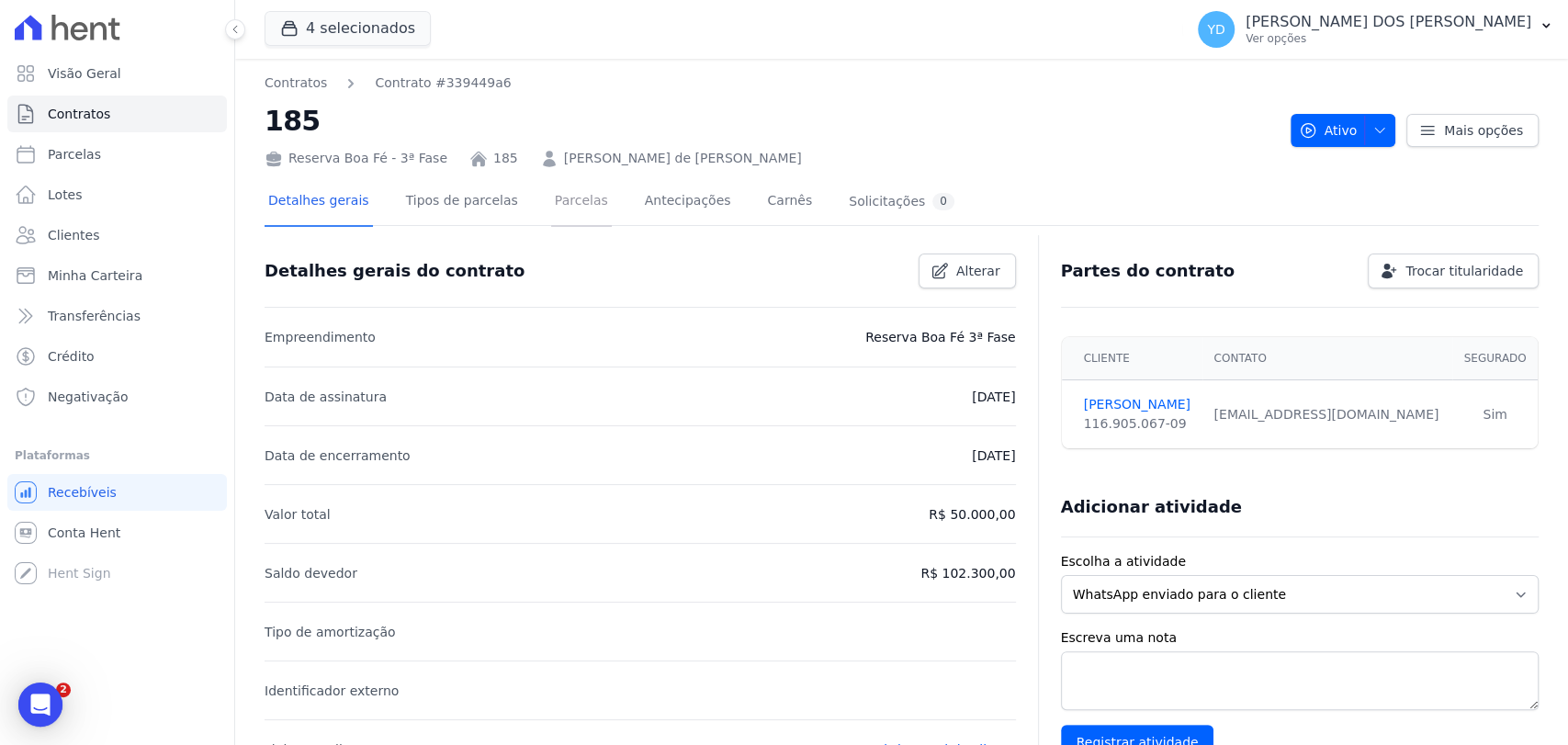
drag, startPoint x: 572, startPoint y: 200, endPoint x: 567, endPoint y: 152, distance: 48.3
click at [572, 200] on link "Parcelas" at bounding box center [581, 203] width 61 height 49
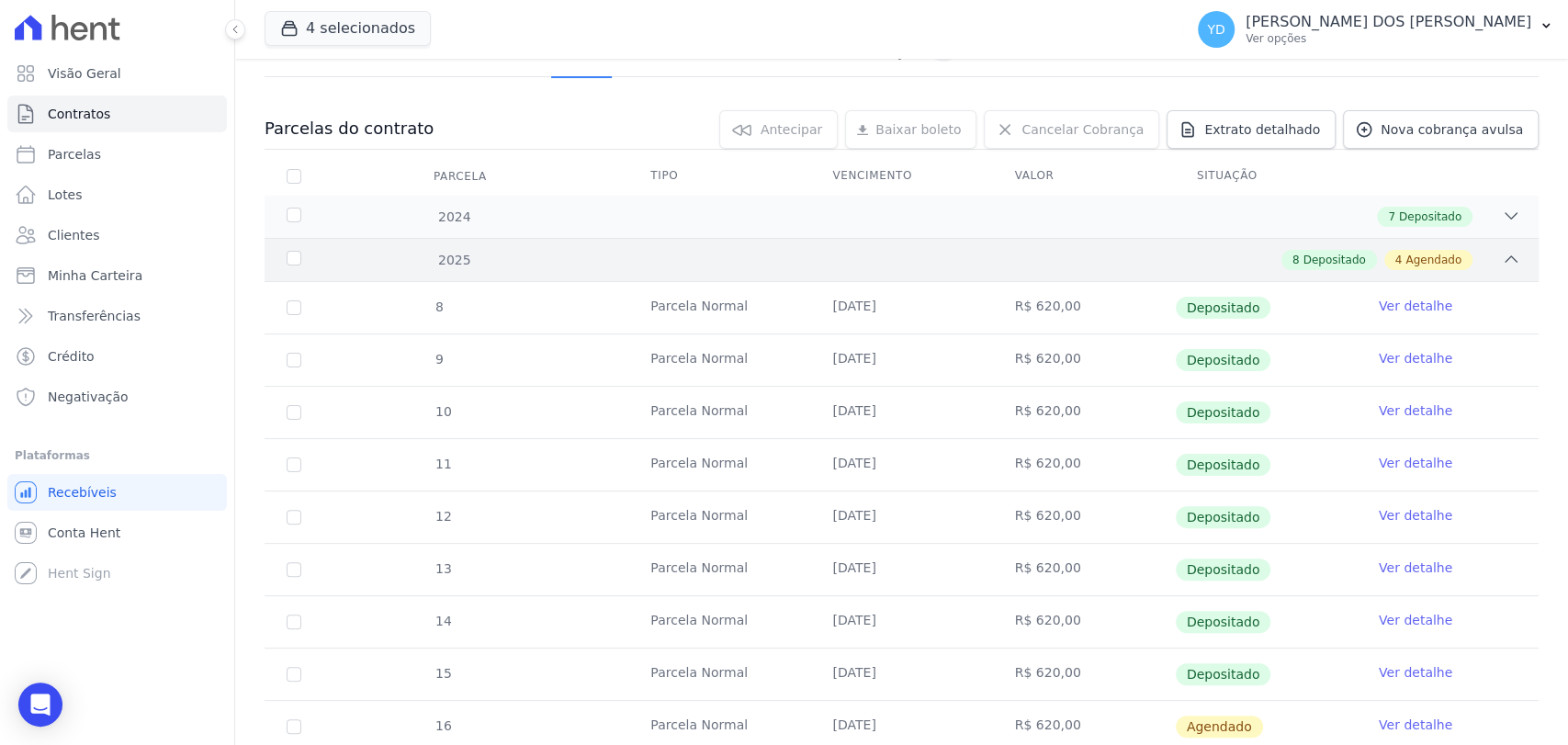
scroll to position [204, 0]
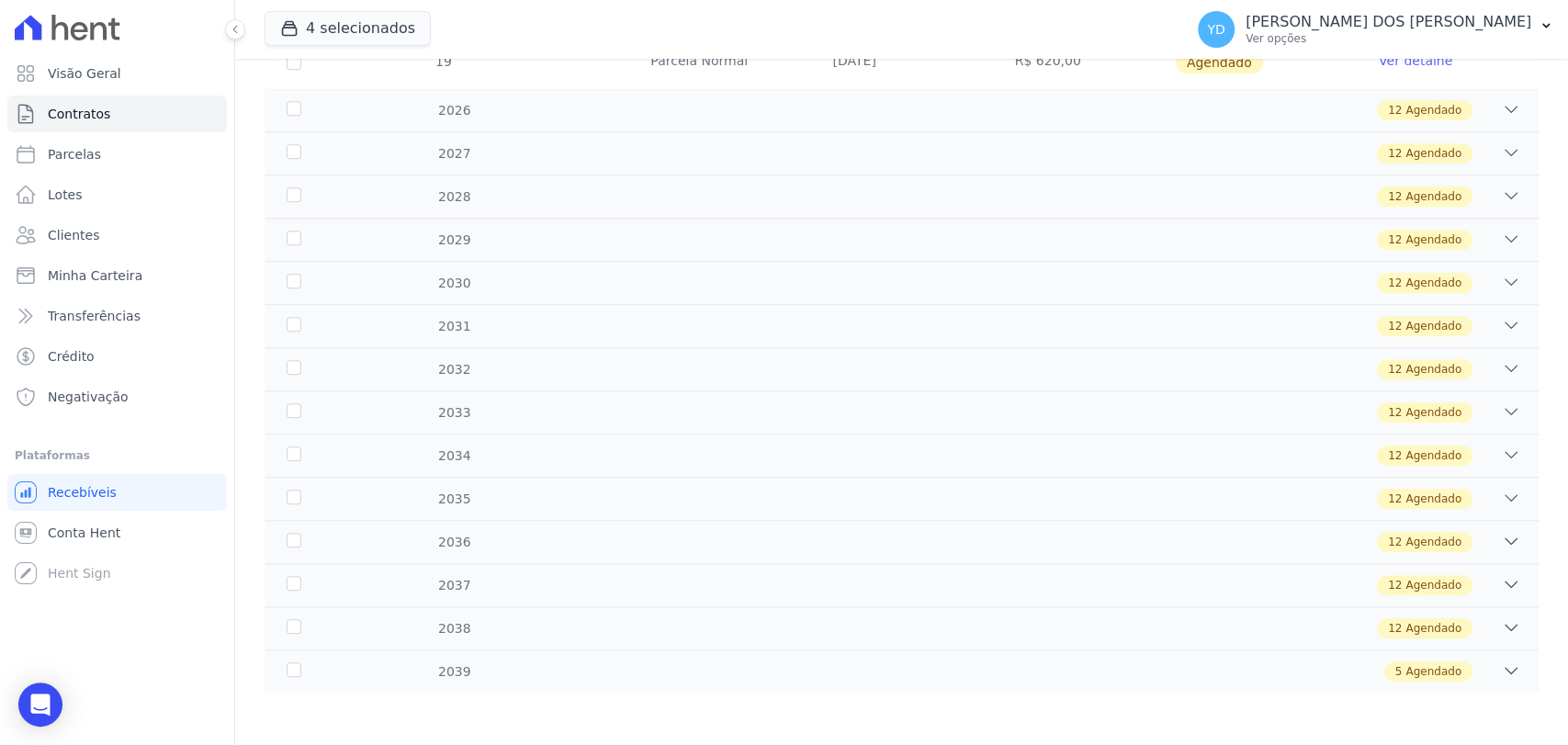
click at [937, 682] on div "2039 5 Agendado" at bounding box center [902, 671] width 1274 height 43
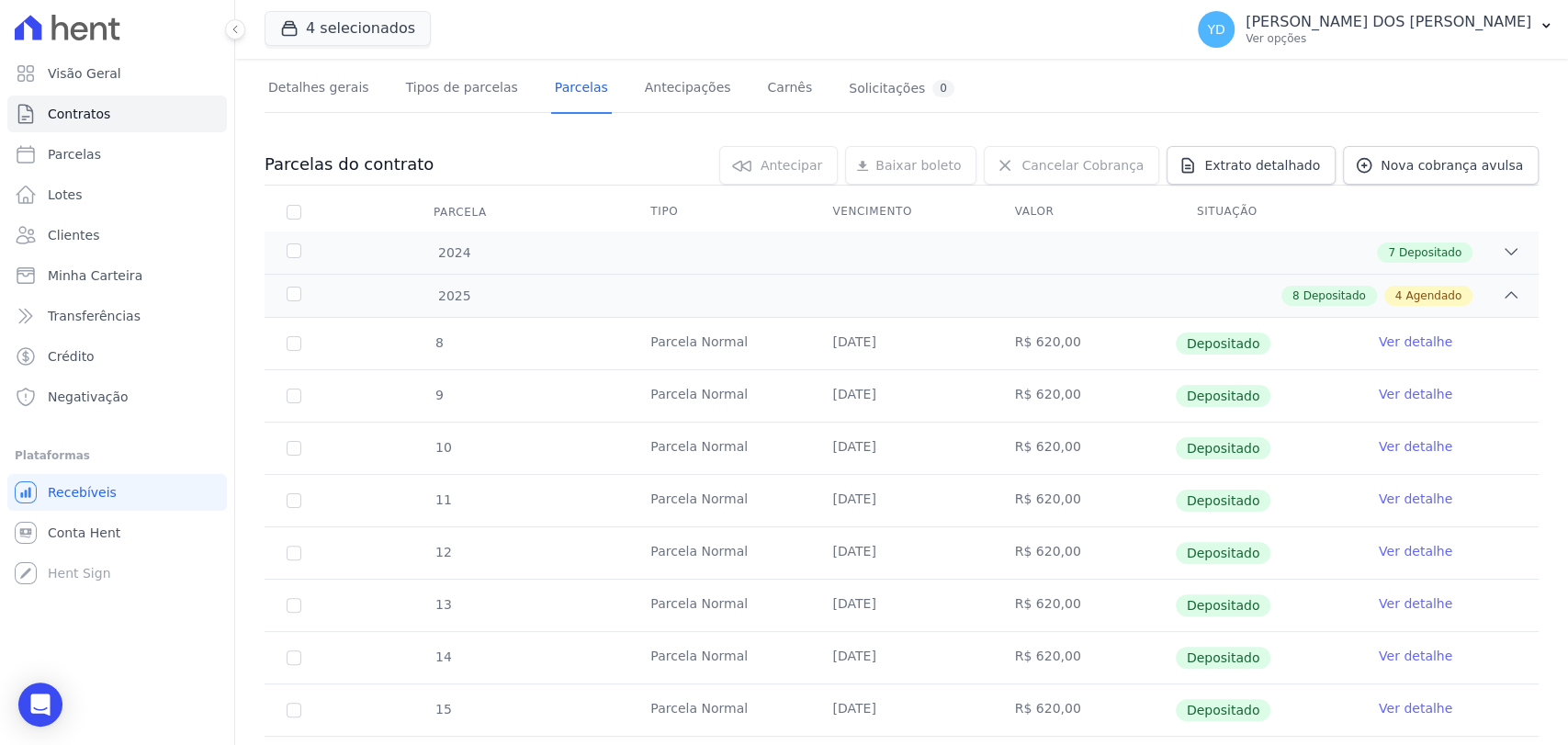
scroll to position [0, 0]
